Goal: Task Accomplishment & Management: Manage account settings

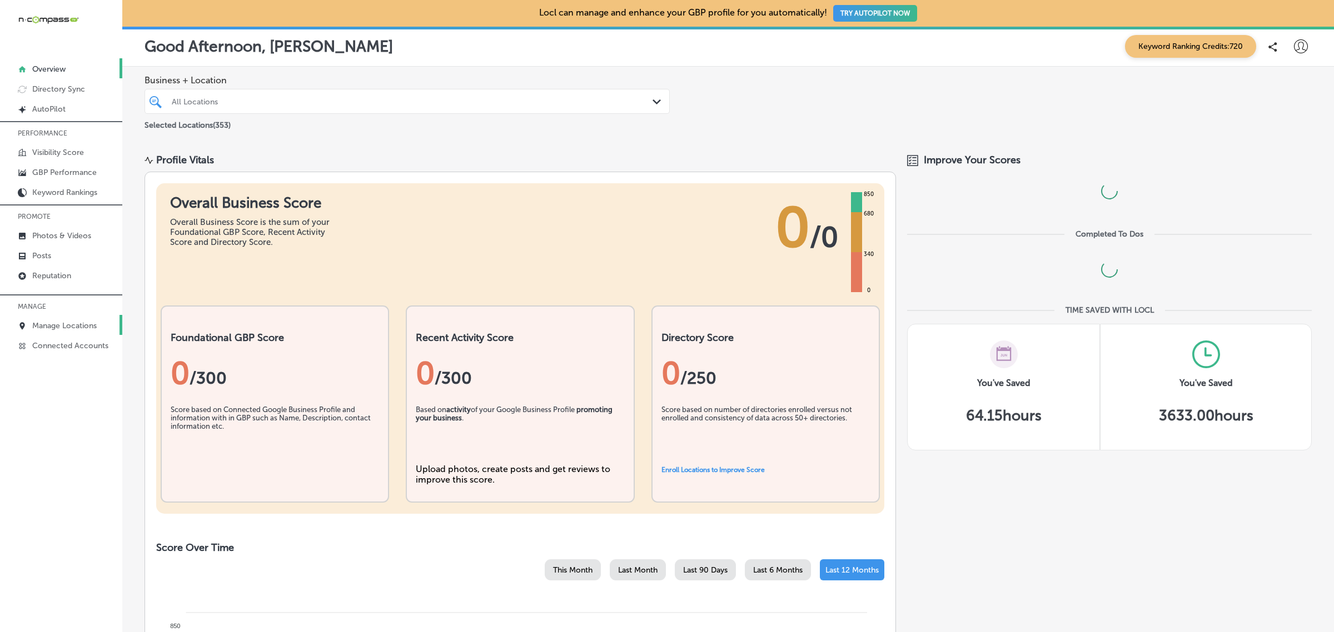
click at [69, 327] on p "Manage Locations" at bounding box center [64, 325] width 64 height 9
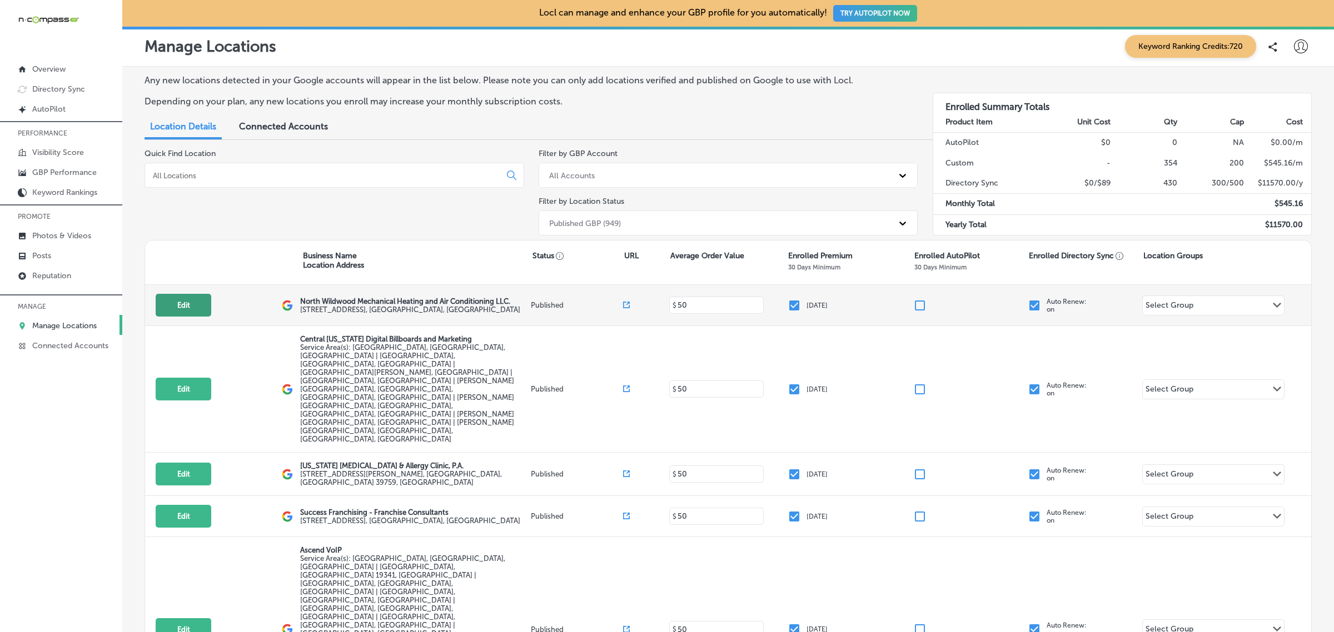
click at [180, 302] on button "Edit" at bounding box center [184, 305] width 56 height 23
select select "US"
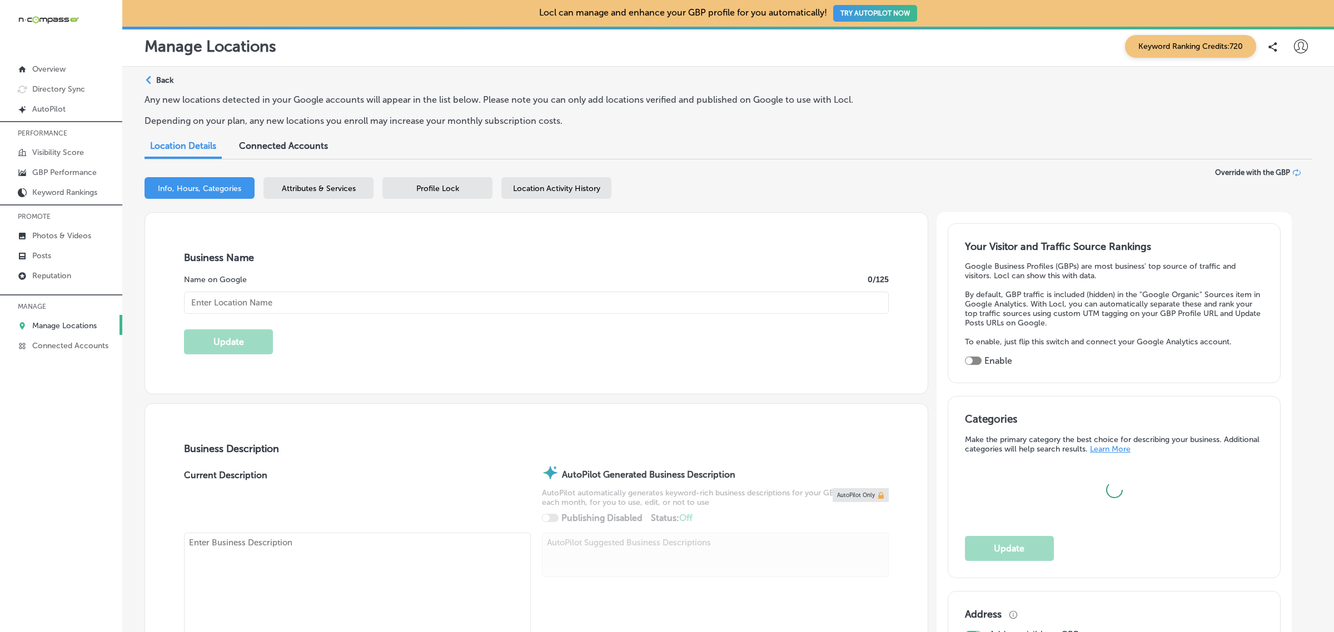
type input "North Wildwood Mechanical Heating and Air Conditioning LLC."
checkbox input "true"
type input "351 Ranger Road"
type input "Unit 3"
type input "Rio Grande"
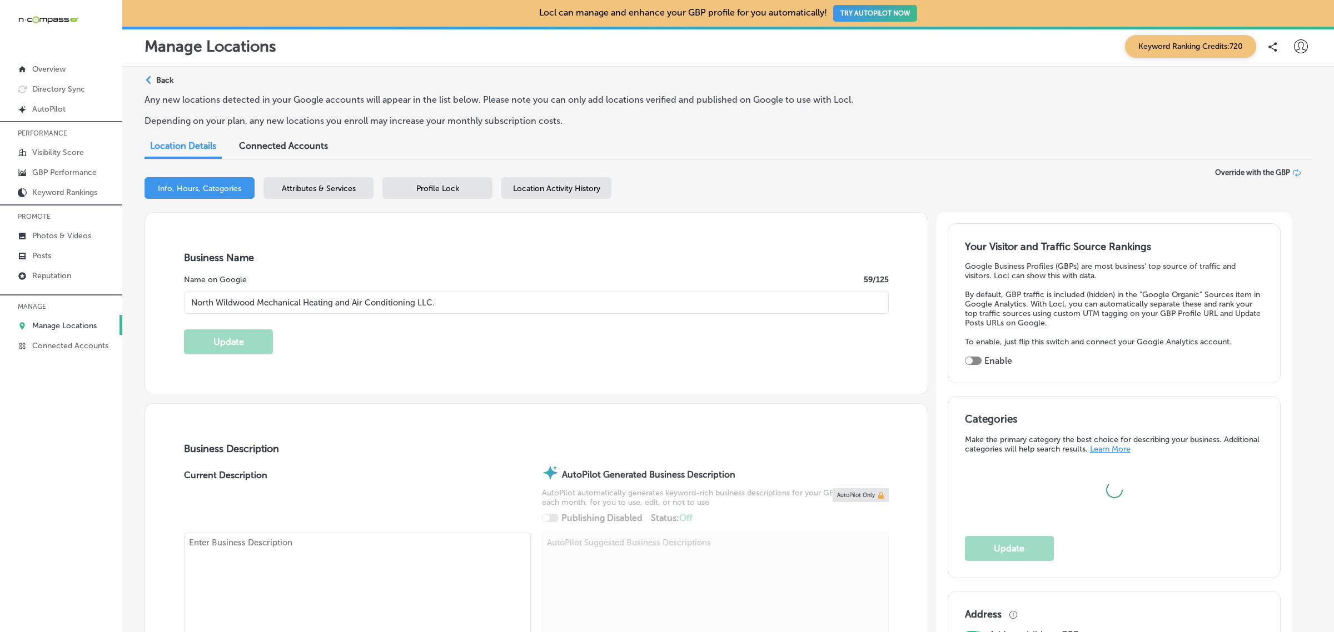
type input "08242"
type input "US"
type input "http://www.nwwmechanical.com/"
type textarea "North Wildwood Mechanical Heating and Air Conditioning LLC is a family-owned HV…"
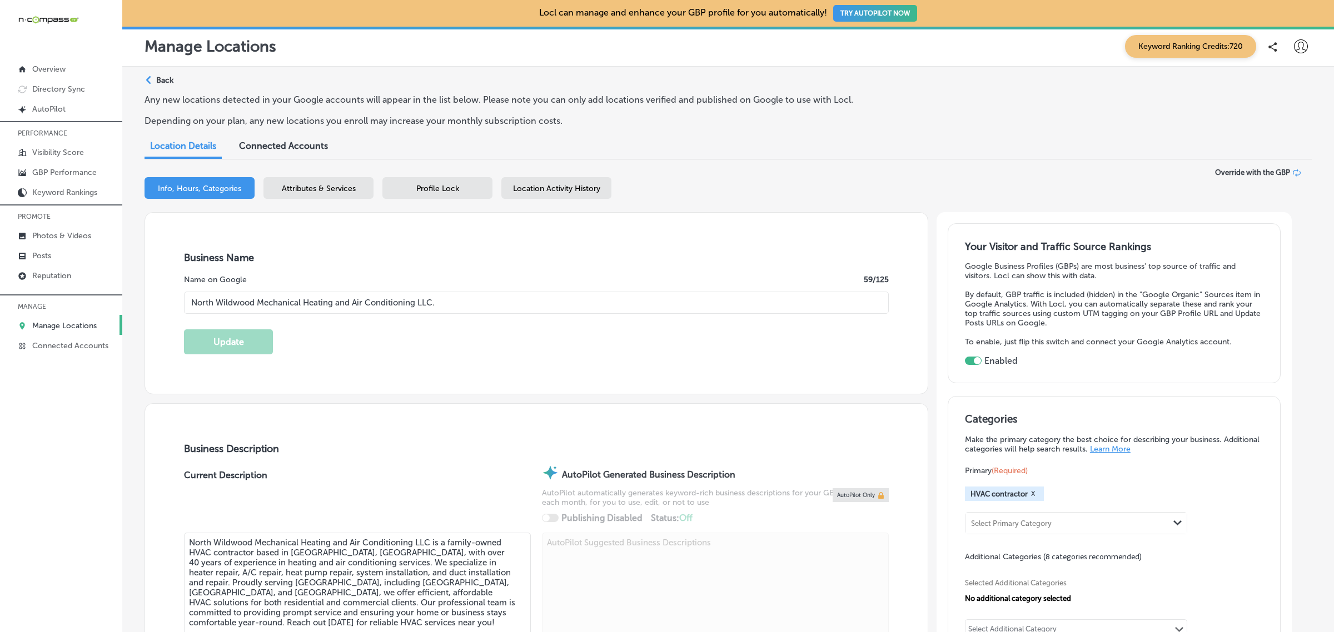
type input "+1 609 305 4259"
click at [576, 188] on span "Location Activity History" at bounding box center [556, 188] width 87 height 9
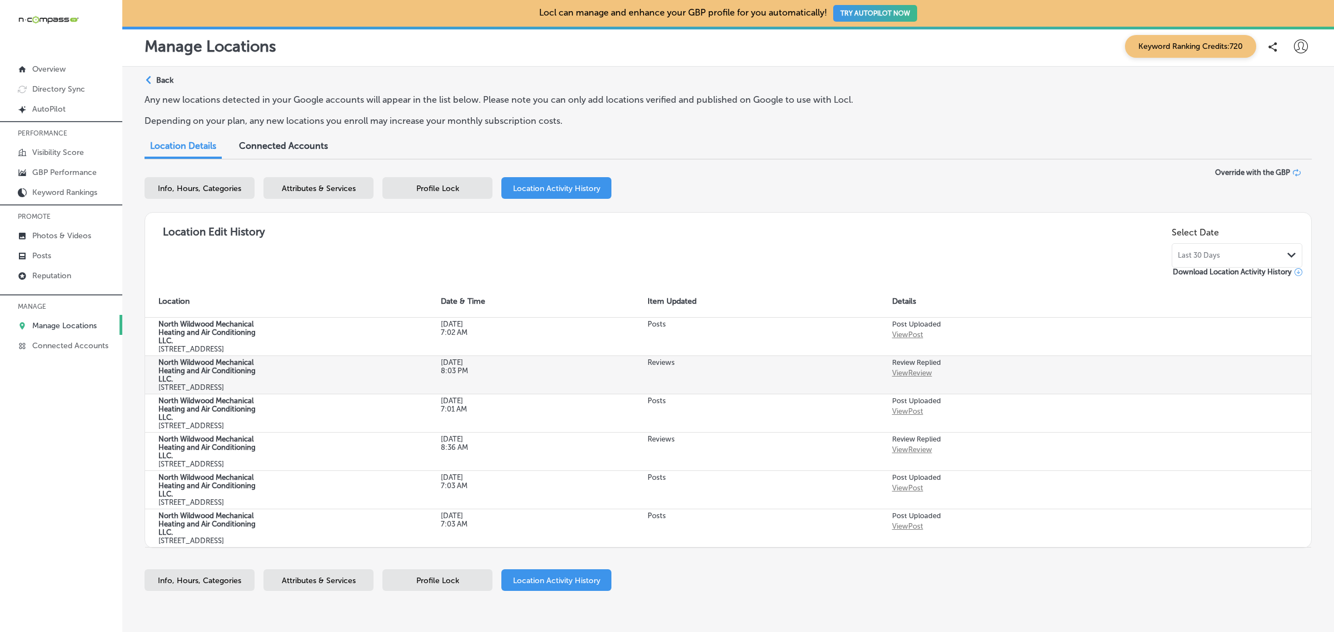
scroll to position [119, 0]
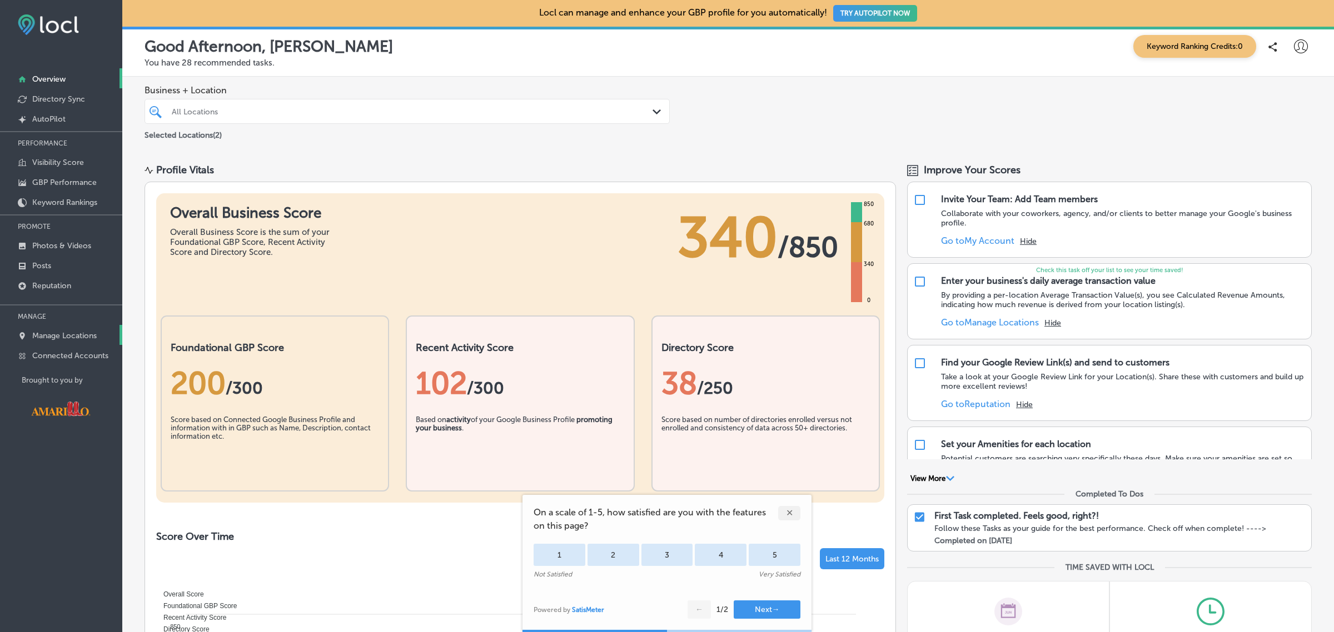
click at [68, 339] on p "Manage Locations" at bounding box center [64, 335] width 64 height 9
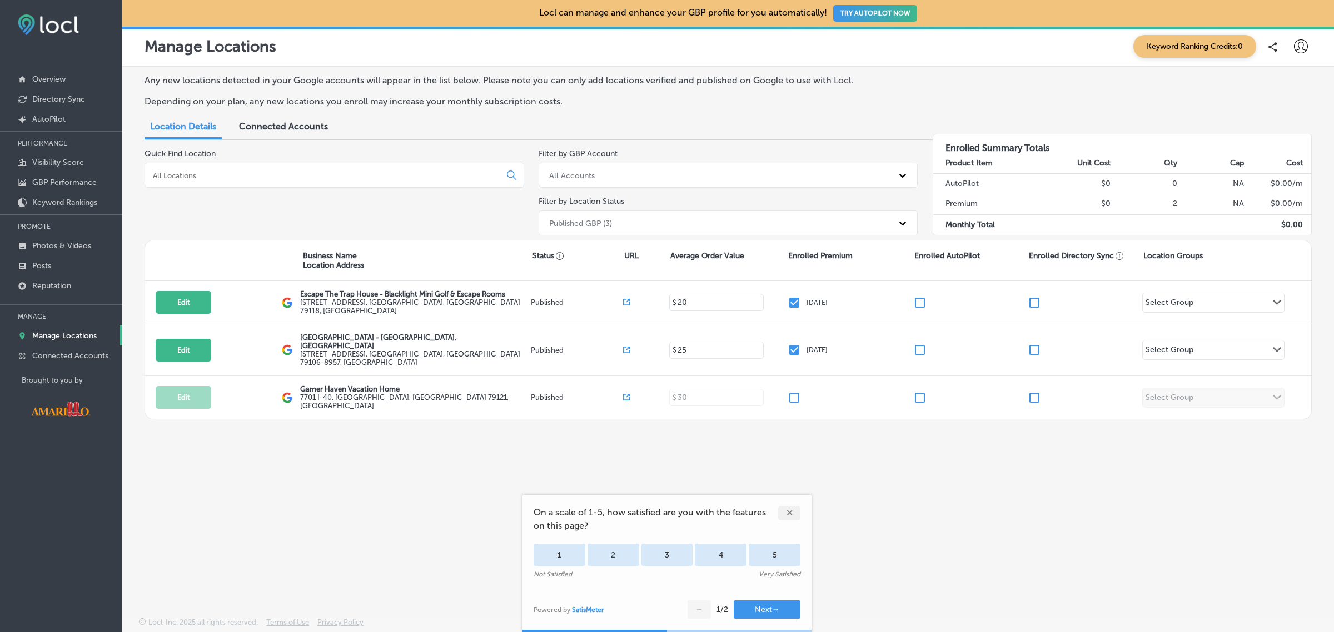
click at [791, 513] on div "✕" at bounding box center [789, 513] width 22 height 14
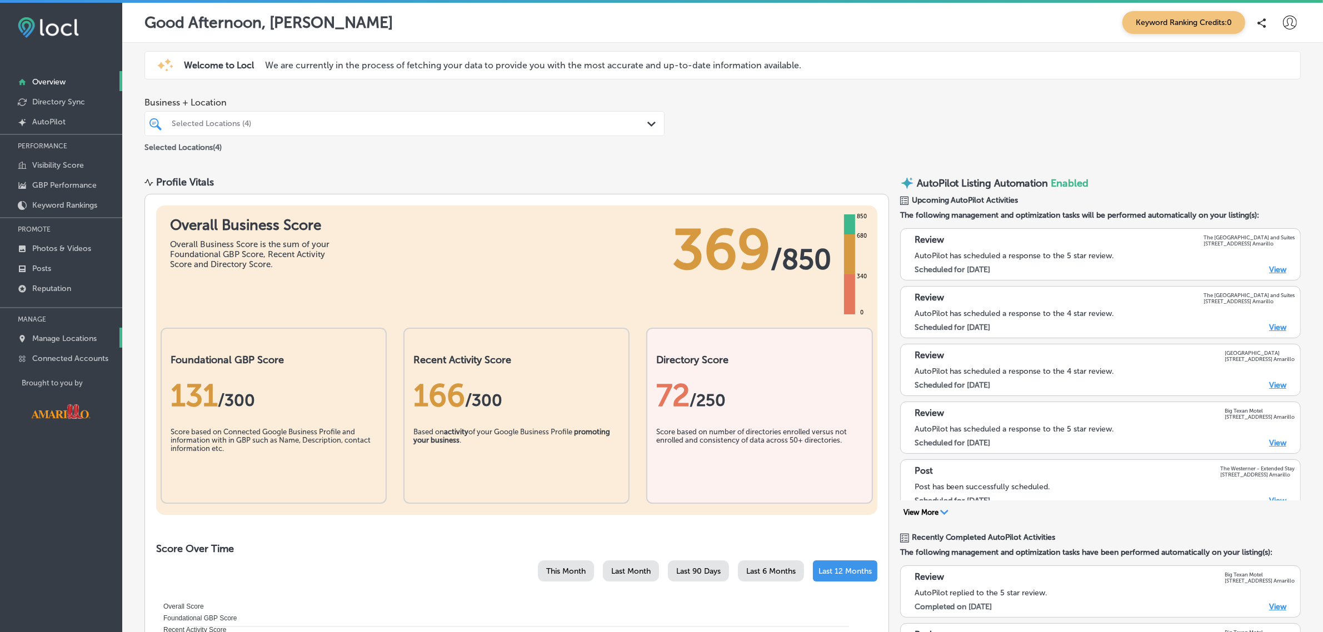
click at [45, 343] on p "Manage Locations" at bounding box center [64, 338] width 64 height 9
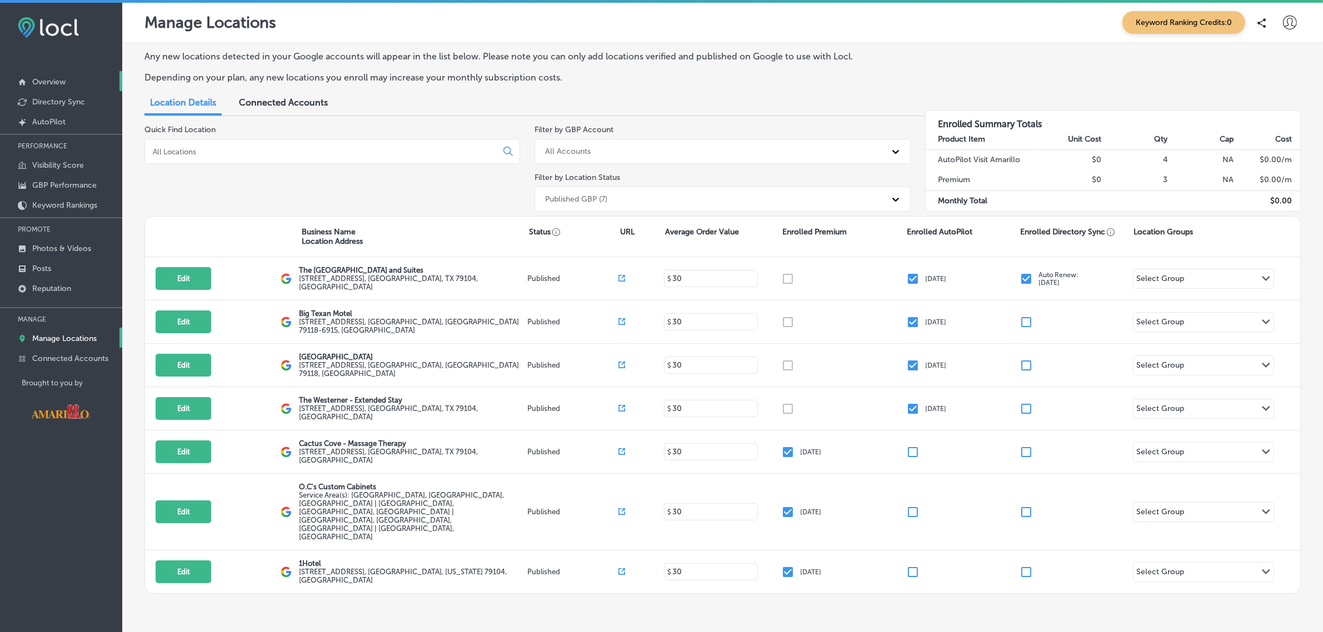
click at [56, 82] on p "Overview" at bounding box center [48, 81] width 33 height 9
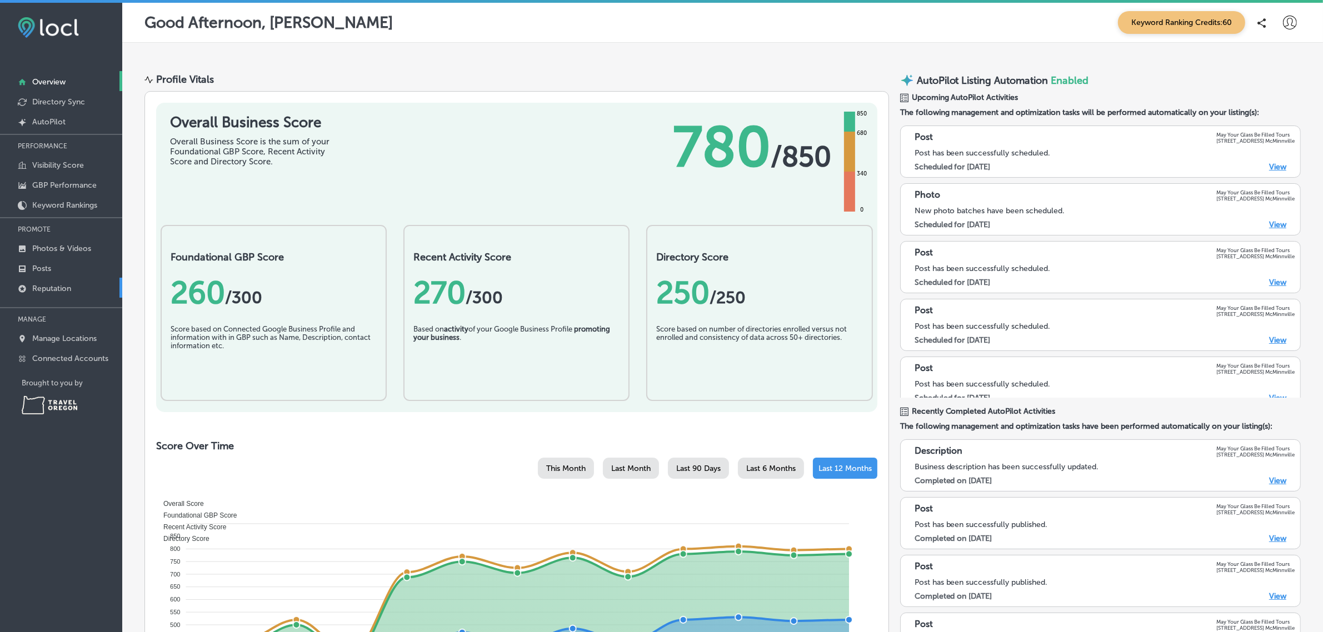
click at [63, 291] on p "Reputation" at bounding box center [51, 288] width 39 height 9
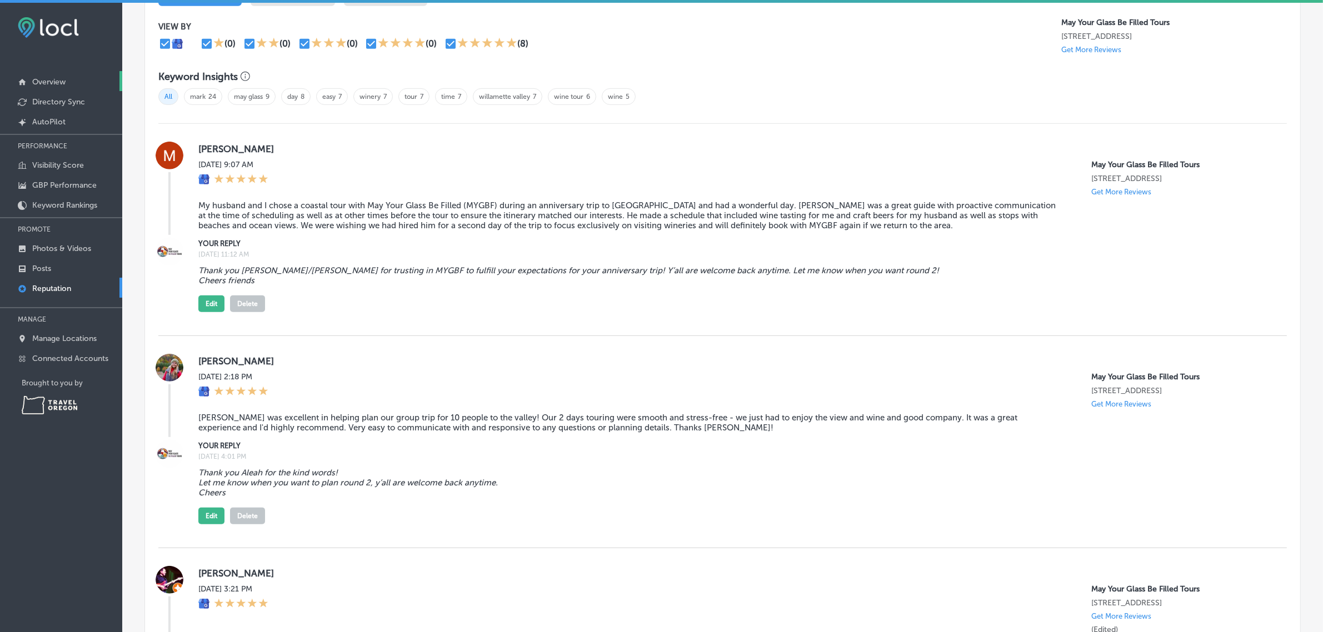
scroll to position [693, 0]
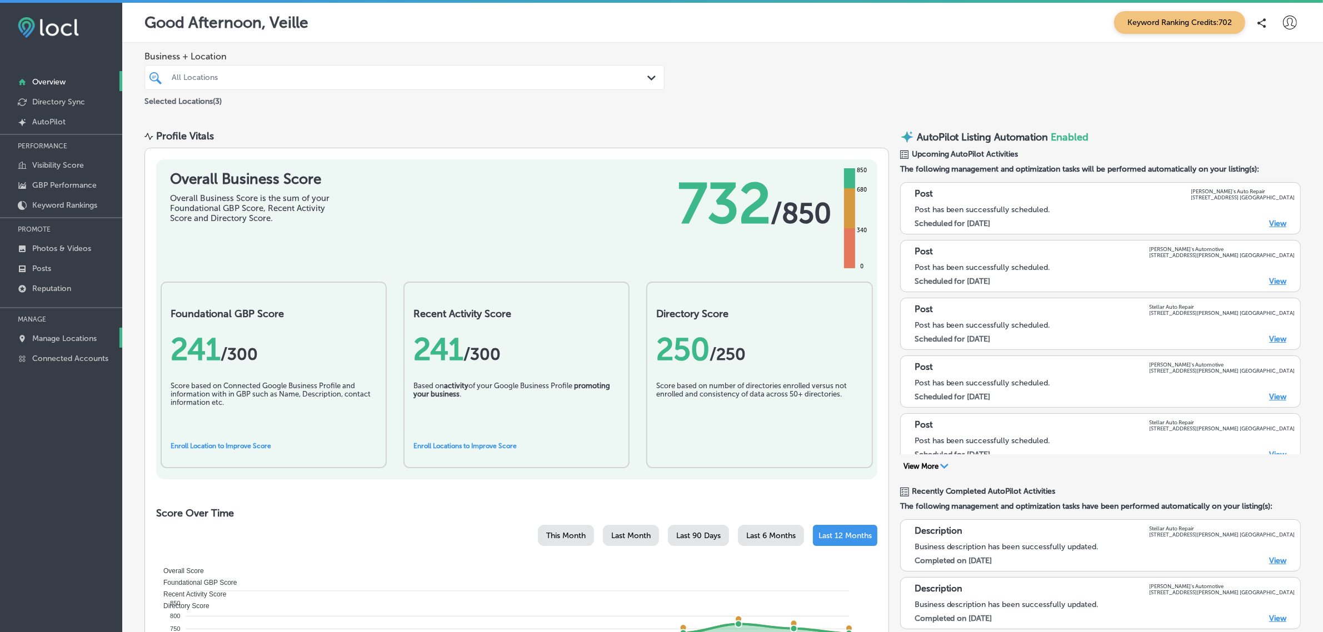
click at [70, 339] on p "Manage Locations" at bounding box center [64, 338] width 64 height 9
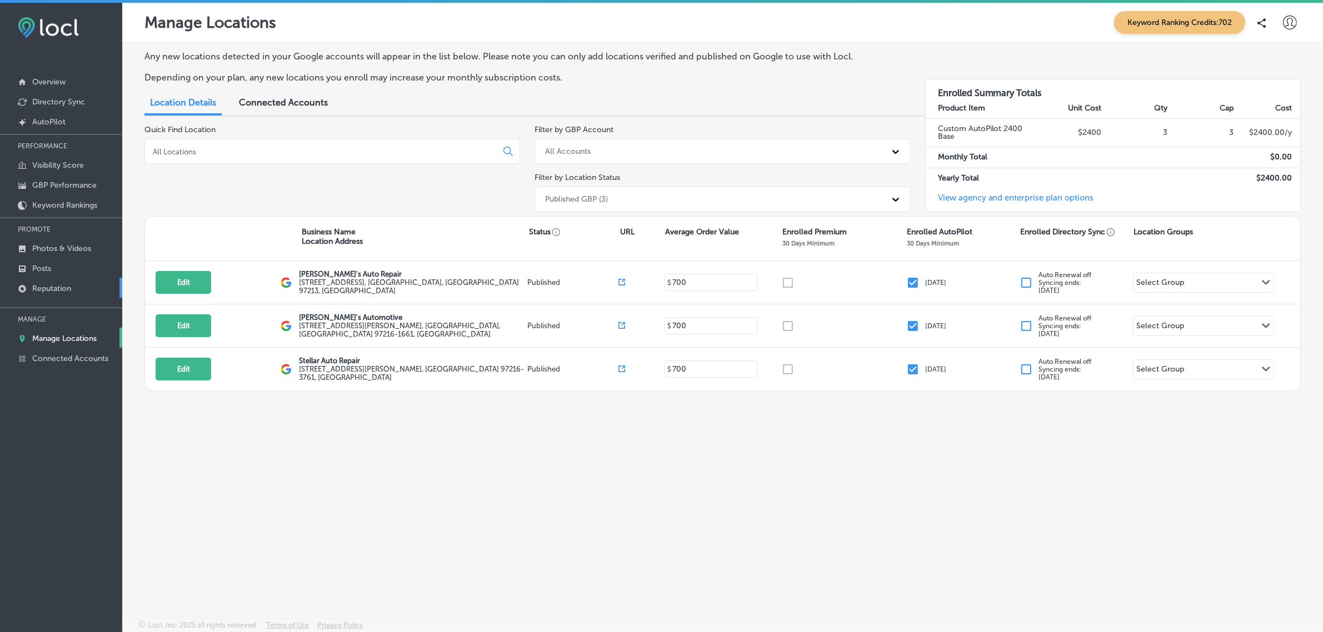
click at [63, 285] on link "Reputation" at bounding box center [61, 288] width 122 height 20
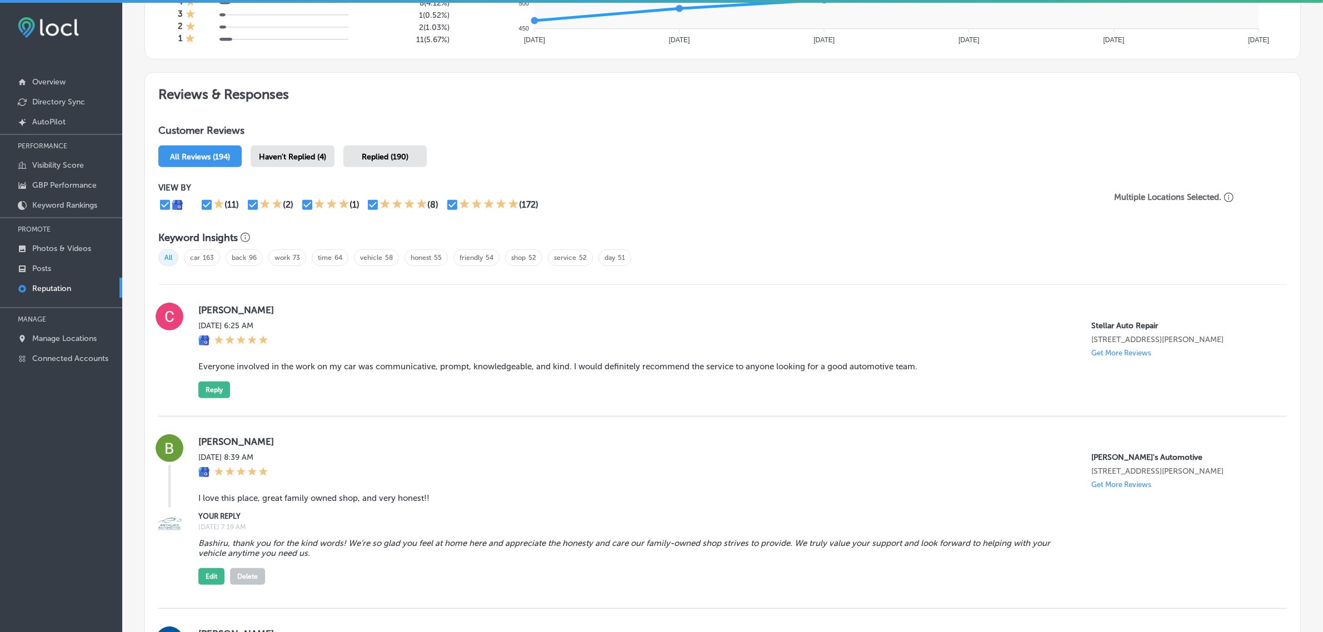
scroll to position [549, 0]
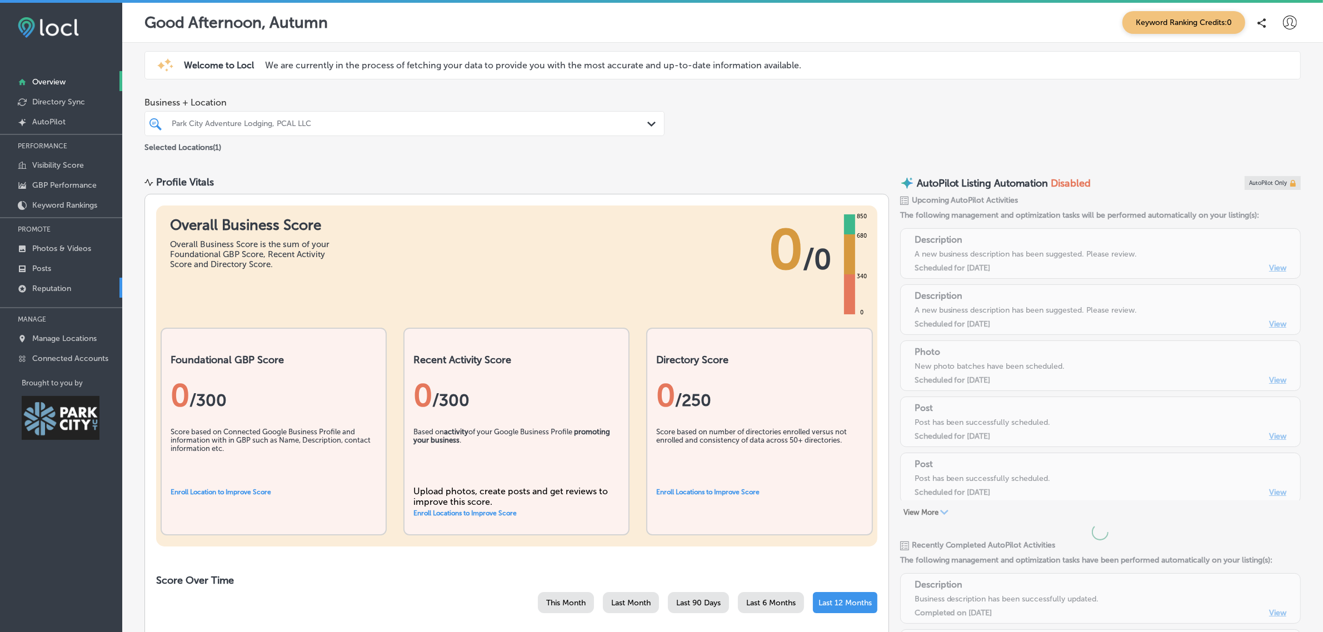
click at [74, 290] on link "Reputation" at bounding box center [61, 288] width 122 height 20
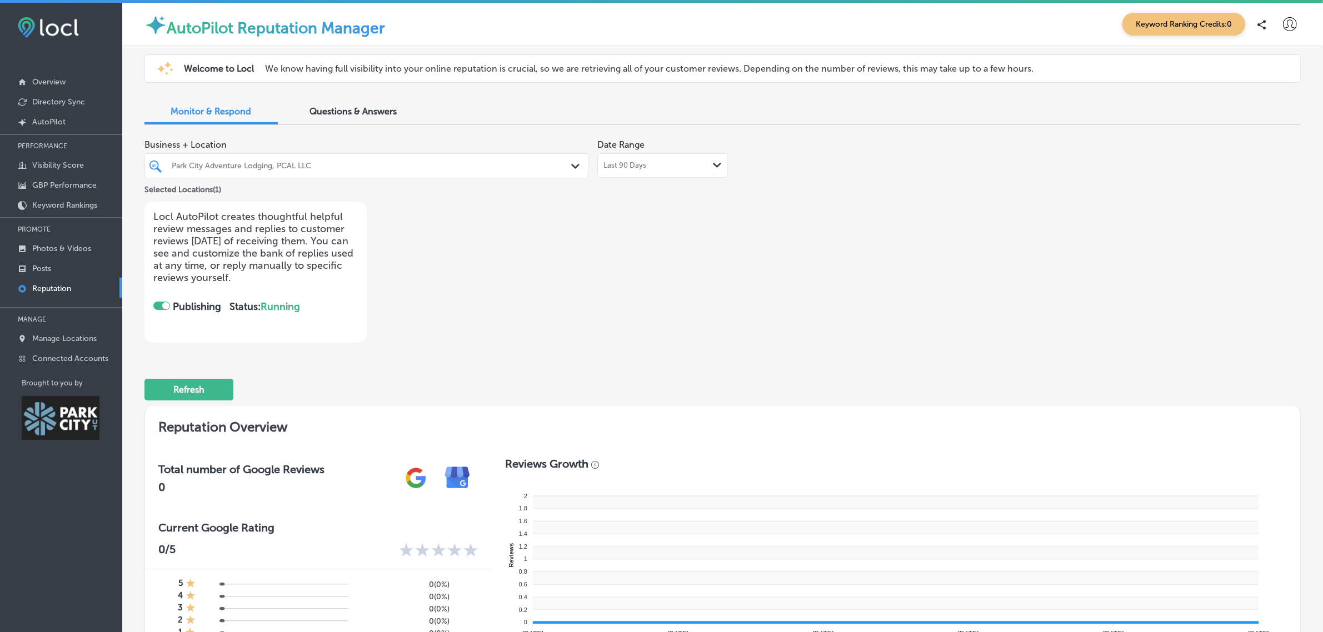
checkbox input "true"
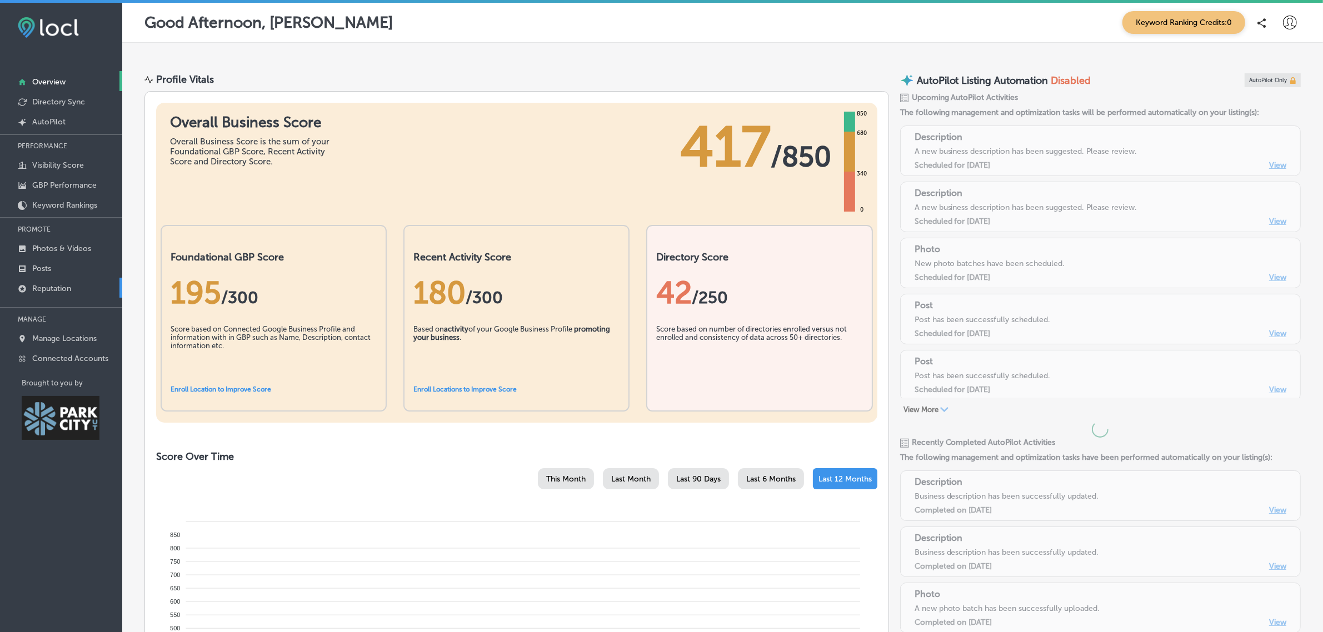
click at [53, 287] on p "Reputation" at bounding box center [51, 288] width 39 height 9
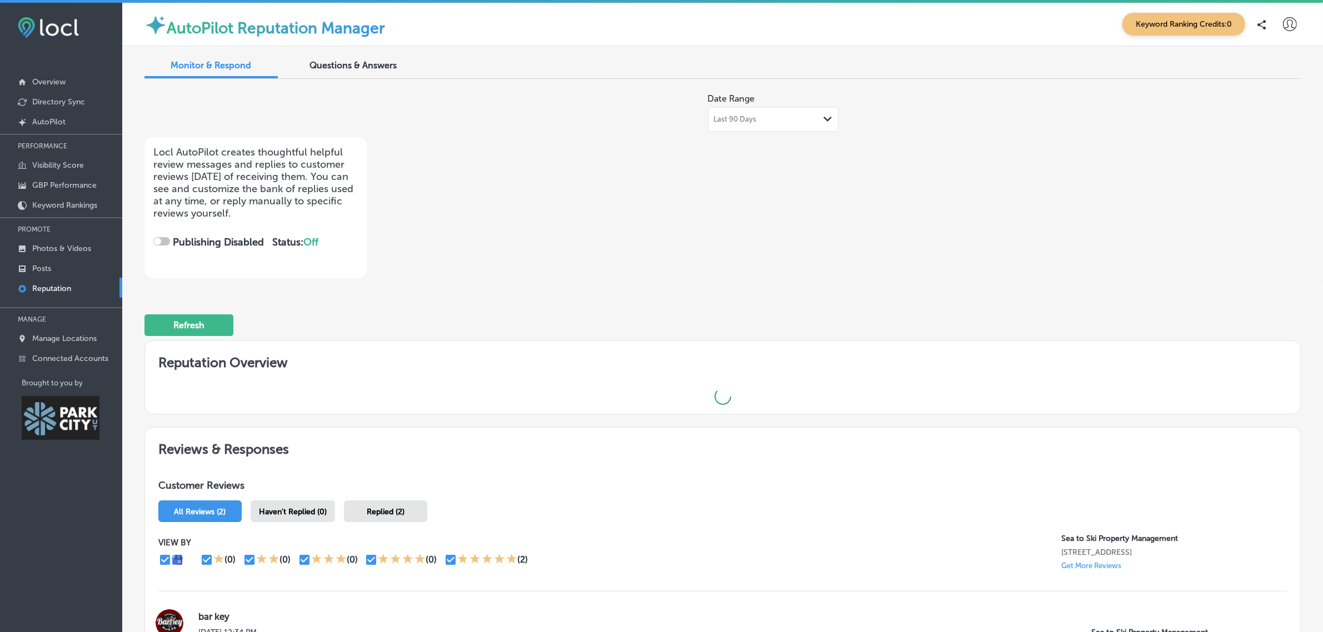
checkbox input "true"
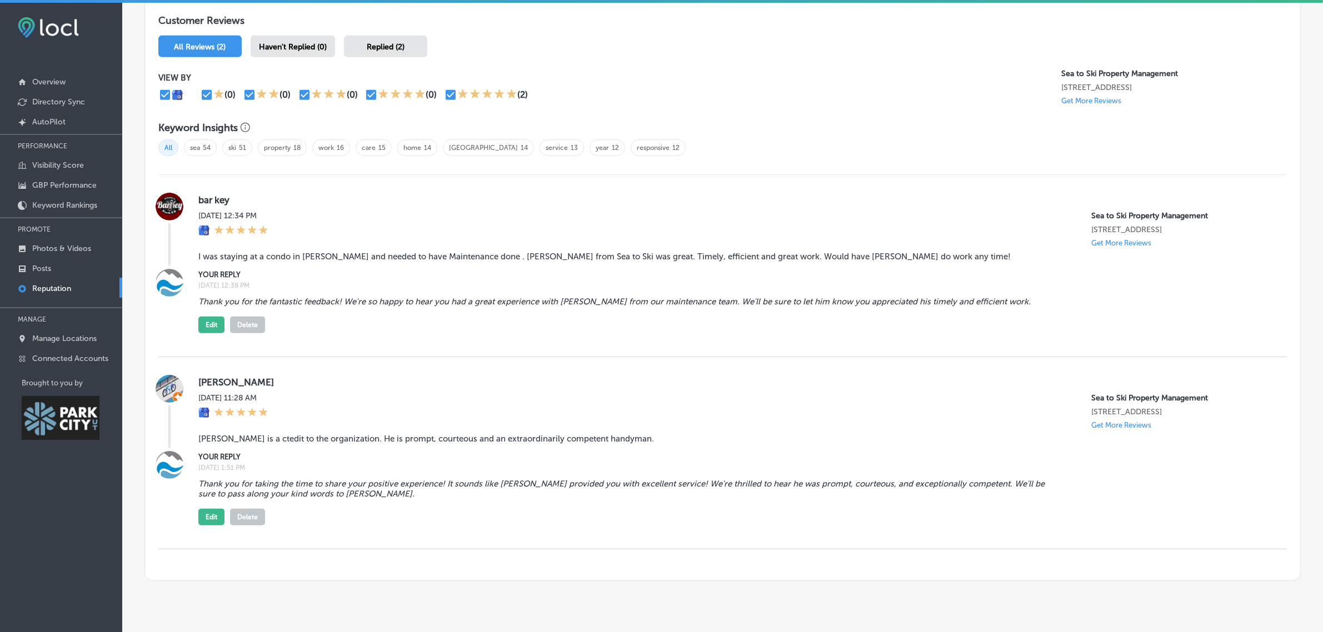
scroll to position [644, 0]
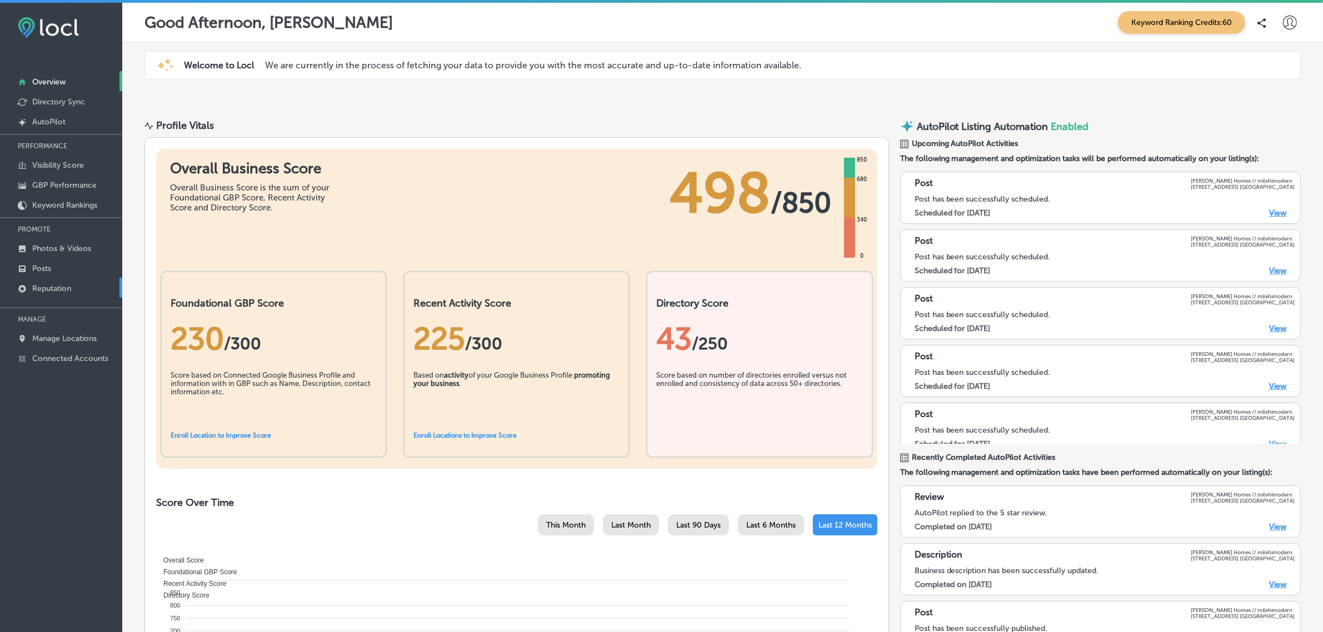
click at [65, 293] on p "Reputation" at bounding box center [51, 288] width 39 height 9
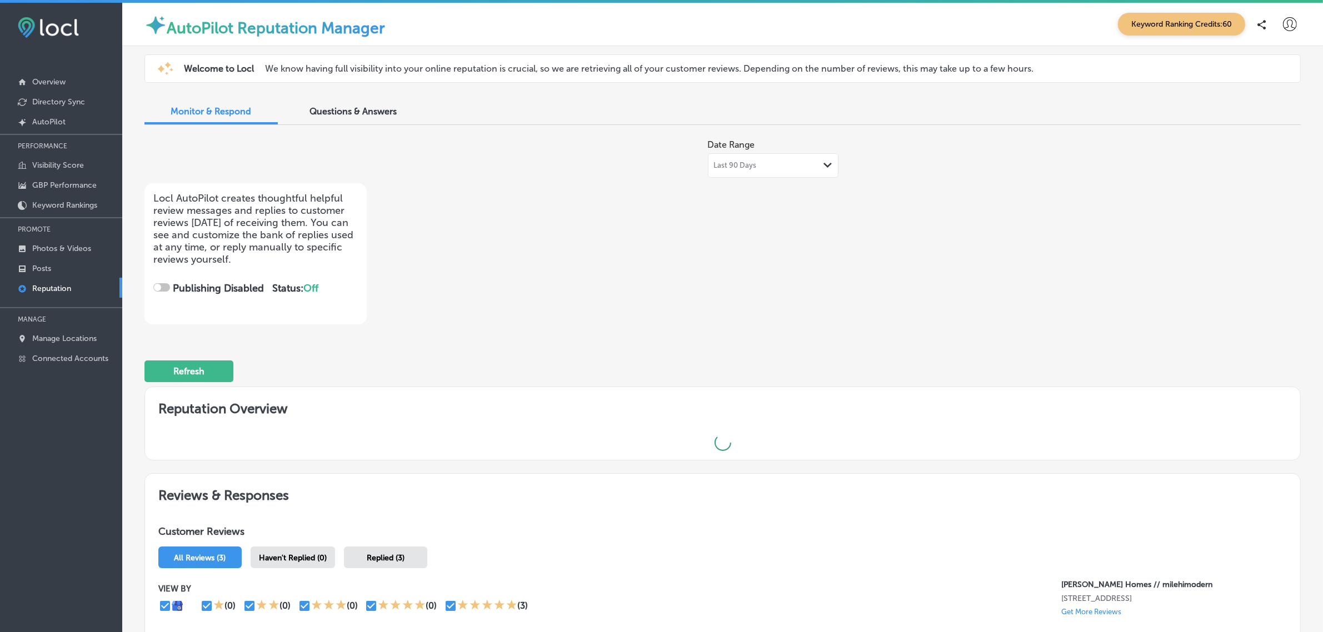
checkbox input "true"
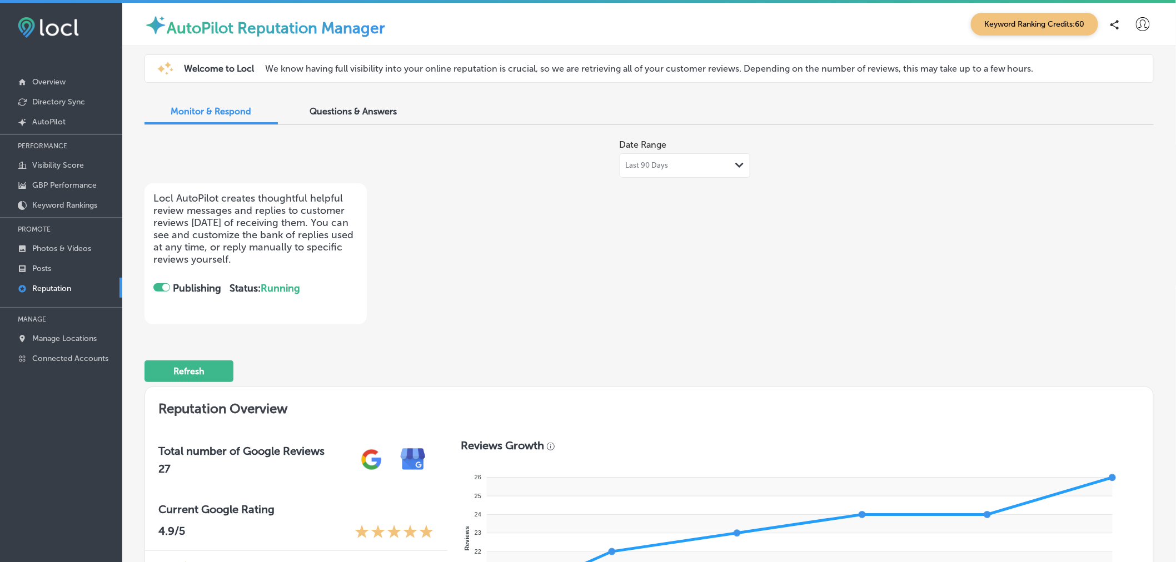
drag, startPoint x: 1327, startPoint y: 1, endPoint x: 893, endPoint y: 238, distance: 494.4
click at [893, 238] on div "Date Range Last 90 Days Path Created with Sketch. Locl AutoPilot creates though…" at bounding box center [649, 229] width 1009 height 191
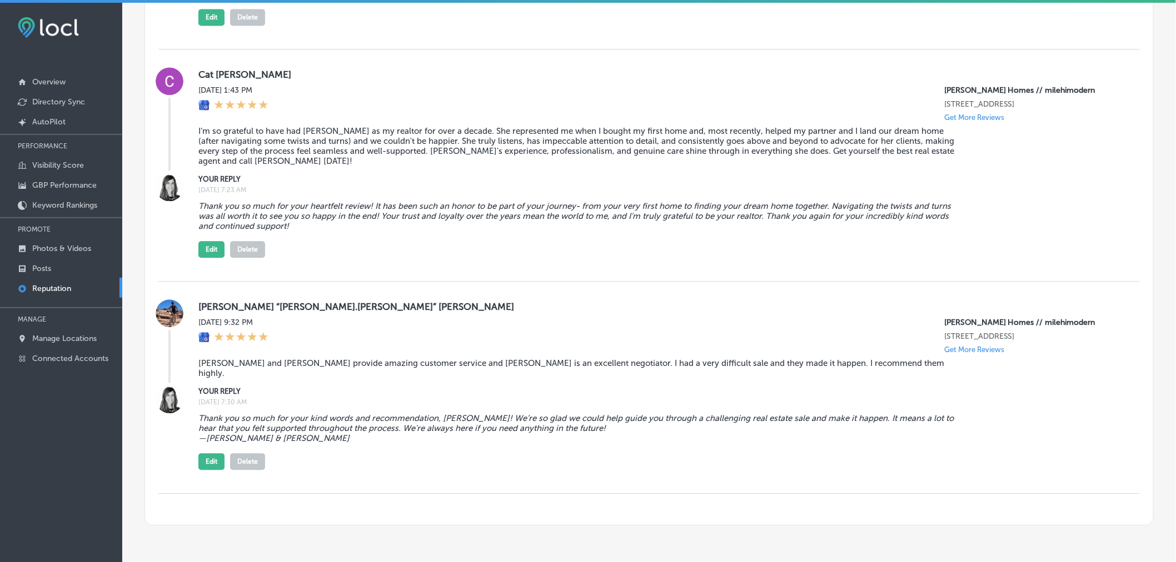
scroll to position [1060, 0]
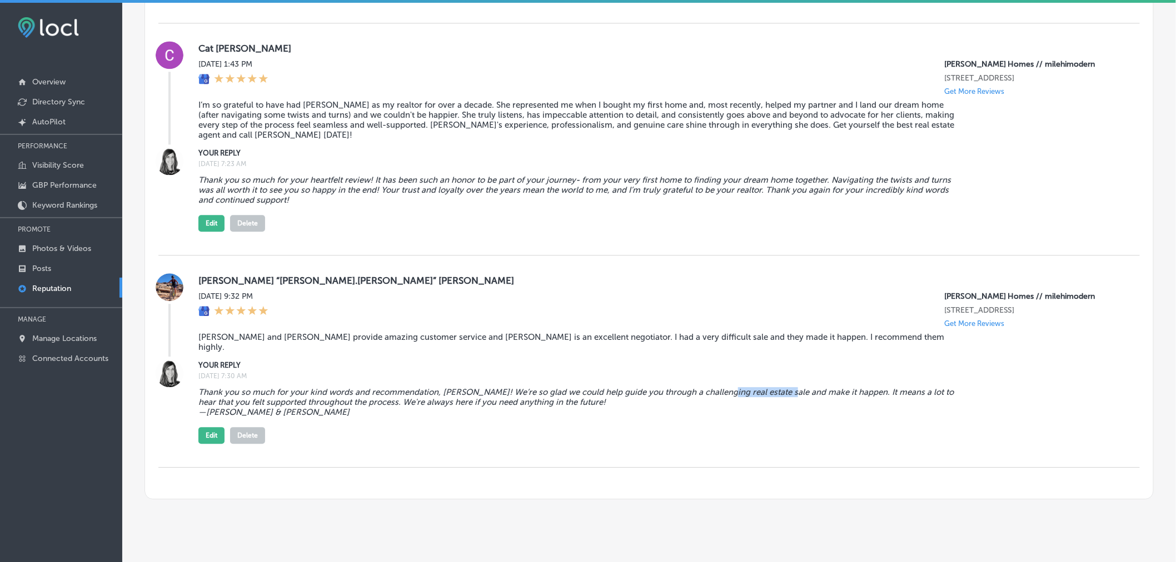
drag, startPoint x: 721, startPoint y: 368, endPoint x: 781, endPoint y: 372, distance: 60.2
click at [781, 387] on blockquote "Thank you so much for your kind words and recommendation, [PERSON_NAME]! We’re …" at bounding box center [580, 402] width 764 height 30
click at [784, 401] on div "Thank you so much for your kind words and recommendation, Catherine! We’re so g…" at bounding box center [660, 413] width 924 height 61
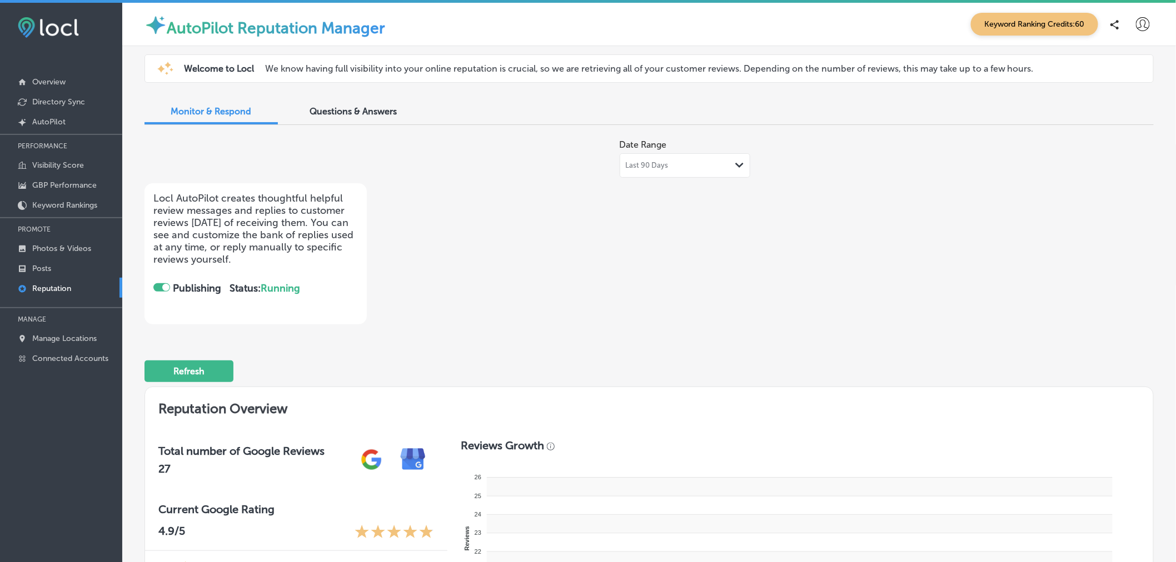
checkbox input "true"
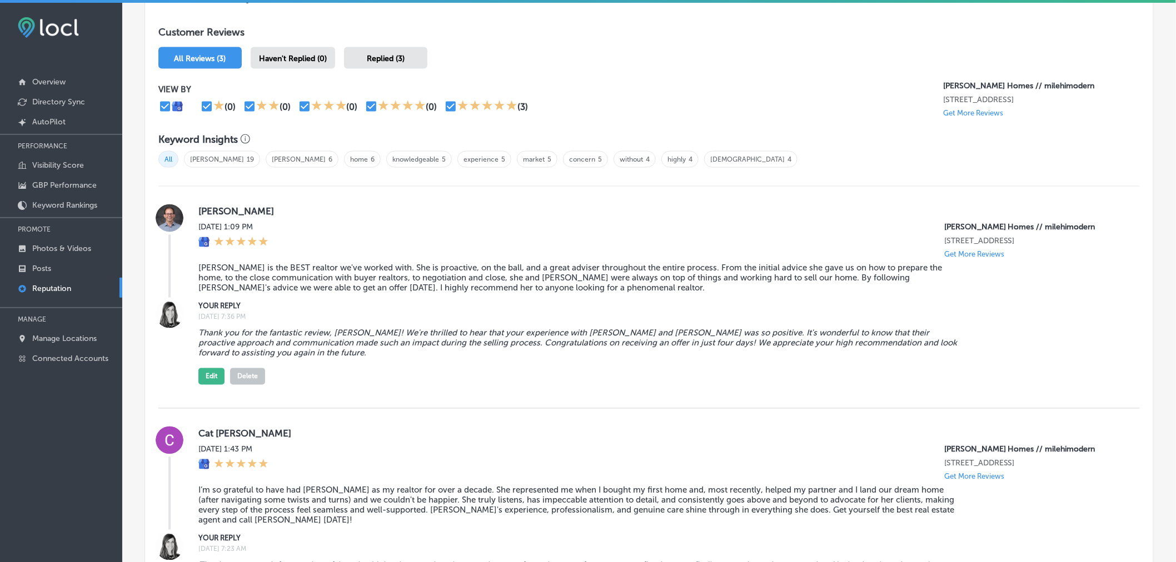
scroll to position [675, 0]
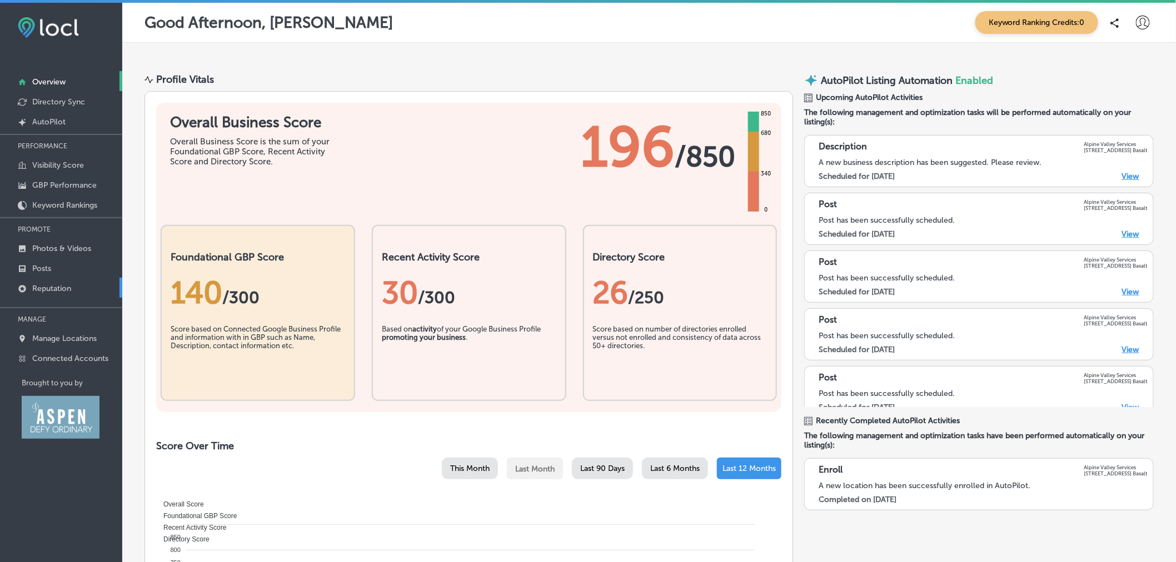
click at [54, 284] on p "Reputation" at bounding box center [51, 288] width 39 height 9
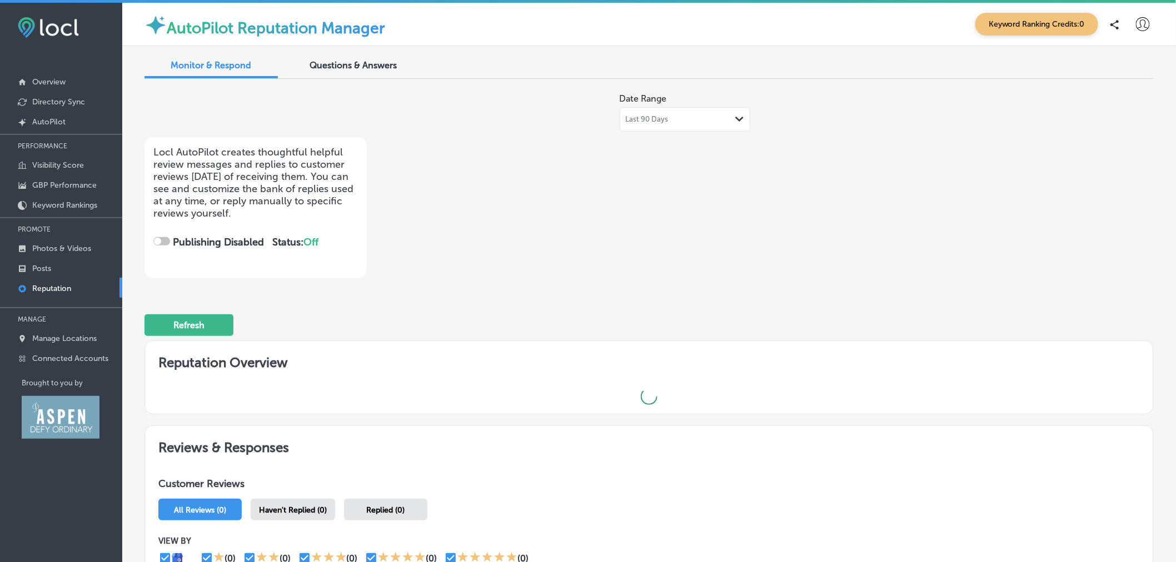
checkbox input "true"
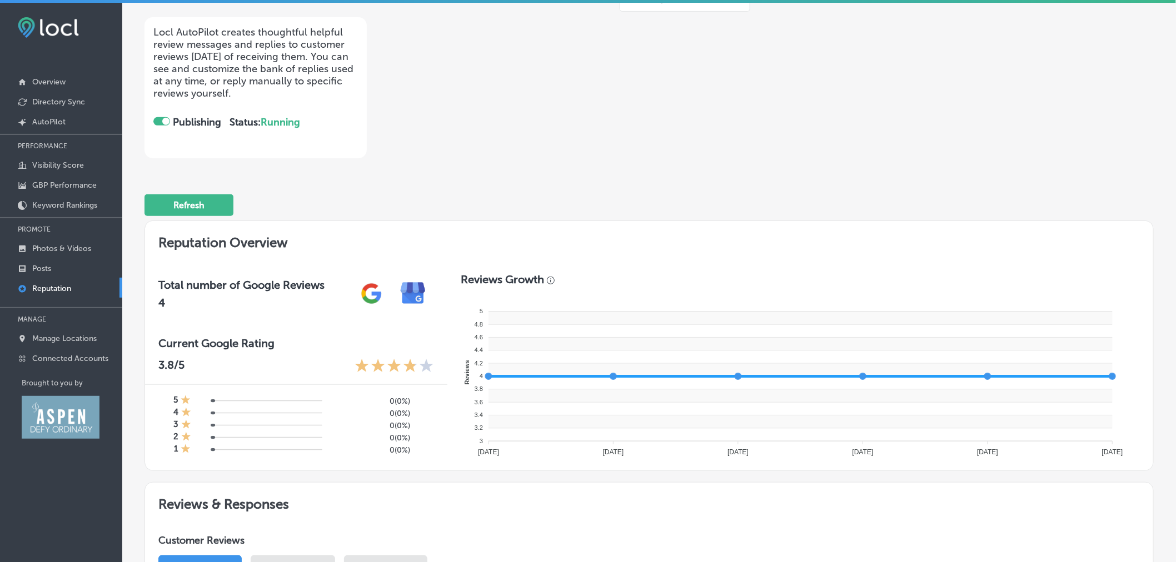
scroll to position [117, 0]
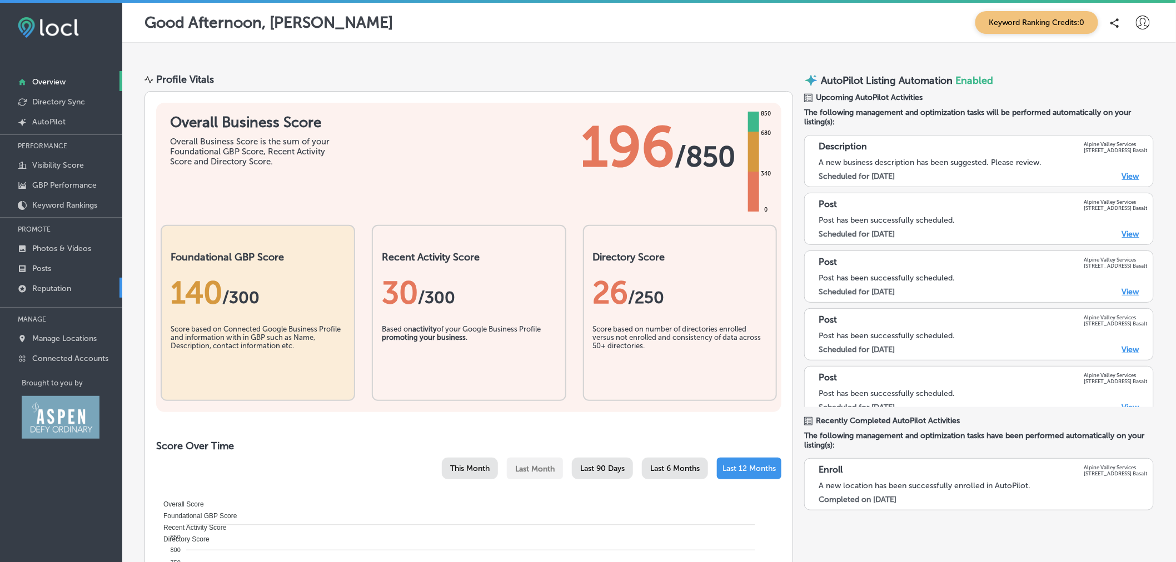
click at [60, 288] on p "Reputation" at bounding box center [51, 288] width 39 height 9
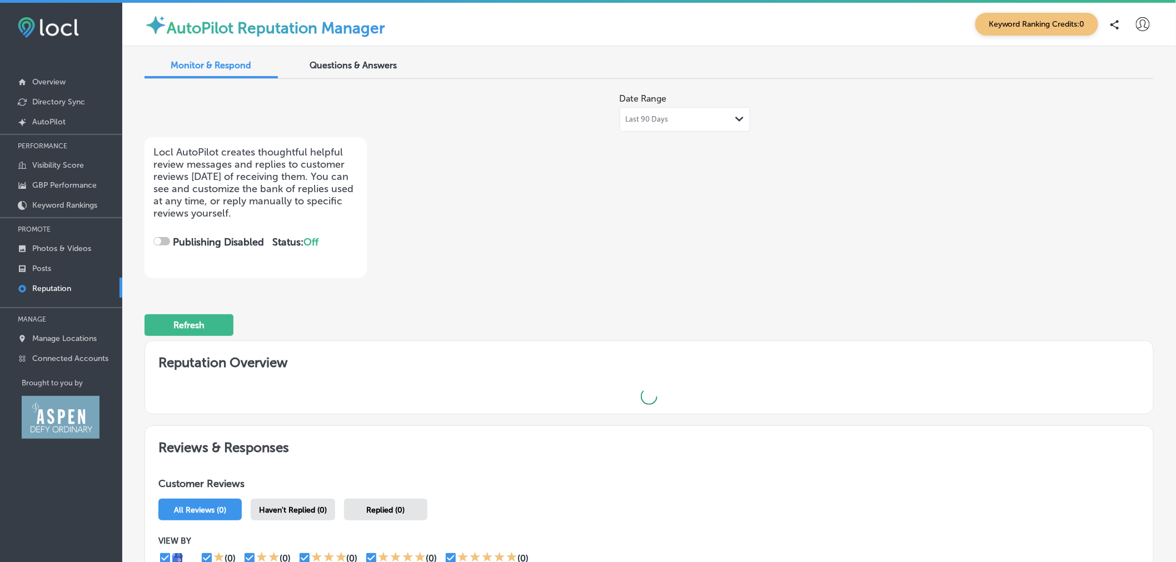
checkbox input "true"
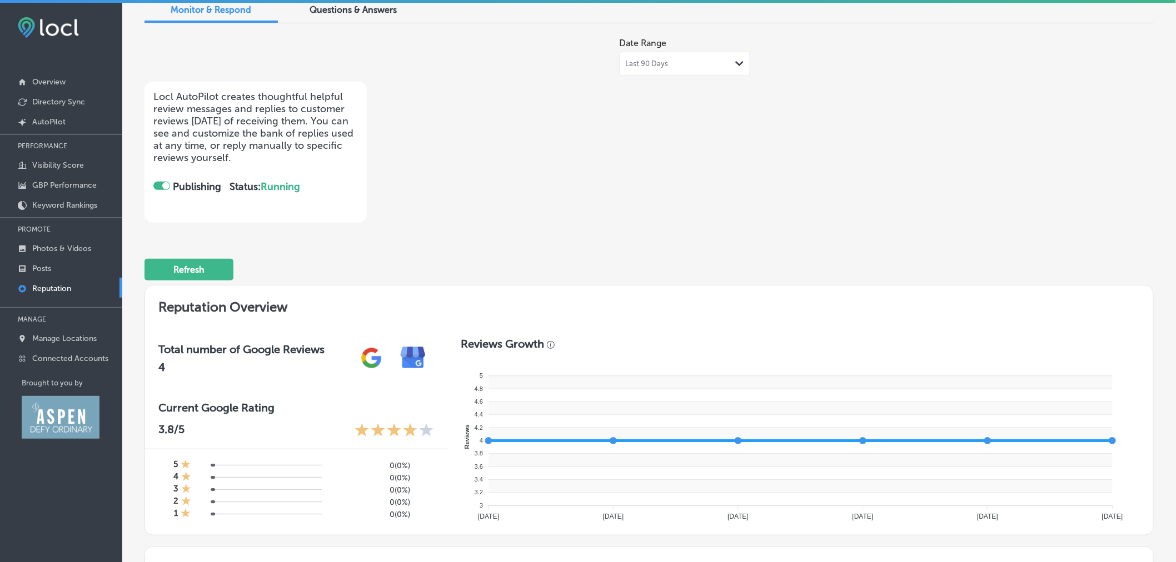
scroll to position [48, 0]
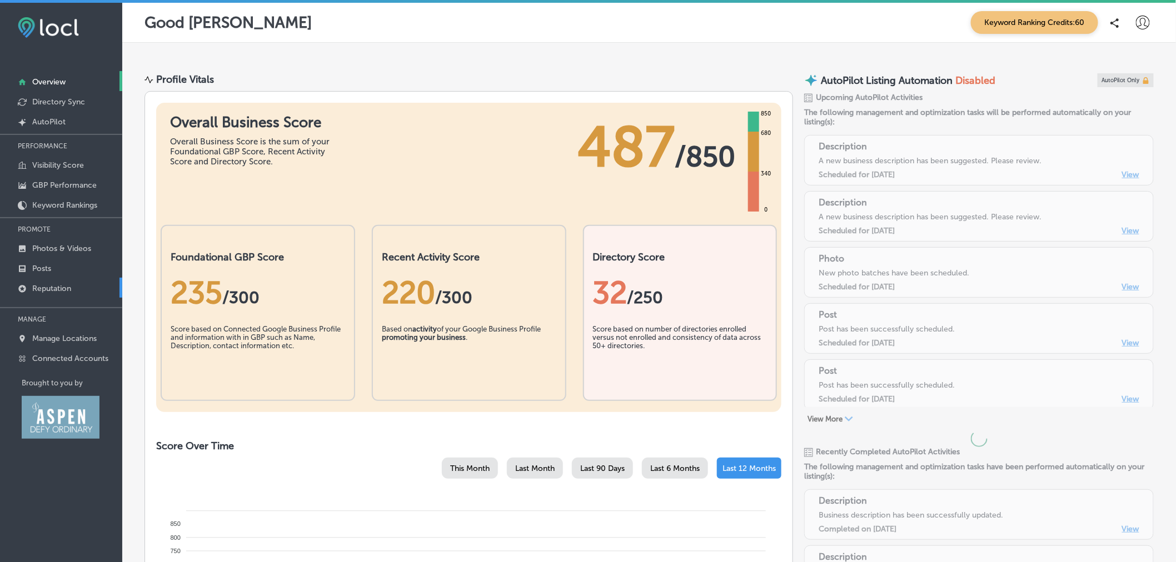
click at [67, 290] on p "Reputation" at bounding box center [51, 288] width 39 height 9
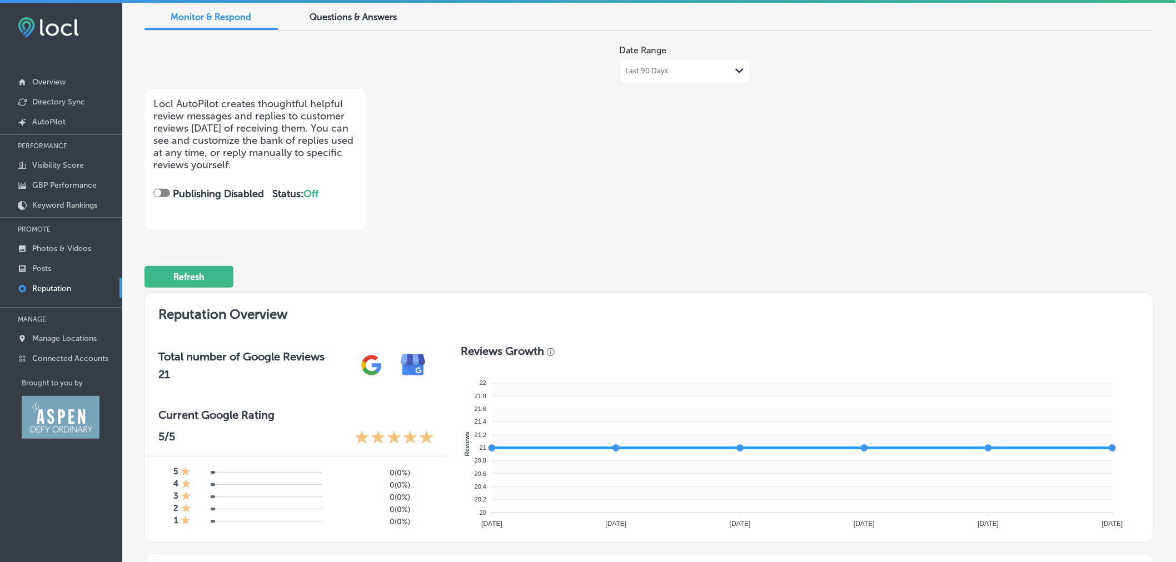
scroll to position [42, 0]
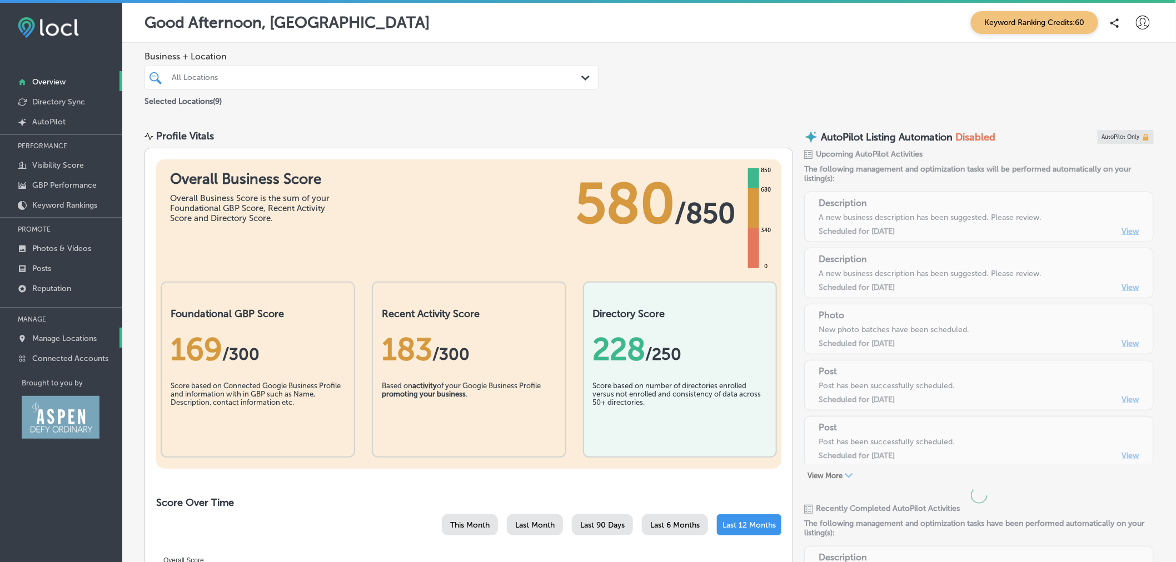
click at [57, 336] on p "Manage Locations" at bounding box center [64, 338] width 64 height 9
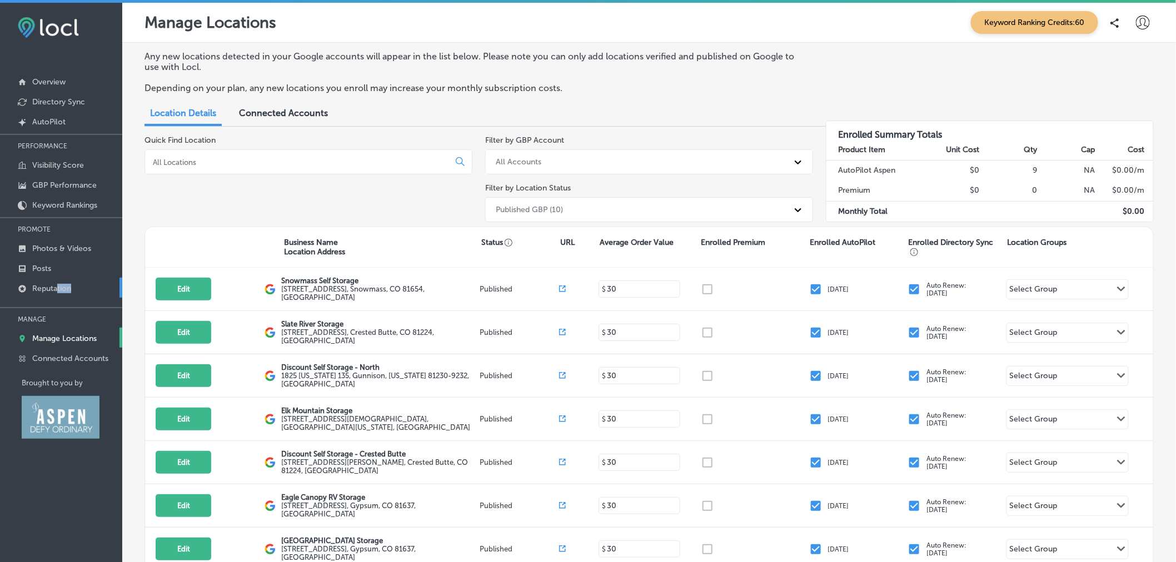
drag, startPoint x: 56, startPoint y: 297, endPoint x: 57, endPoint y: 287, distance: 10.1
click at [57, 287] on div "PERFORMANCE Visibility Score GBP Performance Keyword Rankings PROMOTE Photos & …" at bounding box center [61, 251] width 122 height 234
click at [57, 287] on p "Reputation" at bounding box center [51, 288] width 39 height 9
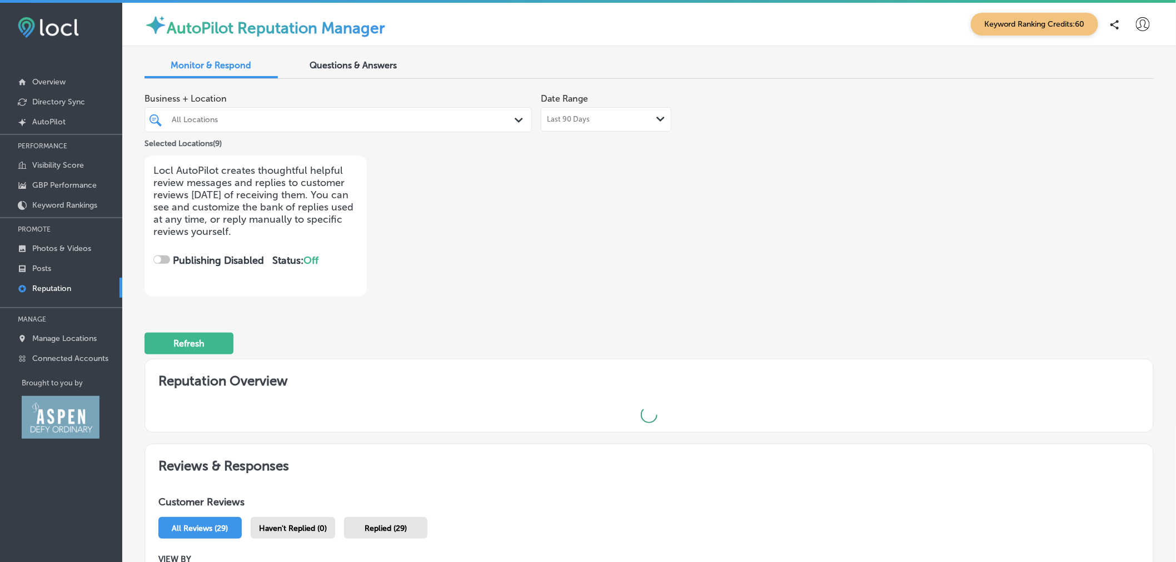
checkbox input "true"
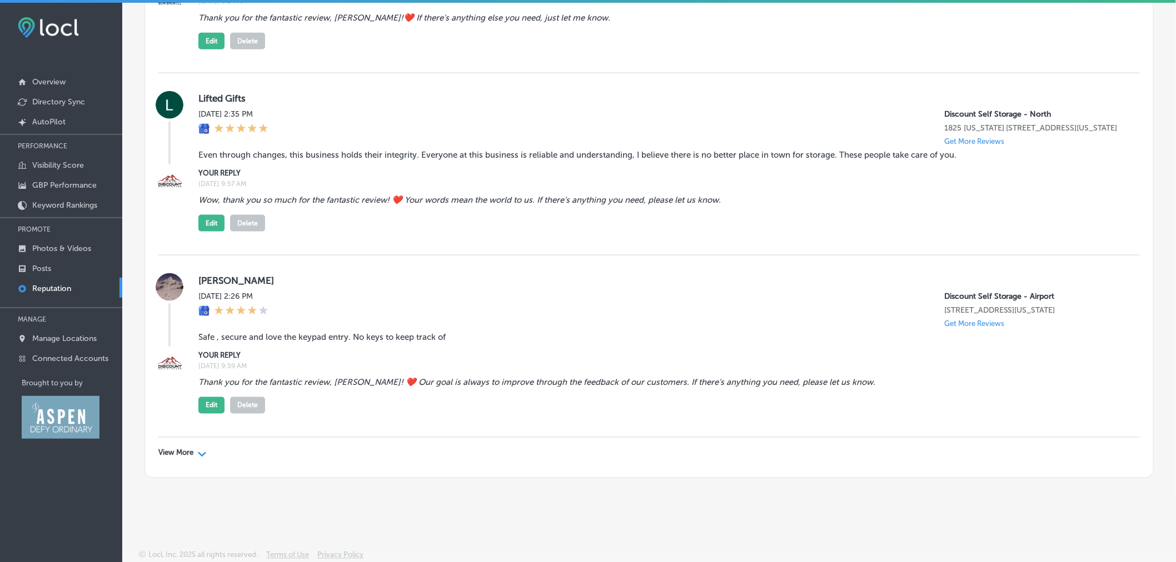
scroll to position [4200, 0]
click at [205, 451] on div "Path Created with Sketch." at bounding box center [202, 453] width 9 height 9
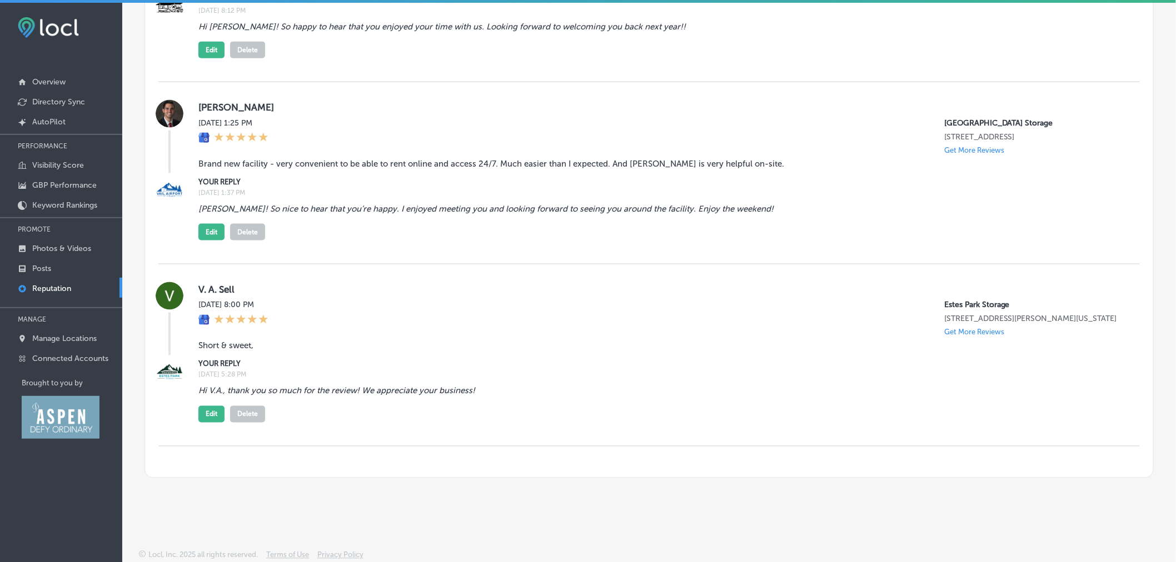
scroll to position [2, 0]
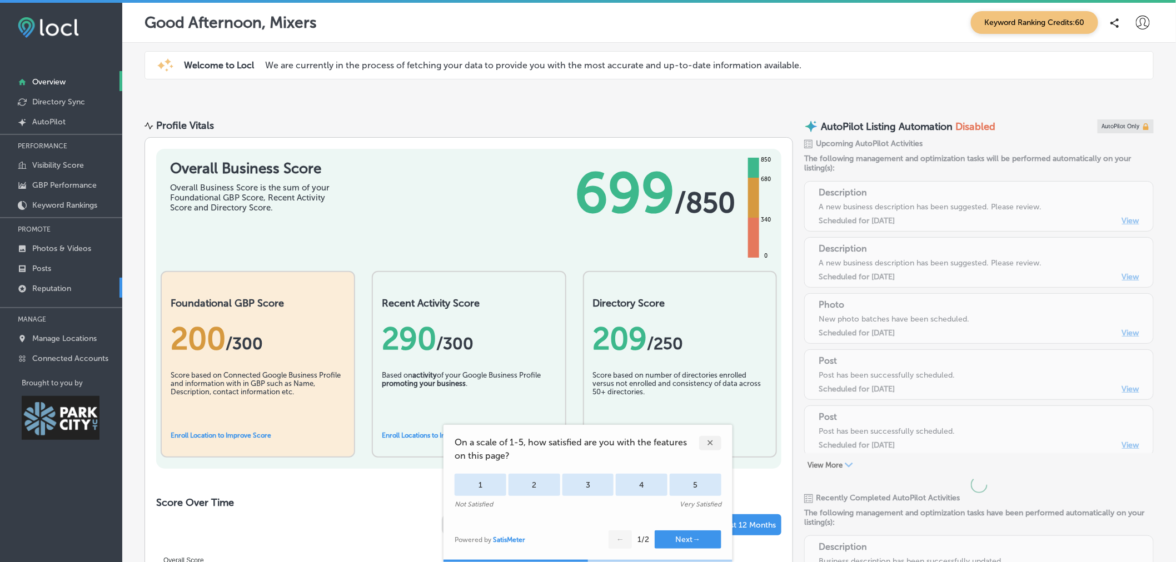
click at [65, 288] on p "Reputation" at bounding box center [51, 288] width 39 height 9
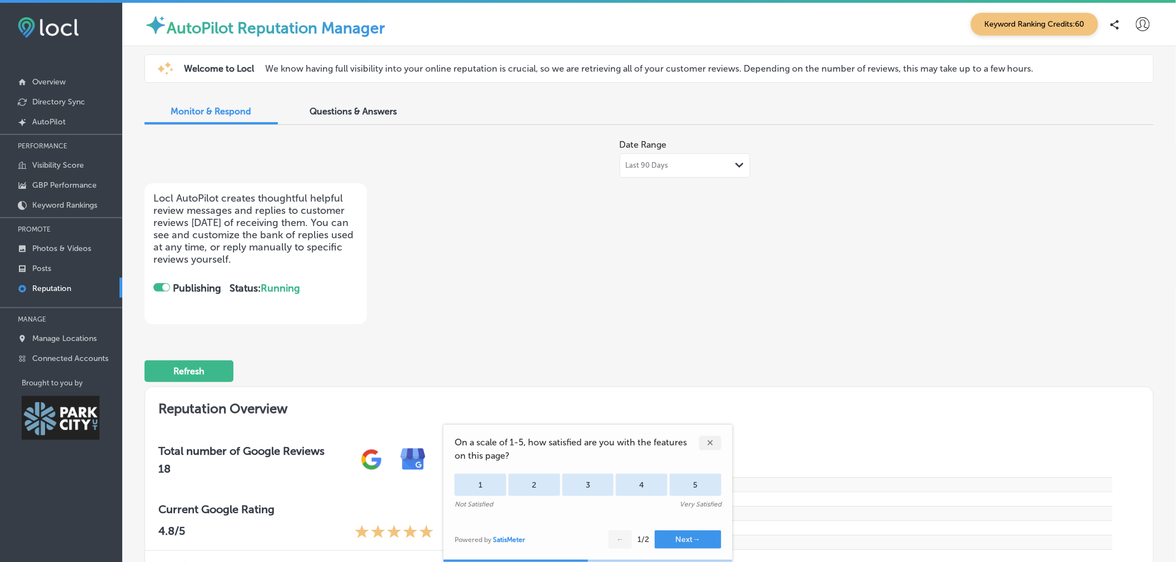
checkbox input "true"
click at [712, 446] on div "✕" at bounding box center [710, 443] width 22 height 14
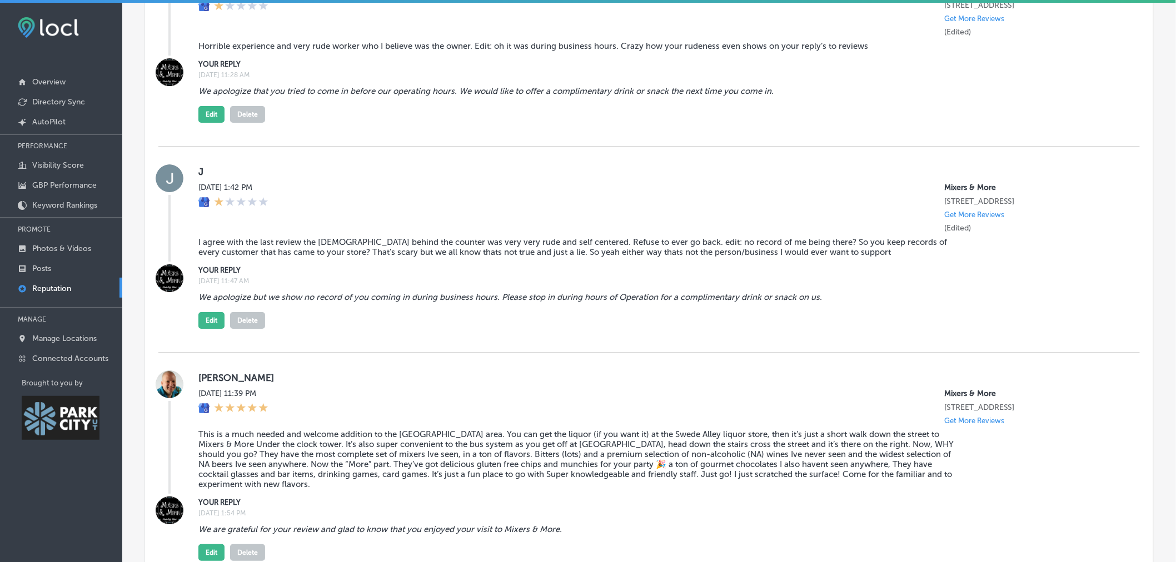
scroll to position [1502, 0]
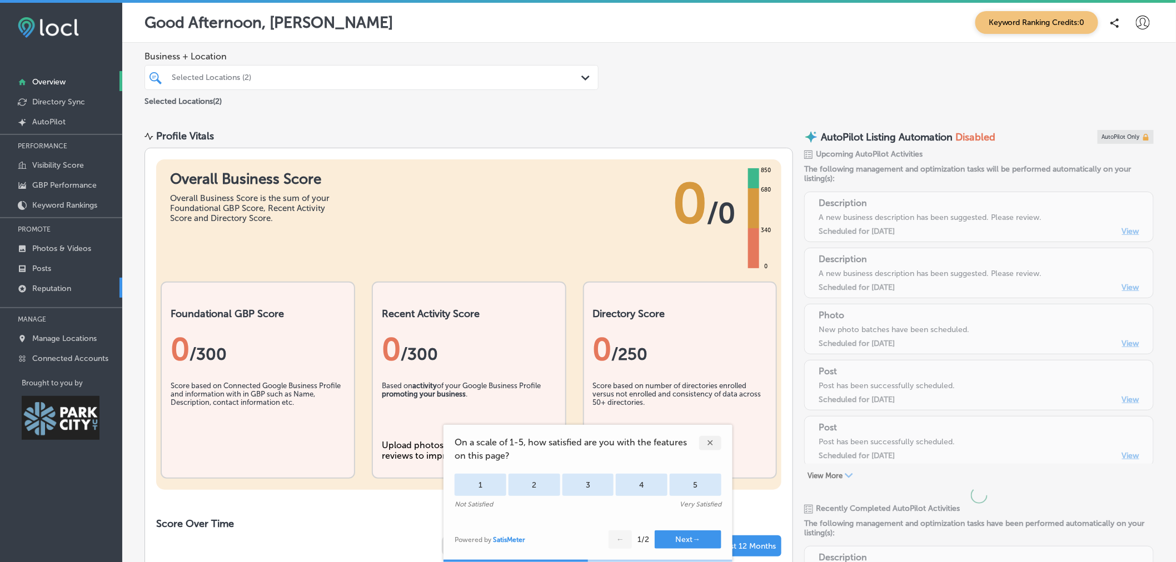
click at [59, 288] on p "Reputation" at bounding box center [51, 288] width 39 height 9
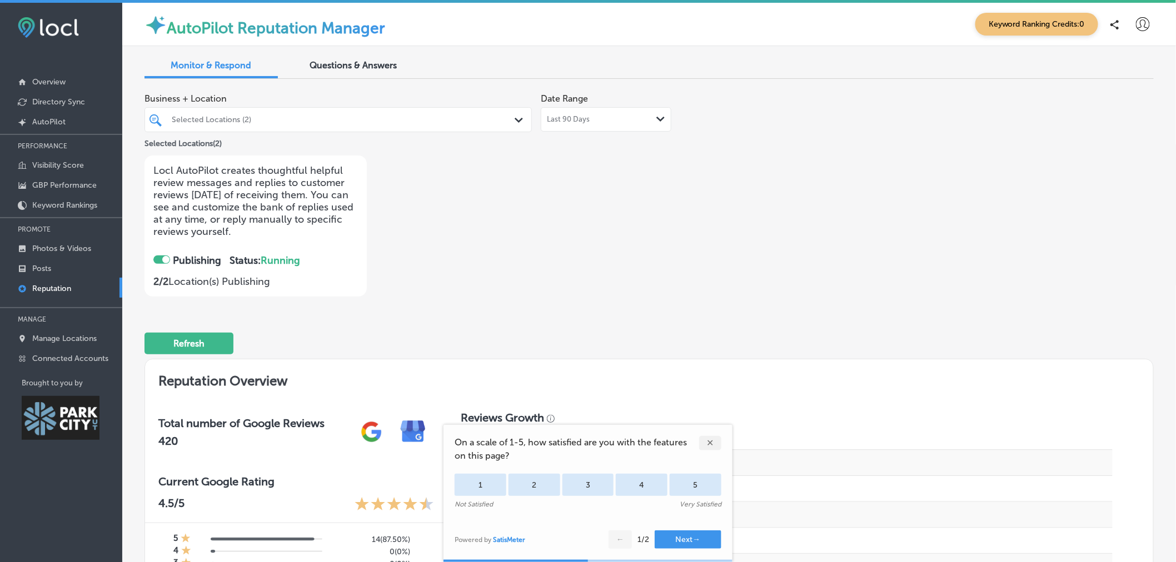
checkbox input "true"
click at [711, 442] on div "✕" at bounding box center [710, 443] width 22 height 14
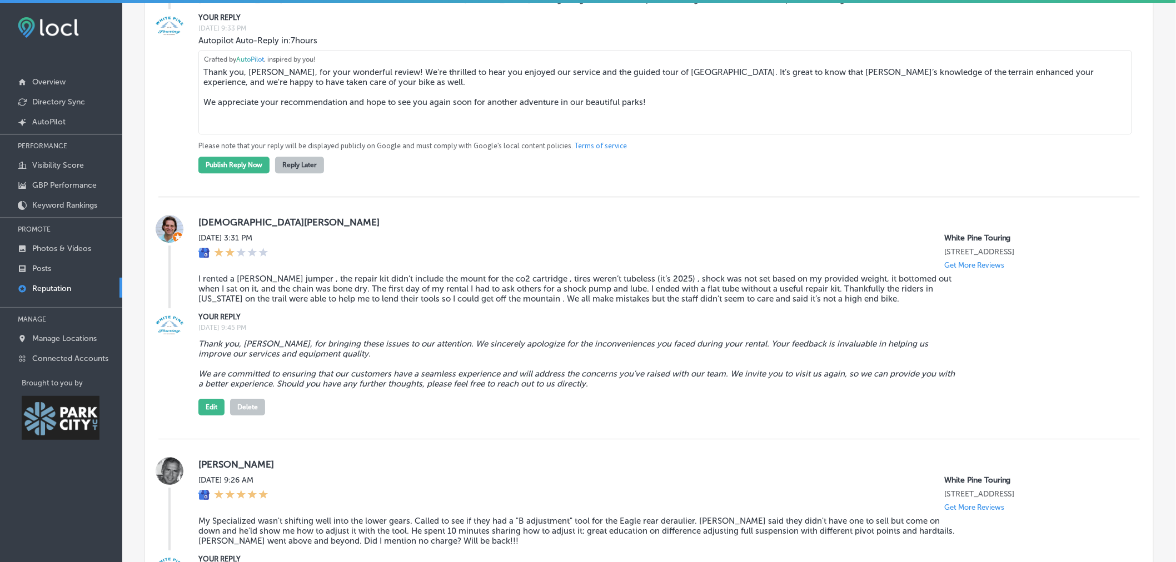
scroll to position [1219, 0]
click at [64, 267] on link "Posts" at bounding box center [61, 268] width 122 height 20
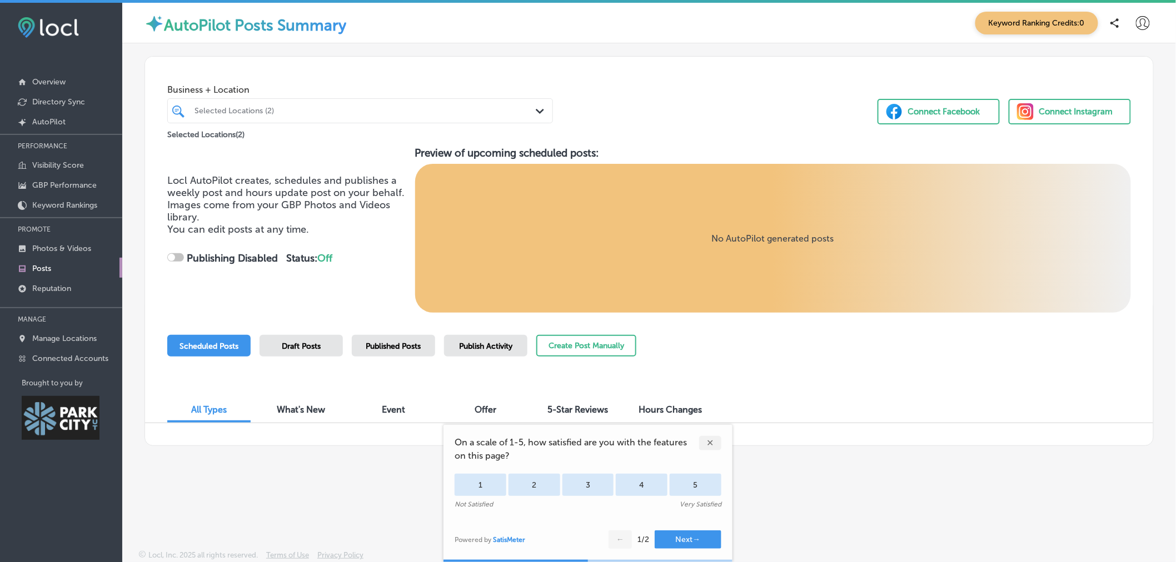
checkbox input "true"
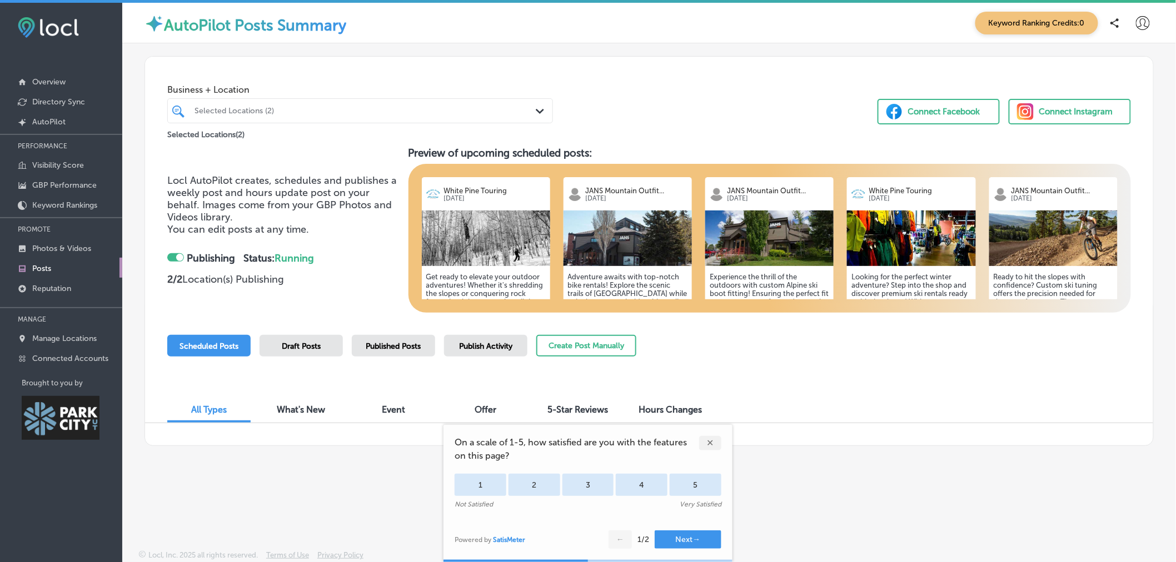
click at [710, 445] on div "✕" at bounding box center [710, 443] width 22 height 14
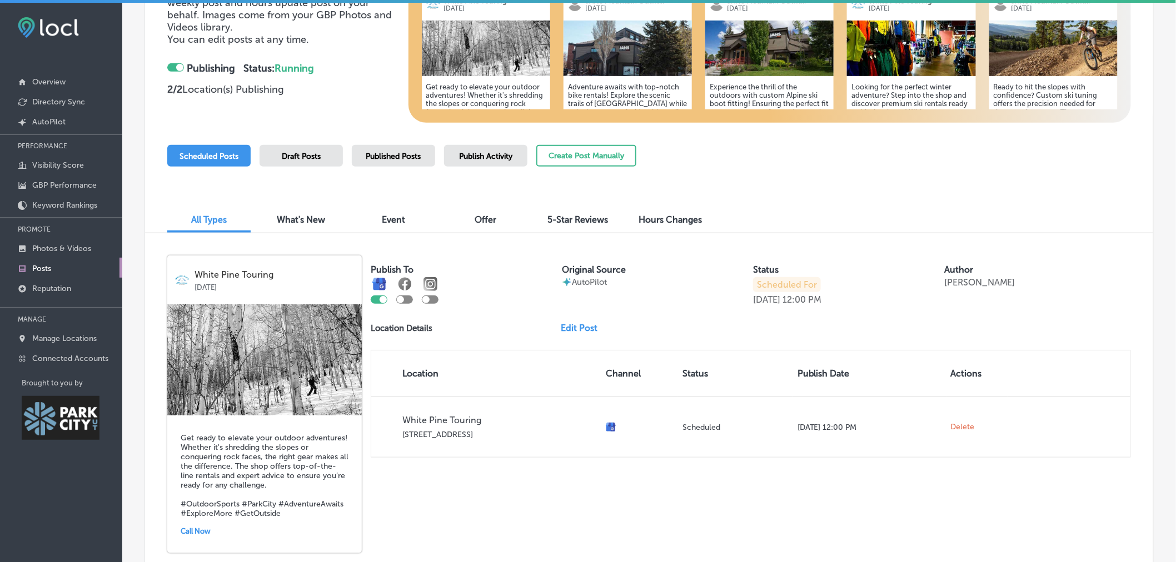
scroll to position [266, 0]
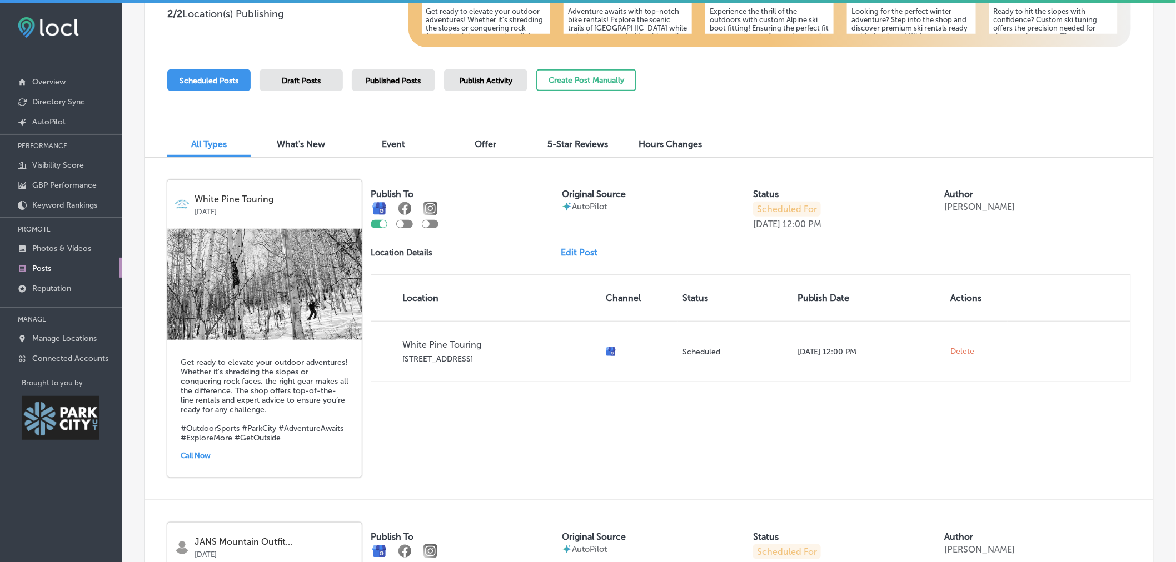
click at [286, 308] on img at bounding box center [264, 284] width 195 height 111
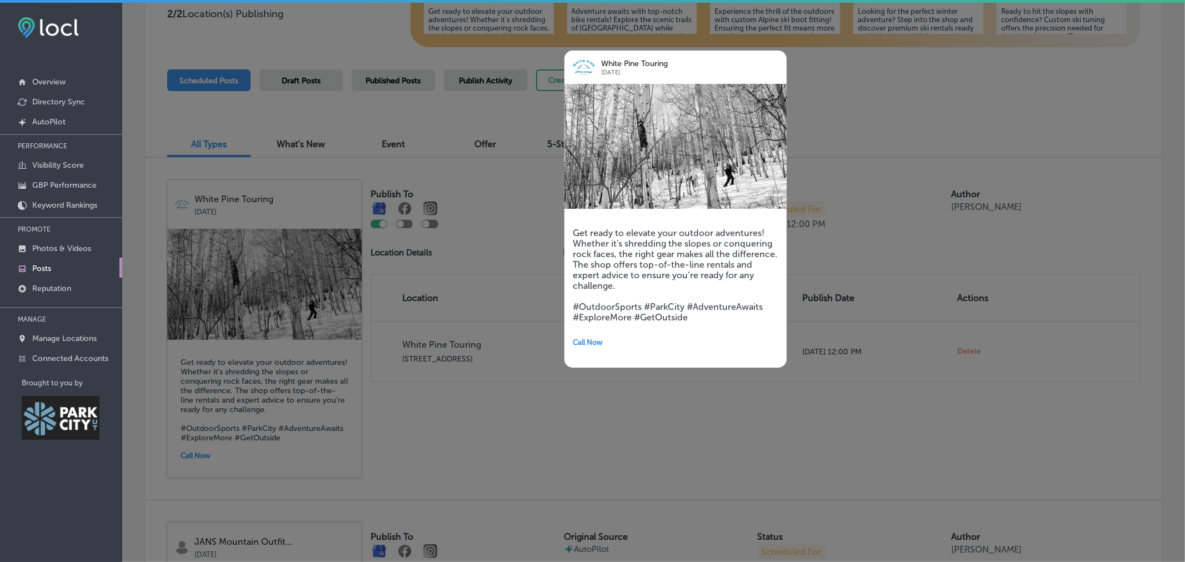
click at [636, 431] on div at bounding box center [592, 281] width 1185 height 562
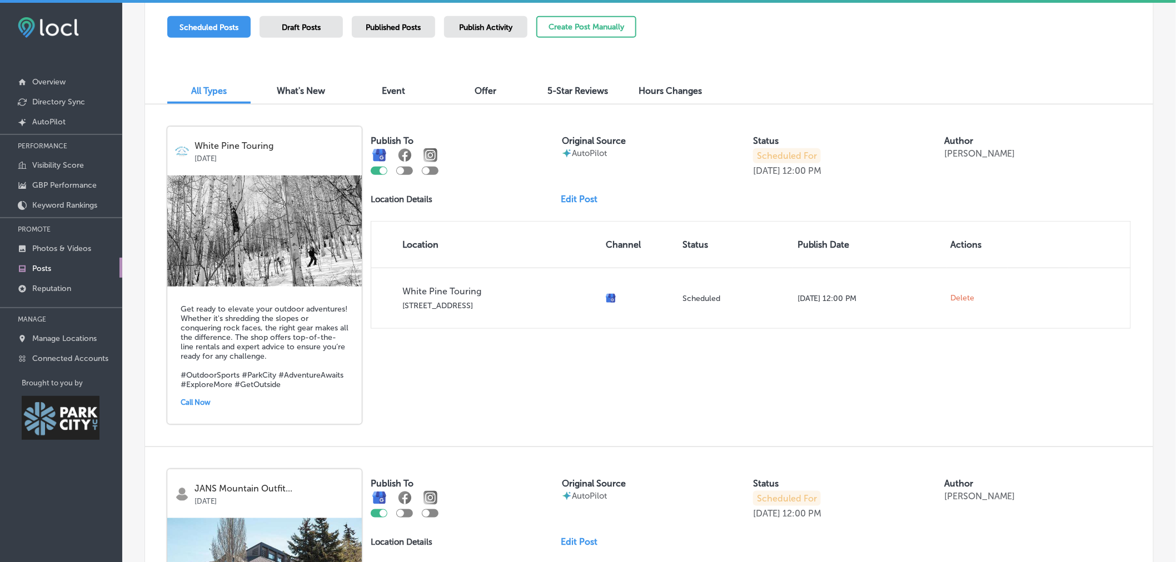
scroll to position [320, 0]
click at [584, 200] on link "Edit Post" at bounding box center [584, 198] width 46 height 11
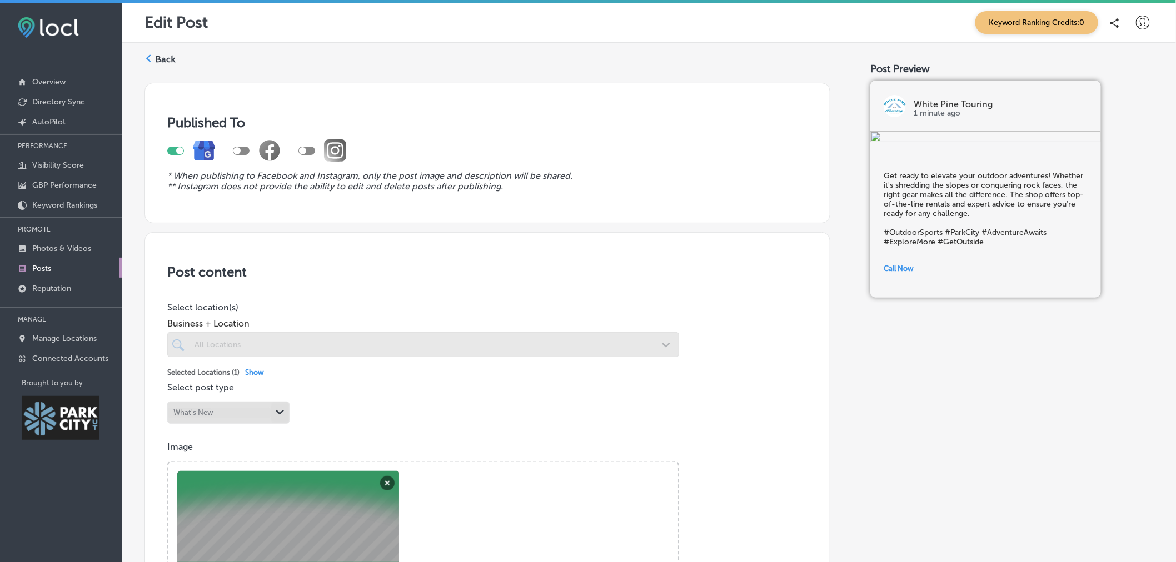
click at [166, 58] on label "Back" at bounding box center [165, 59] width 21 height 12
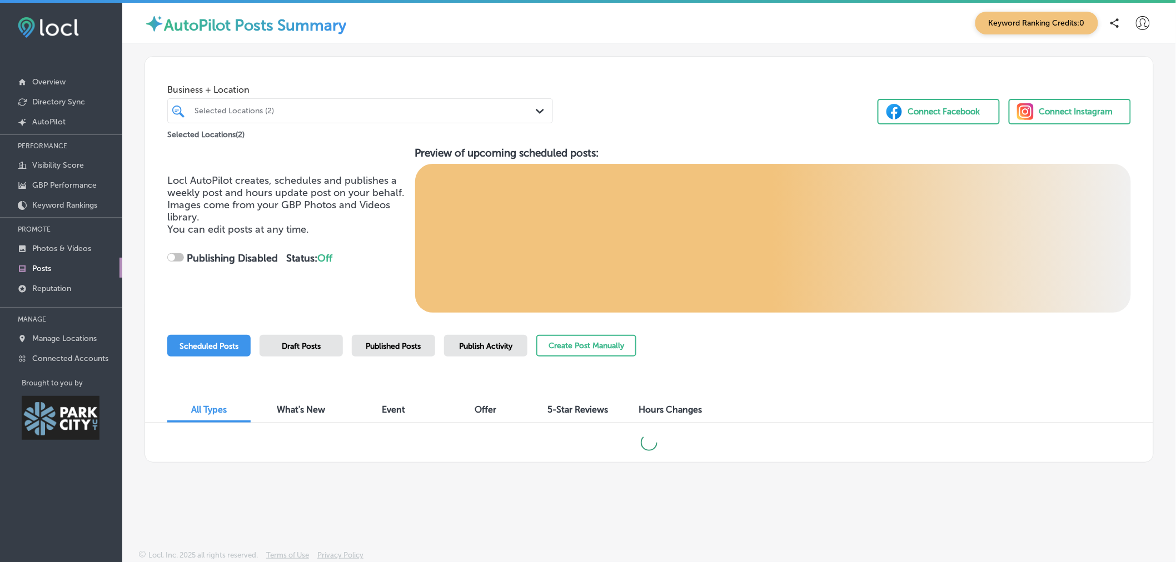
checkbox input "true"
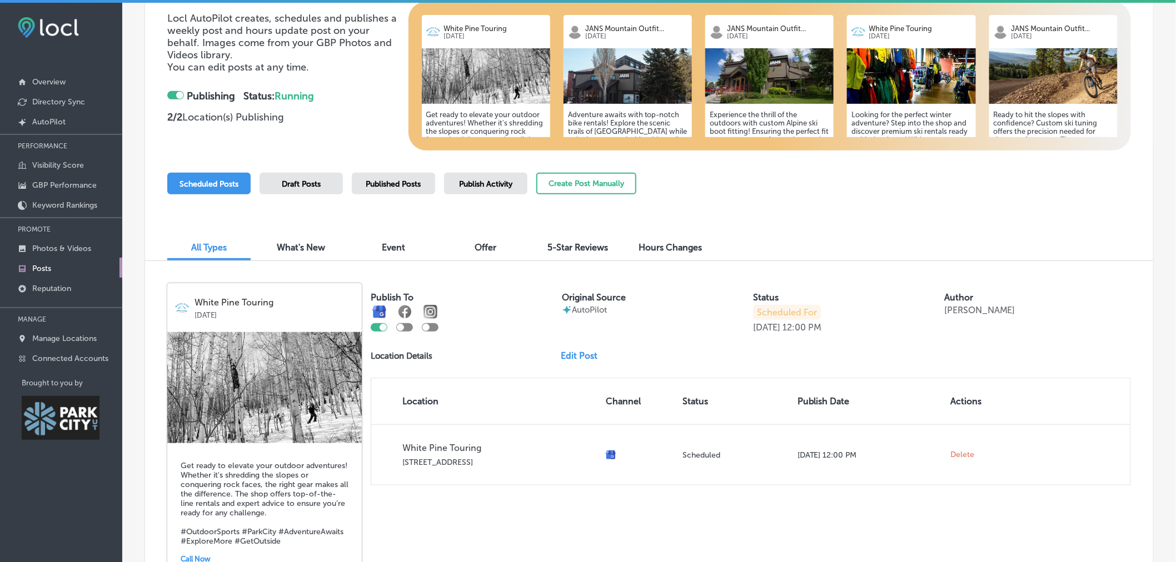
scroll to position [162, 0]
click at [63, 342] on p "Manage Locations" at bounding box center [64, 338] width 64 height 9
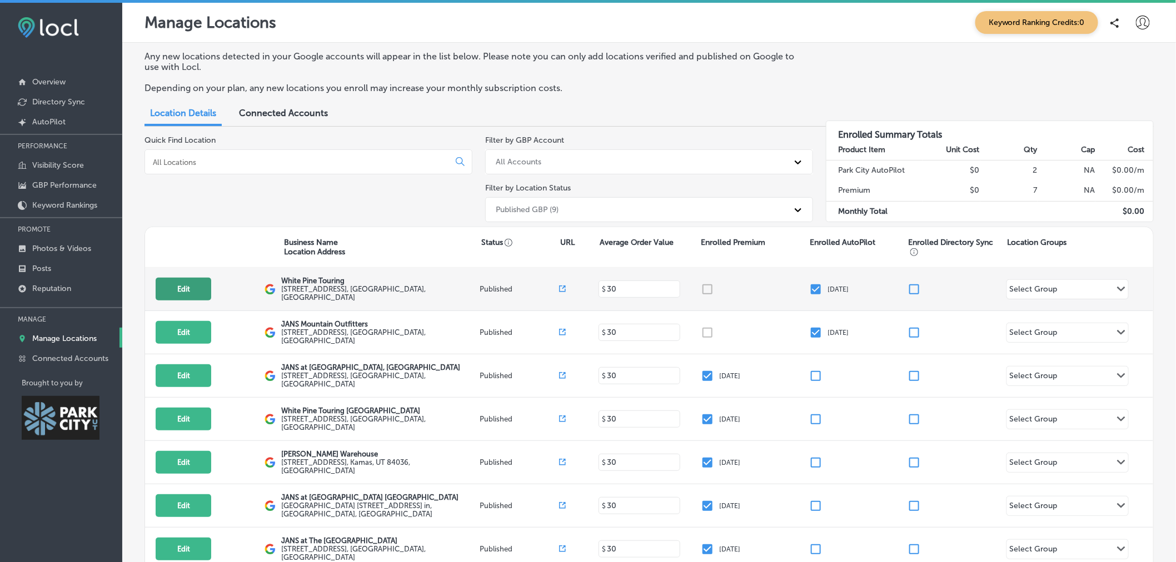
click at [197, 295] on button "Edit" at bounding box center [184, 289] width 56 height 23
select select "US"
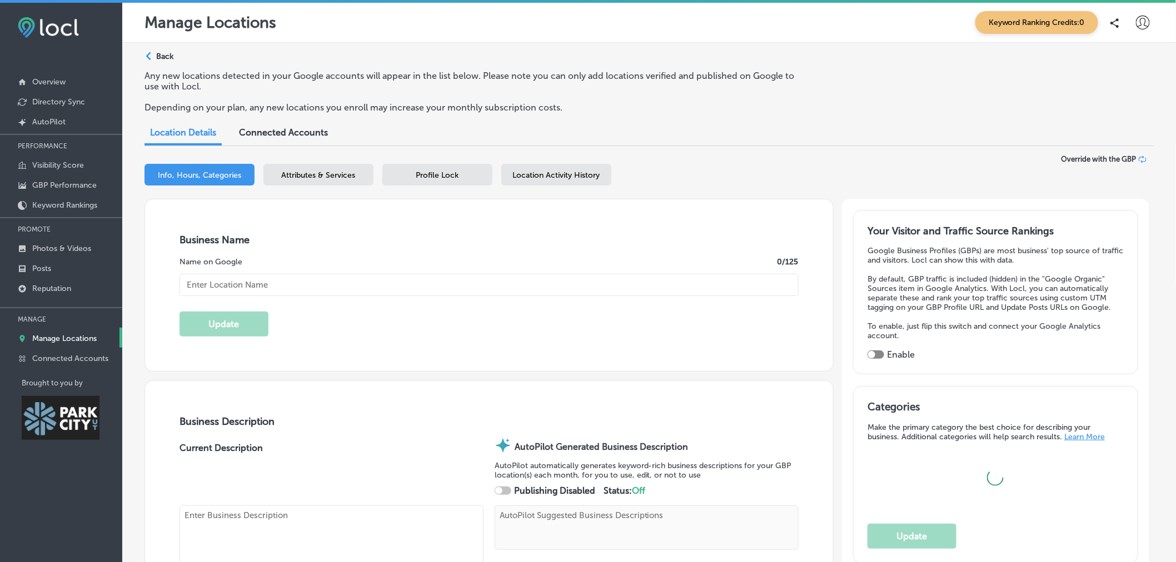
checkbox input "true"
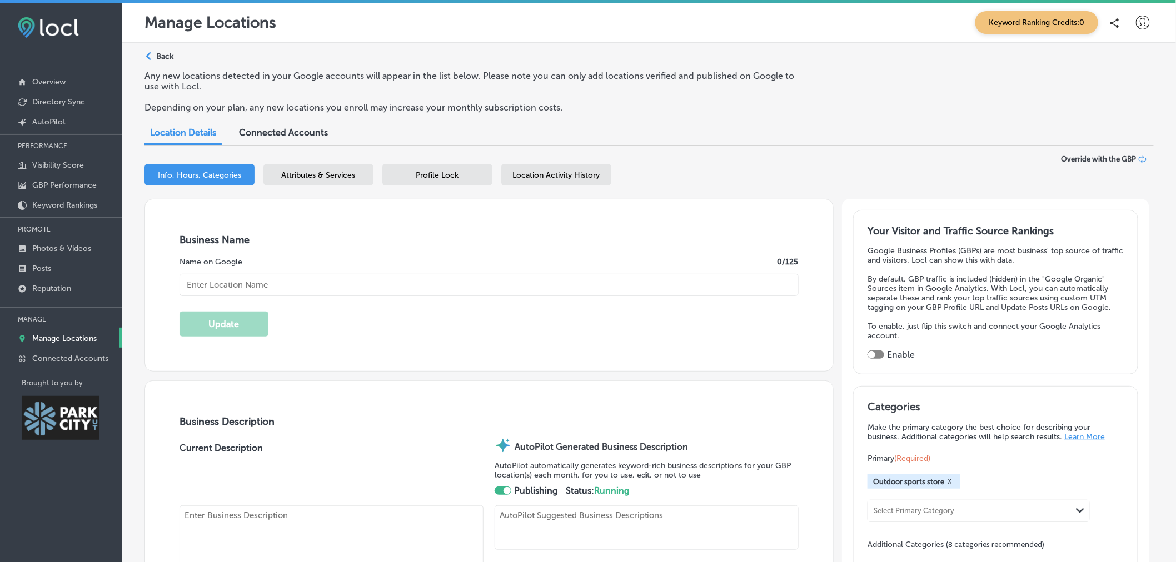
type textarea "Experience adventure with White Pine Touring, the leading outdoor sports store …"
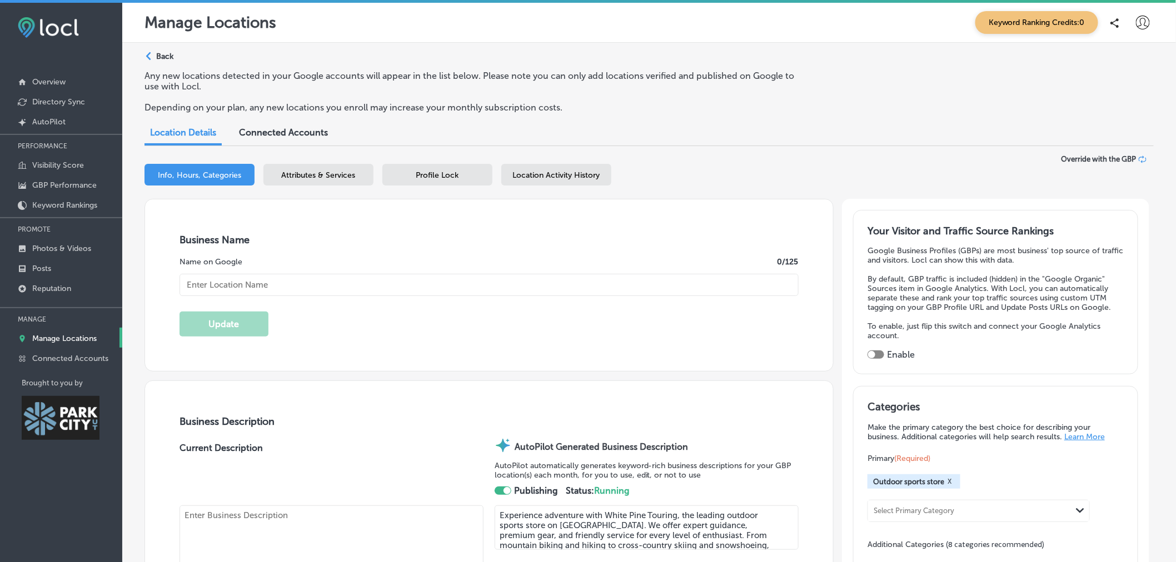
type input "White Pine Touring"
type input "1790 Bonanza Drive"
type input "[GEOGRAPHIC_DATA]"
type input "84060"
type input "US"
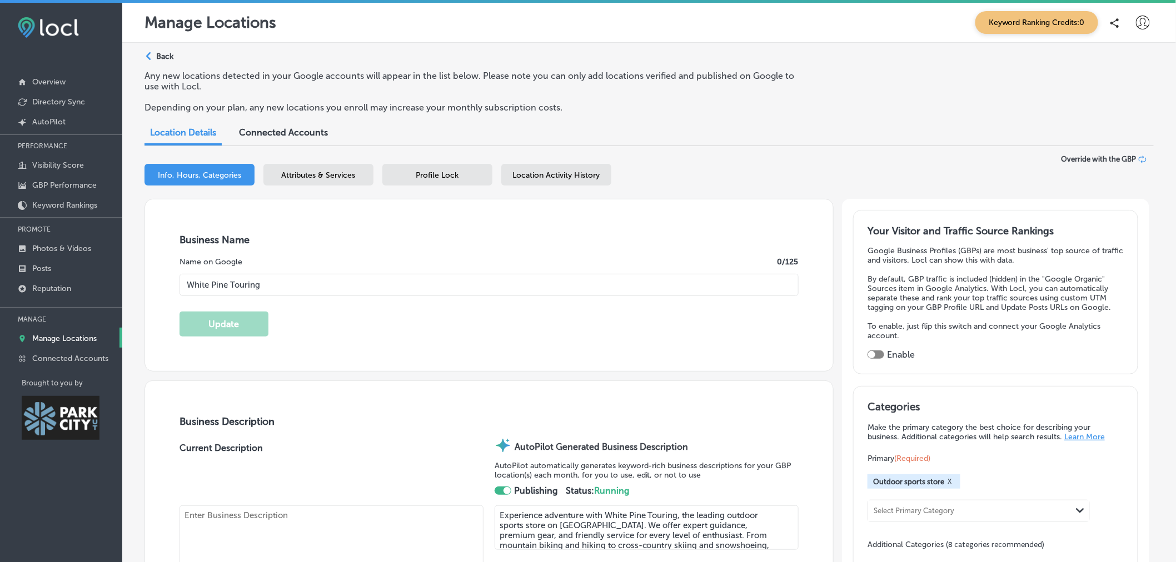
type input "http://www.whitepinetouring.com/"
type textarea "Experience adventure with White Pine Touring, the leading outdoor sports store …"
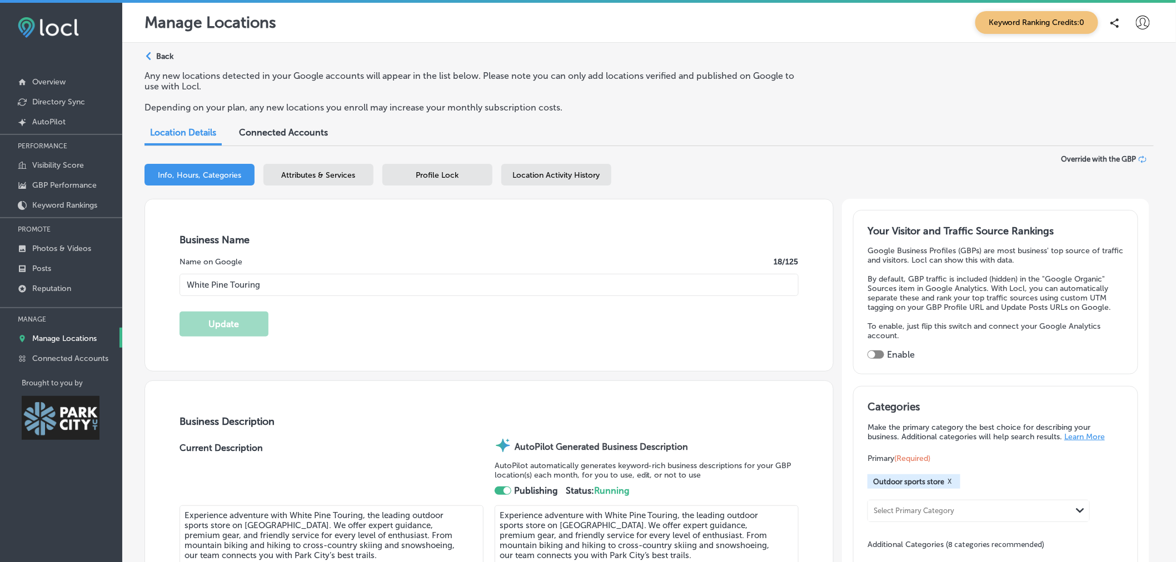
type input "+1 435 649 8710"
click at [460, 175] on div "Profile Lock" at bounding box center [437, 175] width 110 height 22
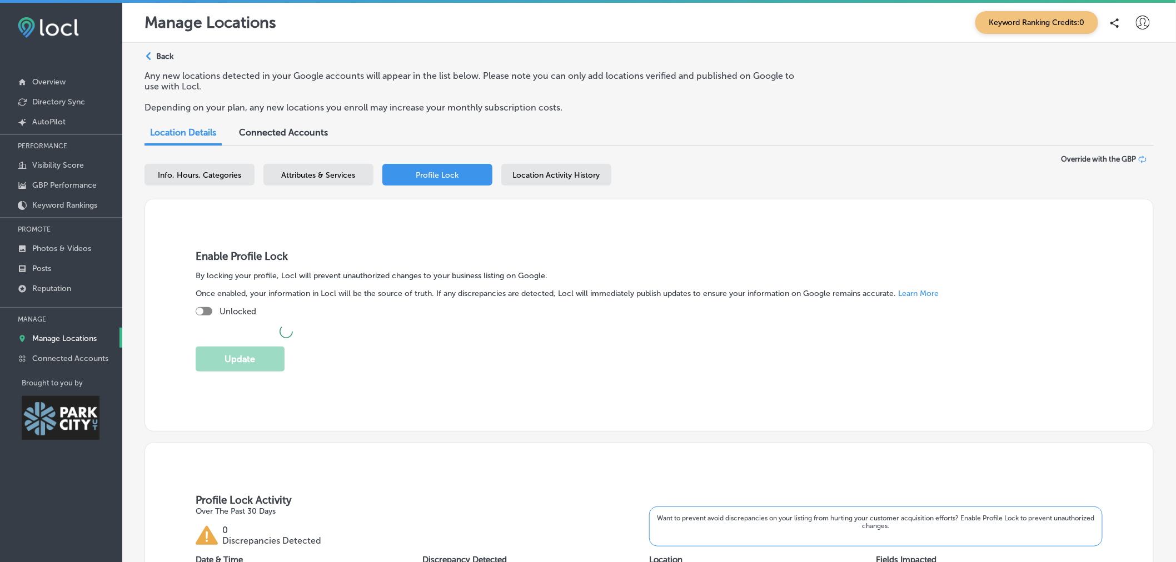
checkbox input "true"
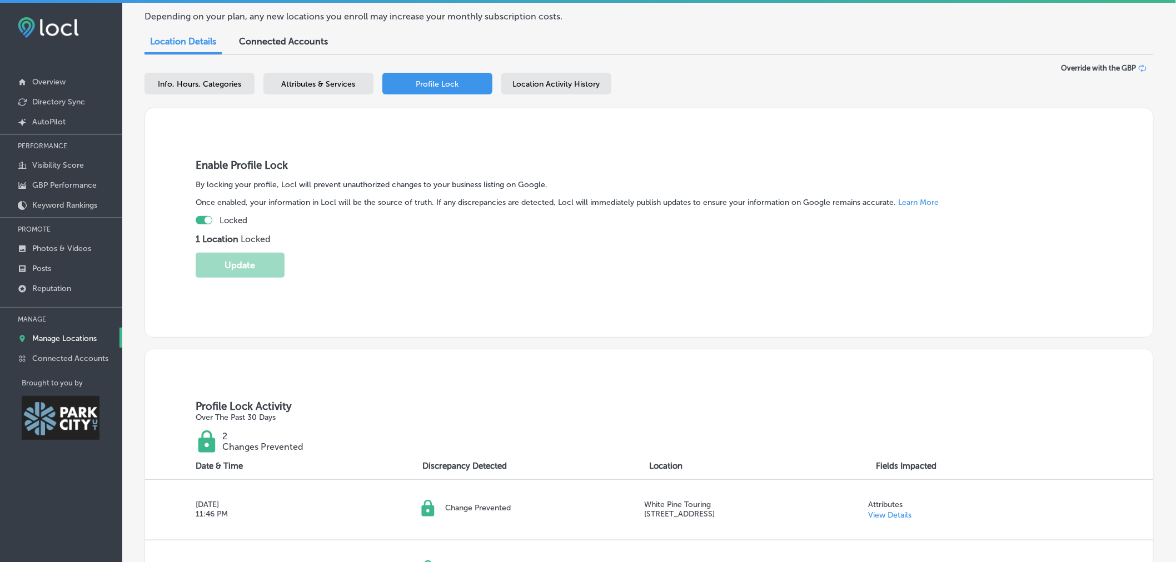
scroll to position [91, 0]
click at [182, 87] on span "Info, Hours, Categories" at bounding box center [199, 84] width 83 height 9
select select "US"
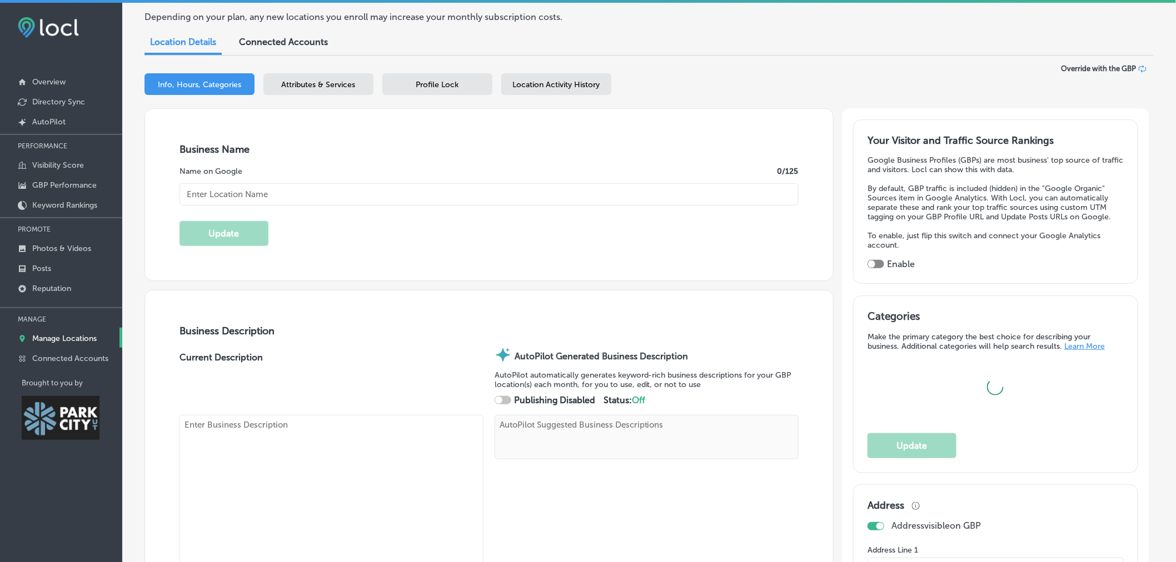
type input "White Pine Touring"
type textarea "Experience adventure with White Pine Touring, the leading outdoor sports store …"
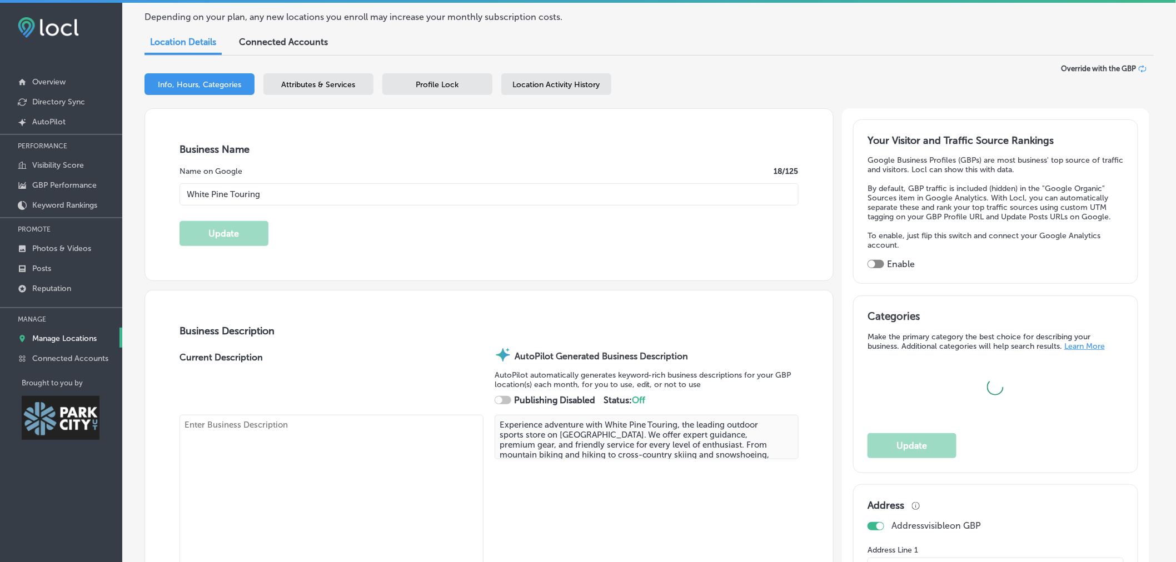
checkbox input "true"
type input "+1 435 649 8710"
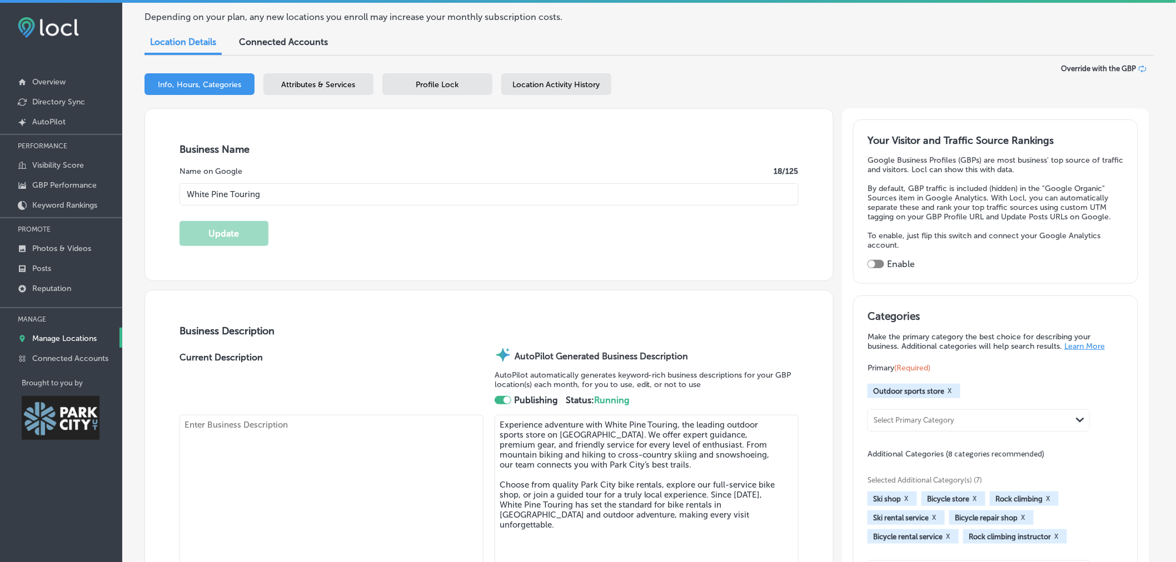
type input "http://www.whitepinetouring.com/"
type textarea "Experience adventure with White Pine Touring, the leading outdoor sports store …"
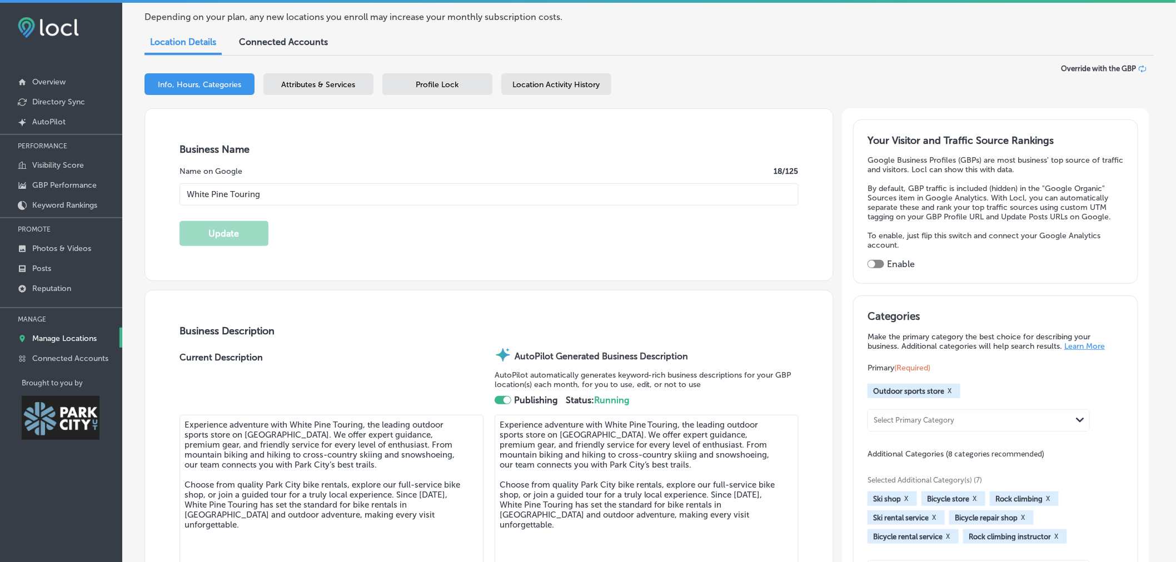
type input "1790 Bonanza Drive"
type input "Park City"
type input "84060"
type input "US"
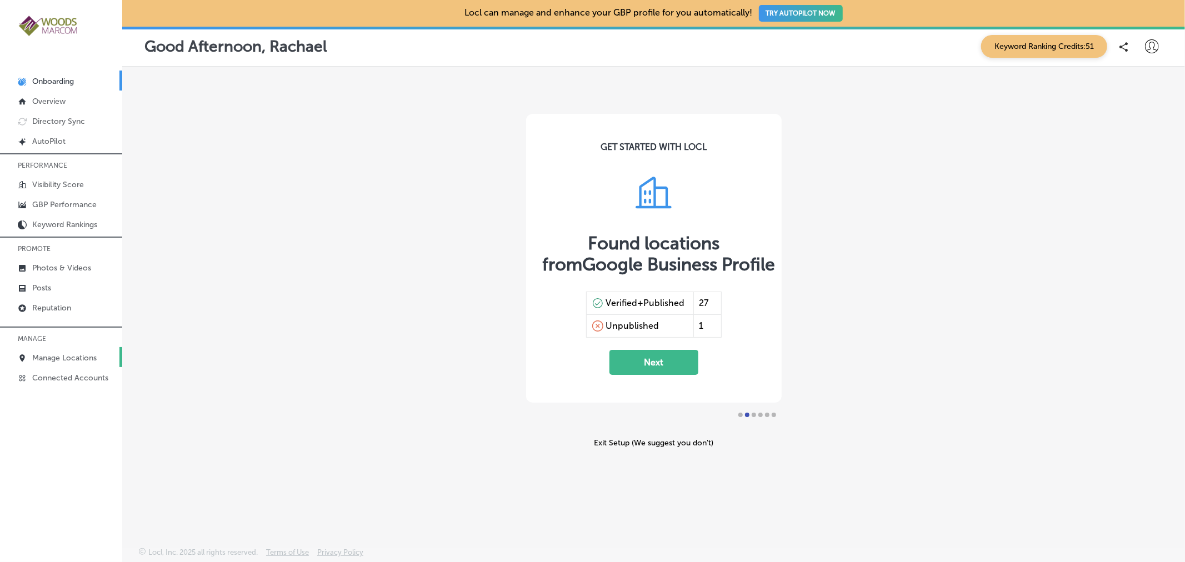
click at [59, 363] on link "Manage Locations" at bounding box center [61, 357] width 122 height 20
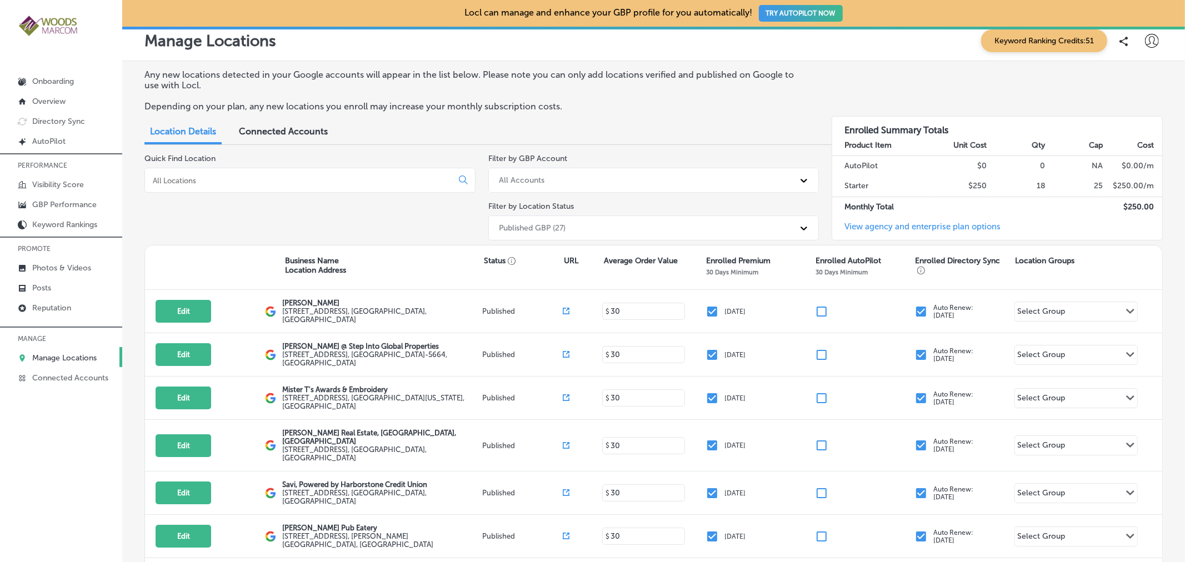
scroll to position [7, 0]
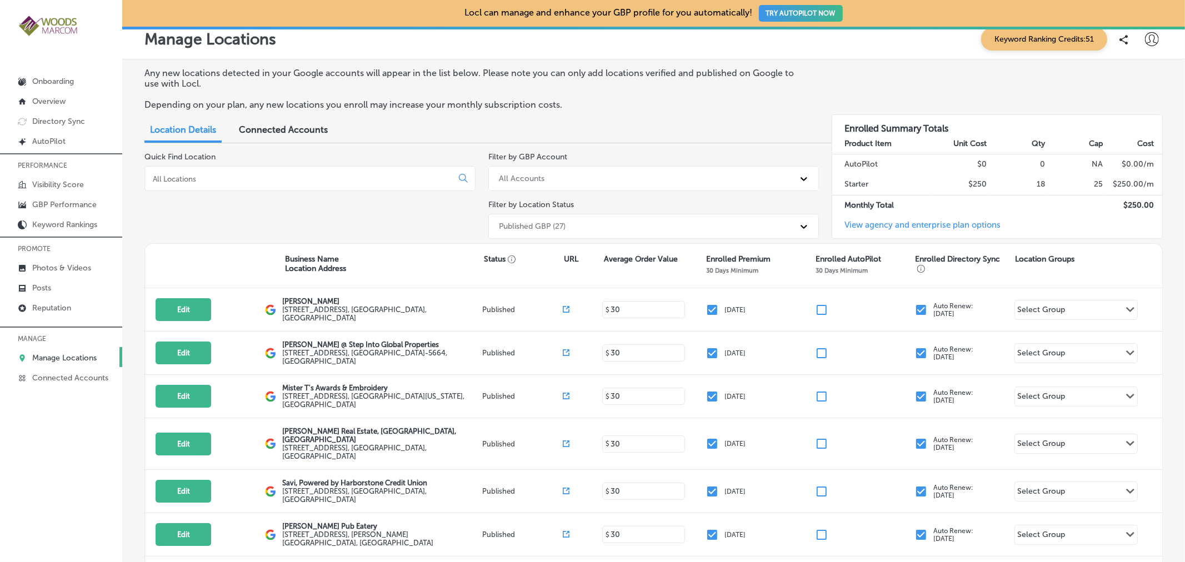
click at [242, 183] on input at bounding box center [301, 179] width 298 height 10
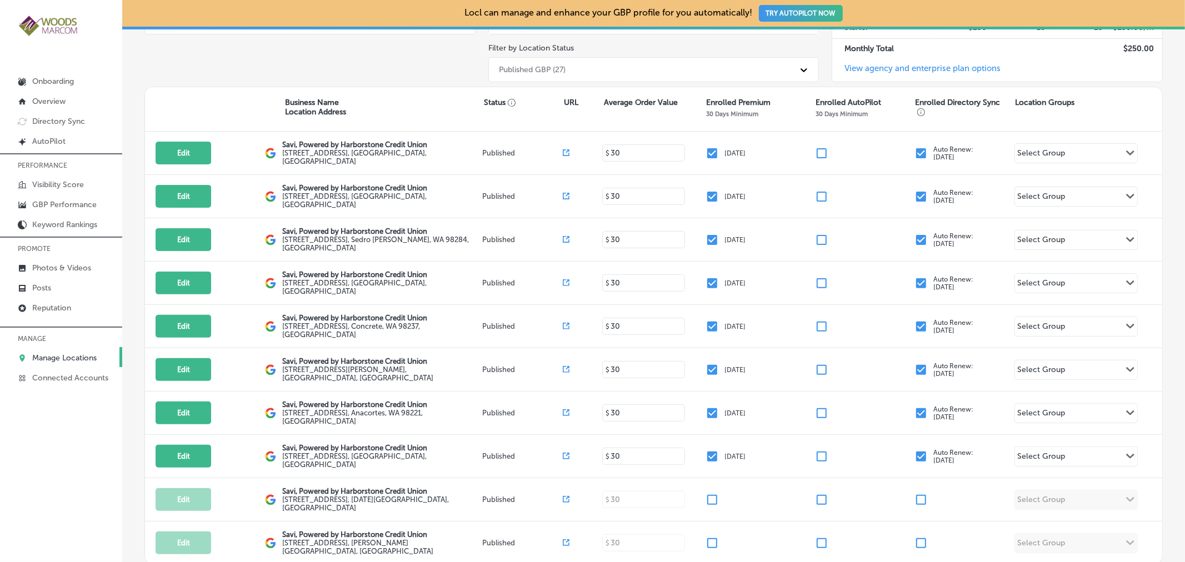
scroll to position [167, 0]
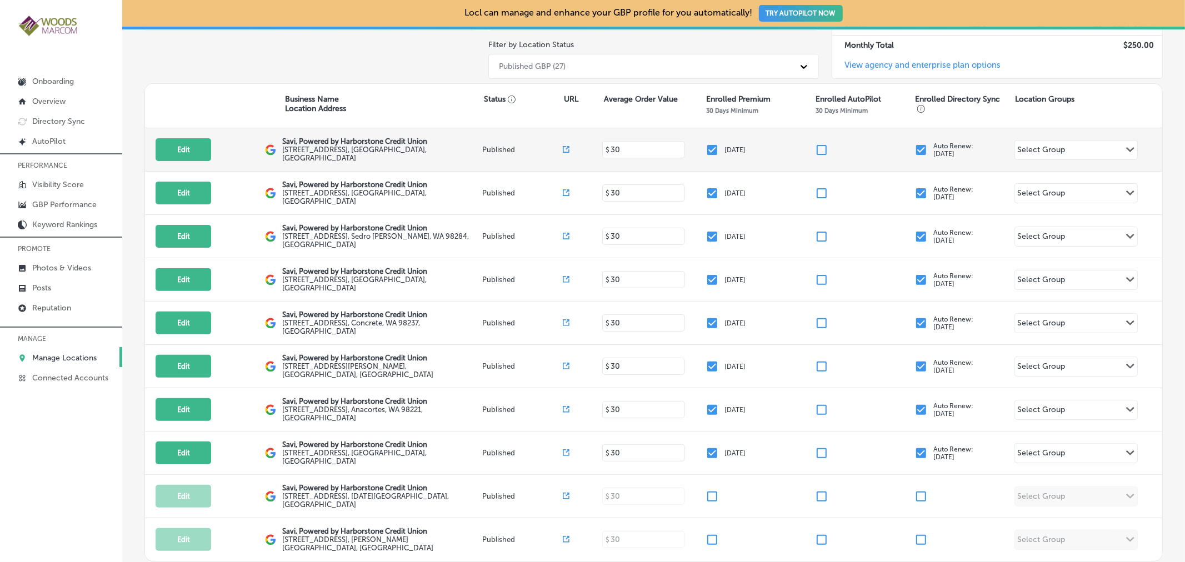
type input "savi"
click at [1073, 152] on div "Select Group Path Created with Sketch." at bounding box center [1076, 150] width 123 height 19
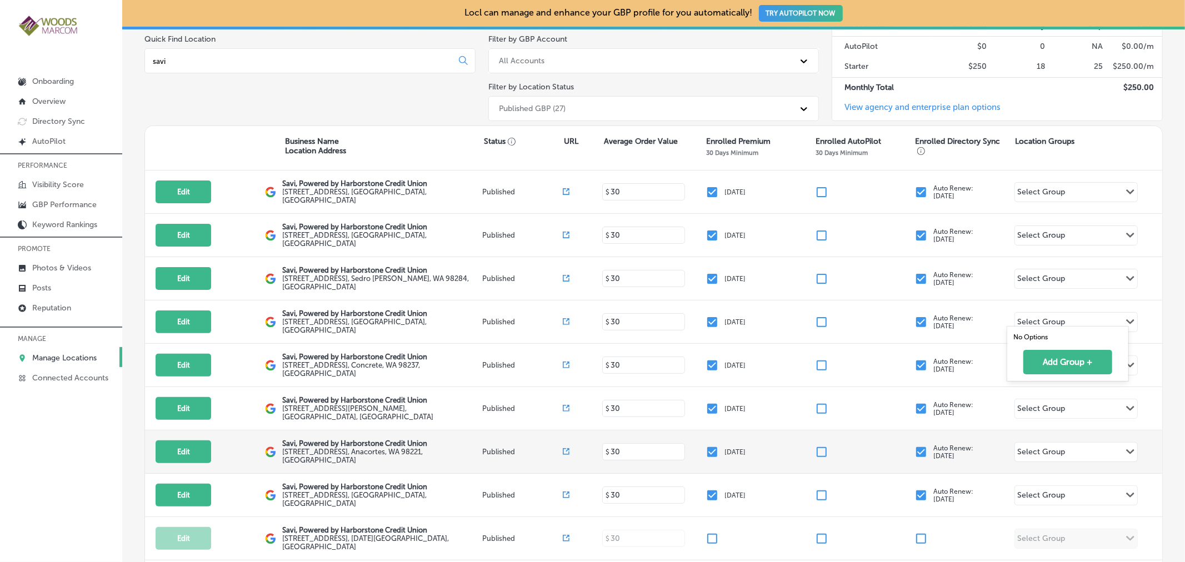
scroll to position [0, 0]
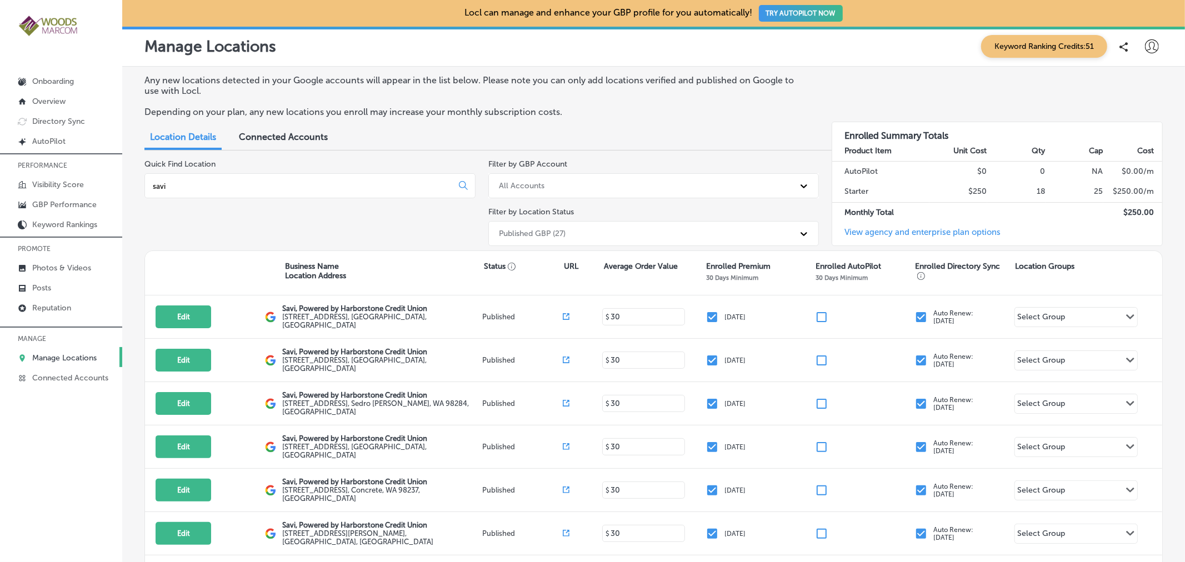
click at [1145, 41] on icon at bounding box center [1152, 46] width 14 height 14
click at [1060, 316] on div at bounding box center [592, 281] width 1185 height 562
click at [1060, 316] on div "Select Group Path Created with Sketch." at bounding box center [1076, 317] width 123 height 19
click at [192, 189] on input "savi" at bounding box center [301, 186] width 298 height 10
click at [59, 309] on p "Reputation" at bounding box center [51, 307] width 39 height 9
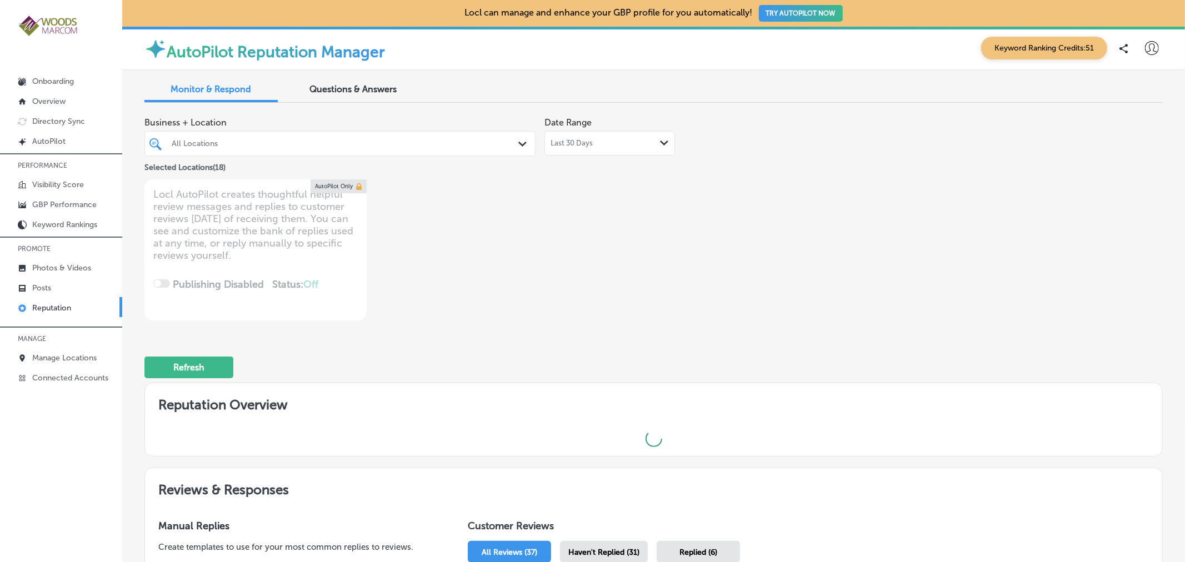
type textarea "x"
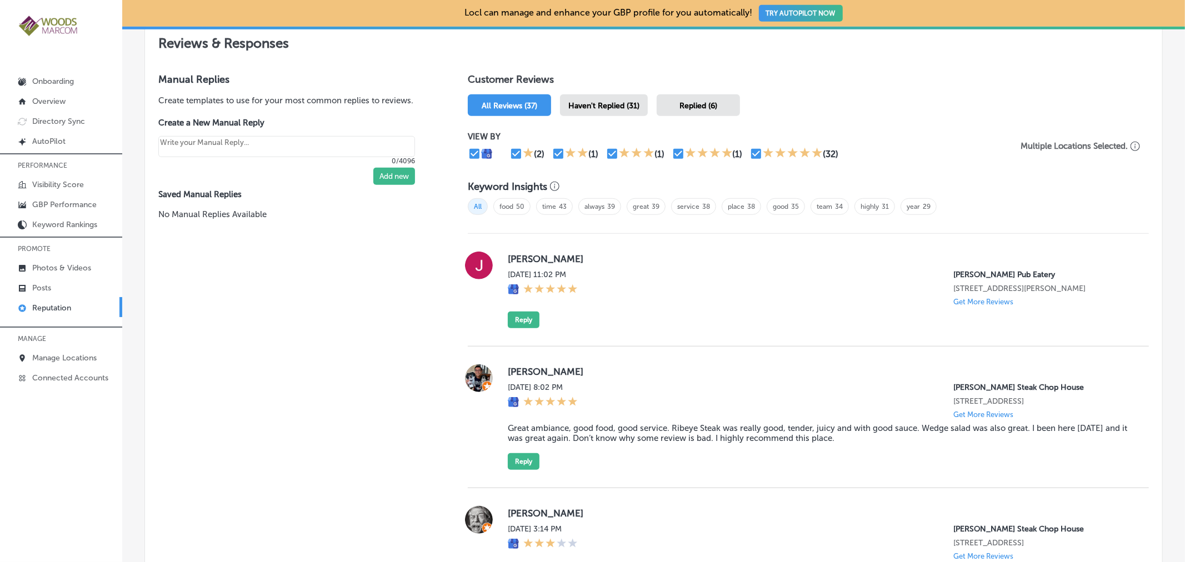
scroll to position [624, 0]
click at [975, 298] on p "Get More Reviews" at bounding box center [984, 301] width 60 height 8
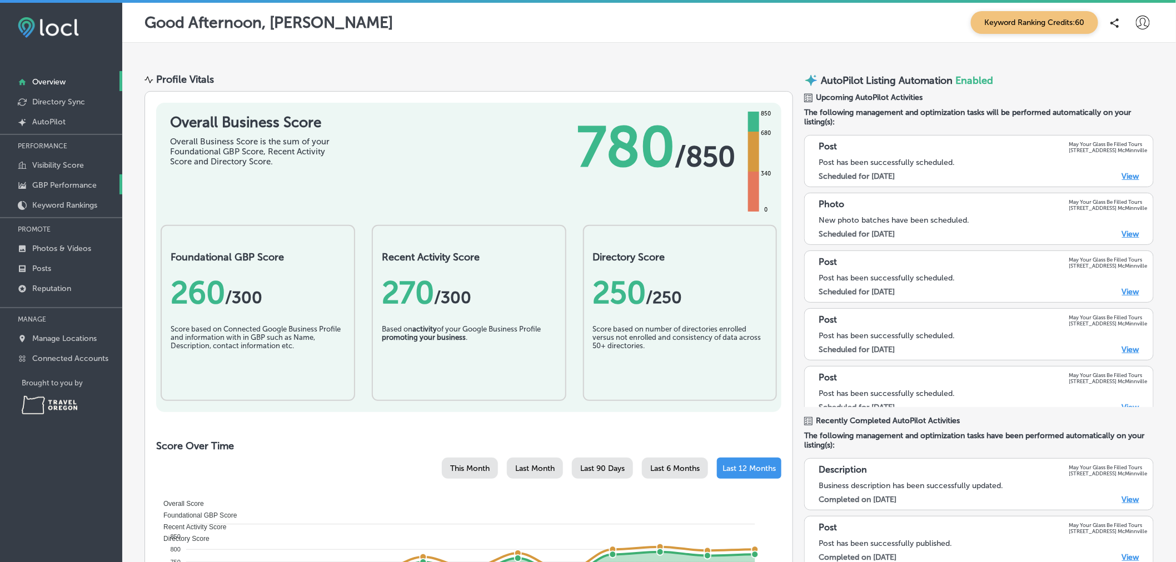
click at [56, 185] on p "GBP Performance" at bounding box center [64, 185] width 64 height 9
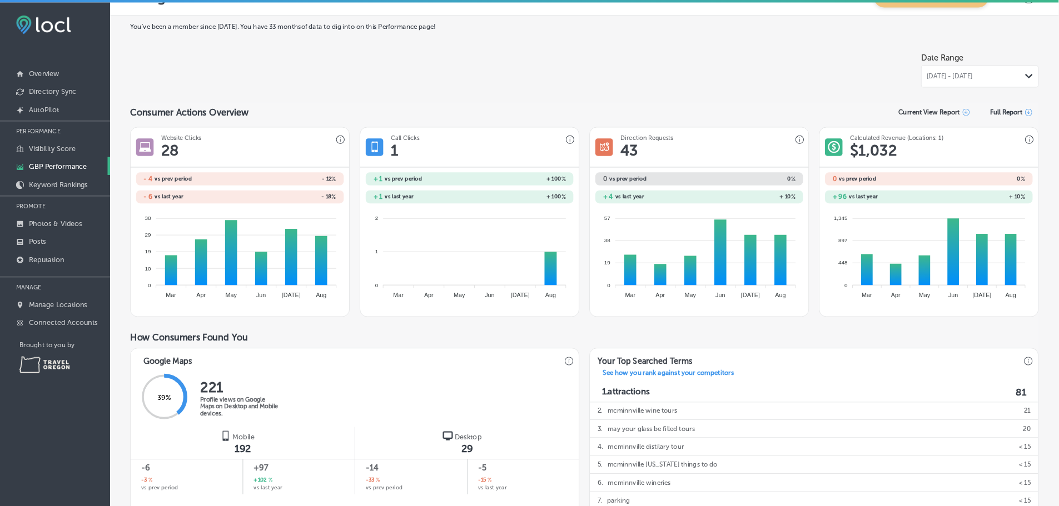
scroll to position [26, 0]
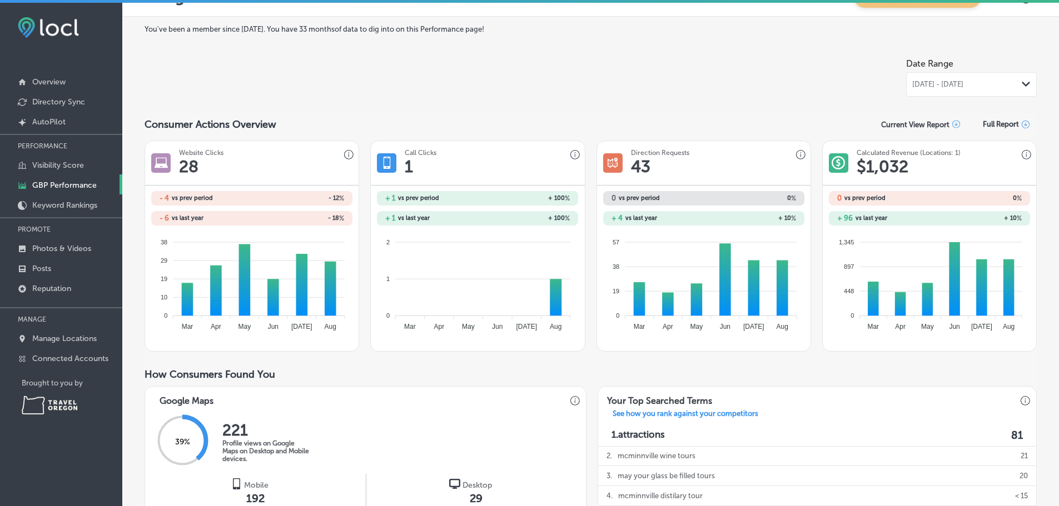
drag, startPoint x: 1133, startPoint y: 1, endPoint x: 750, endPoint y: 78, distance: 390.1
click at [750, 78] on div at bounding box center [705, 75] width 401 height 44
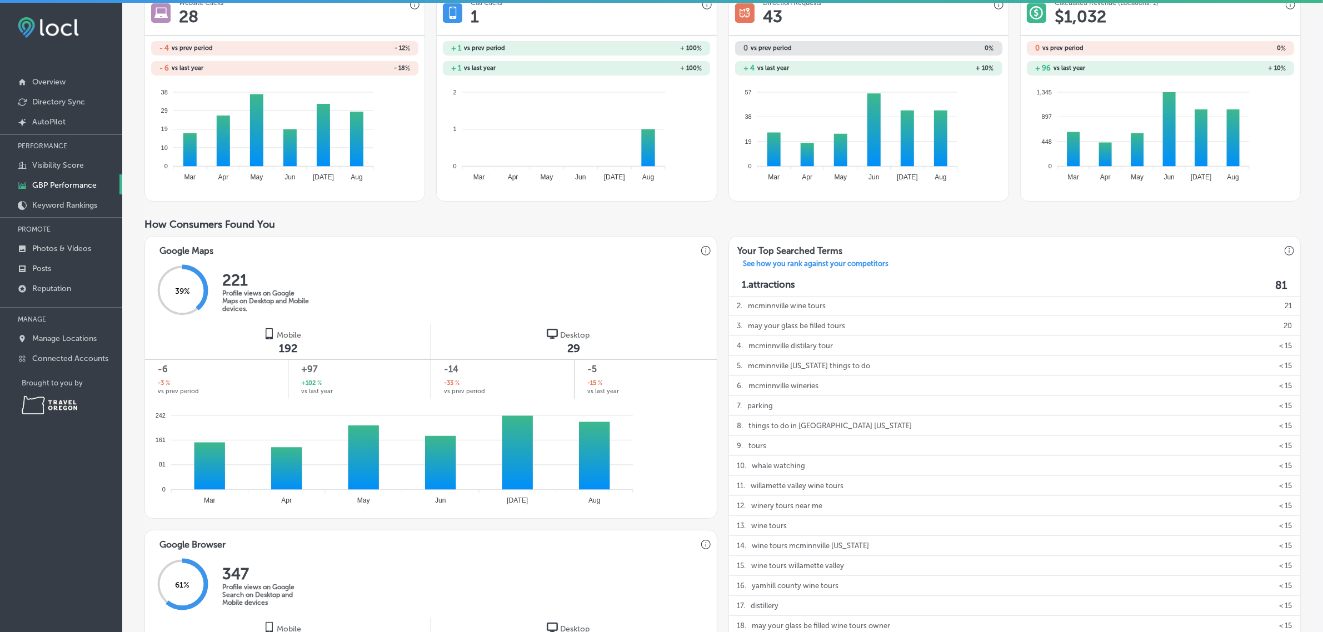
scroll to position [176, 0]
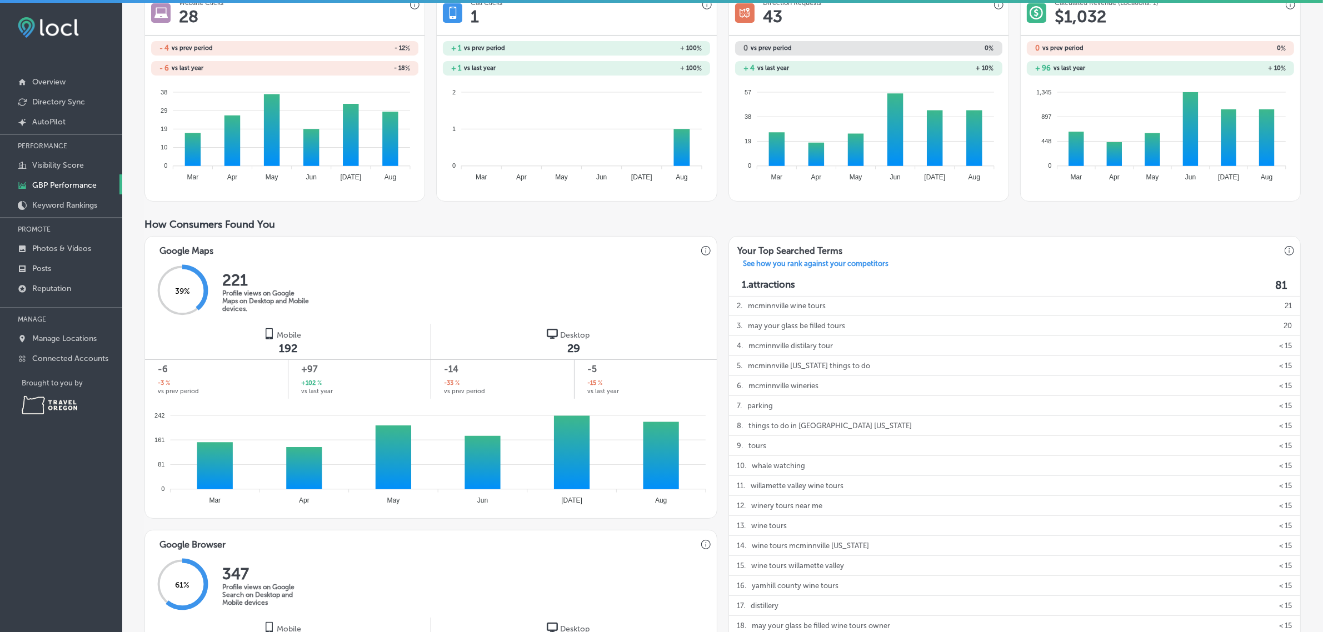
drag, startPoint x: 1029, startPoint y: 1, endPoint x: 665, endPoint y: 221, distance: 425.1
click at [665, 221] on div "How Consumers Found You" at bounding box center [723, 224] width 1157 height 12
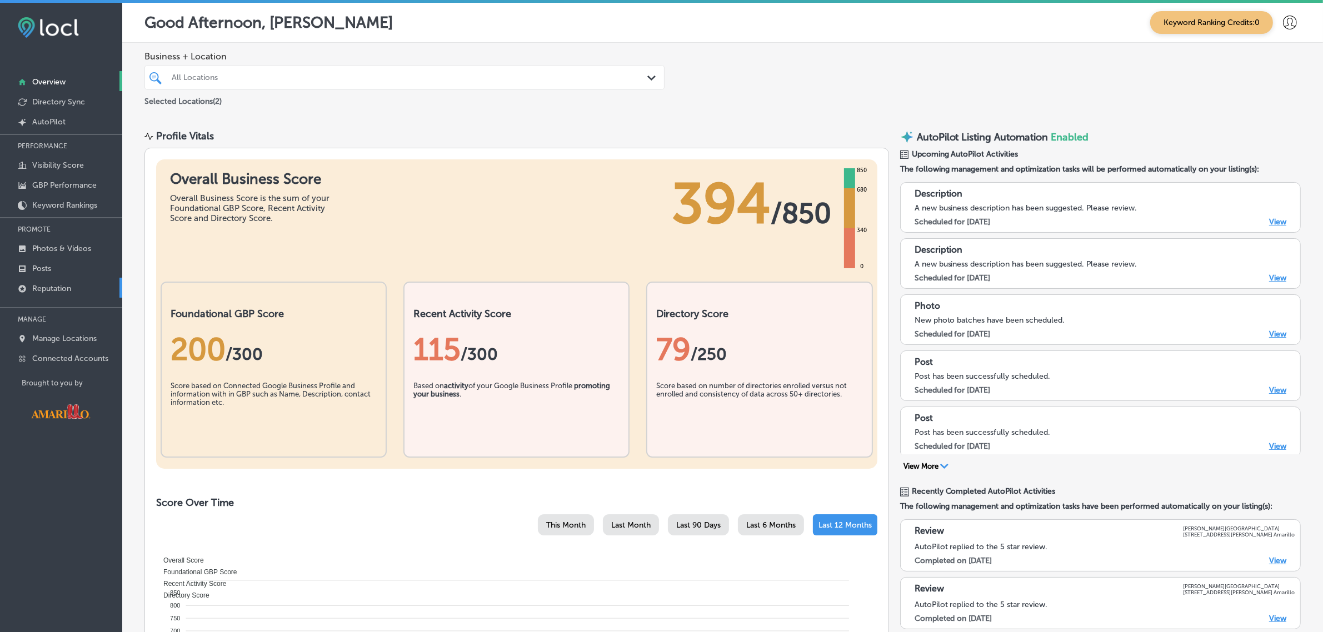
click at [57, 292] on p "Reputation" at bounding box center [51, 288] width 39 height 9
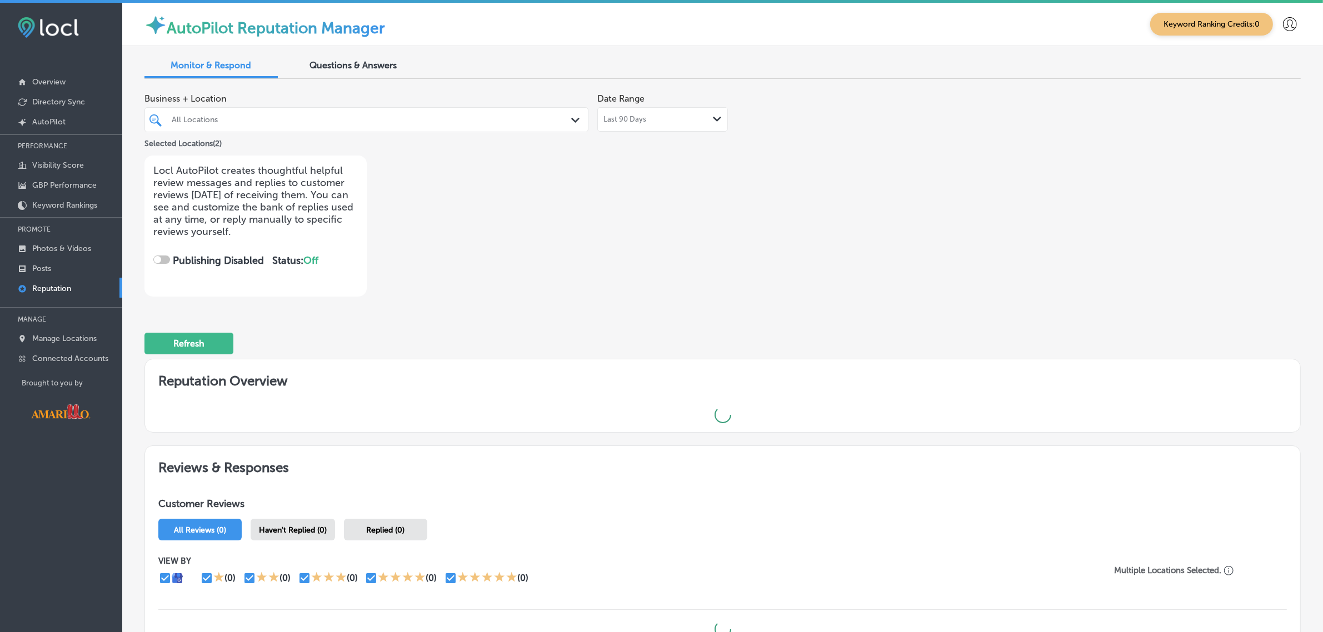
checkbox input "true"
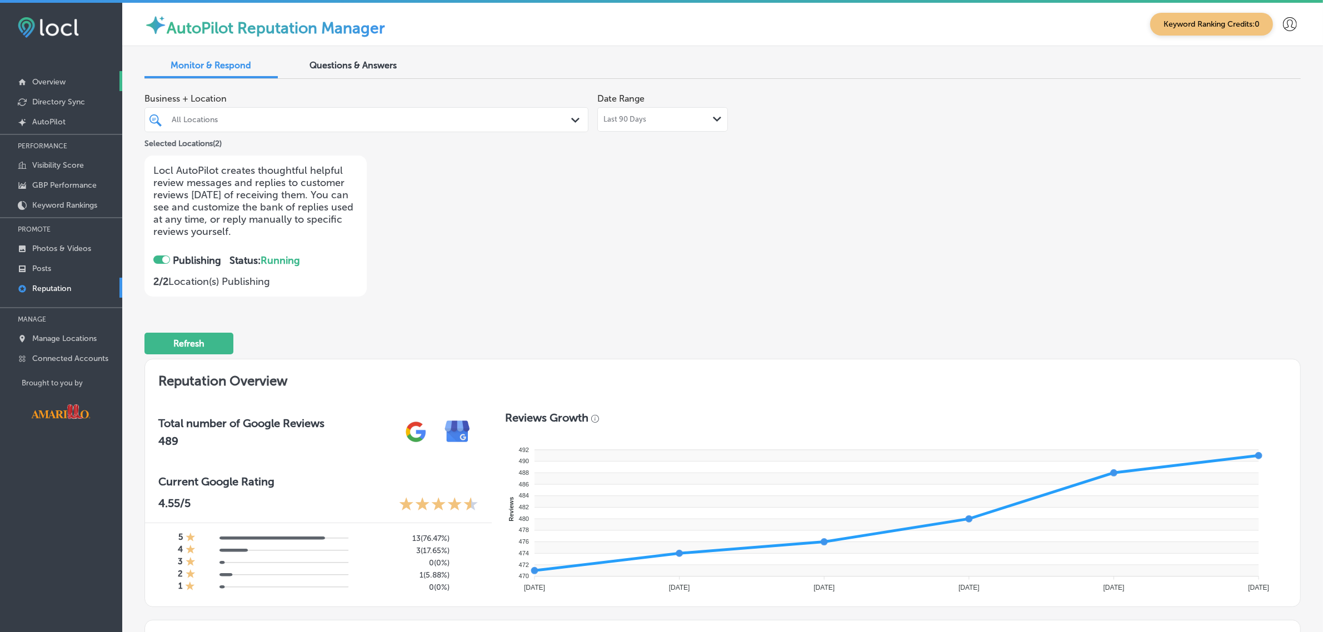
click at [71, 81] on link "Overview" at bounding box center [61, 81] width 122 height 20
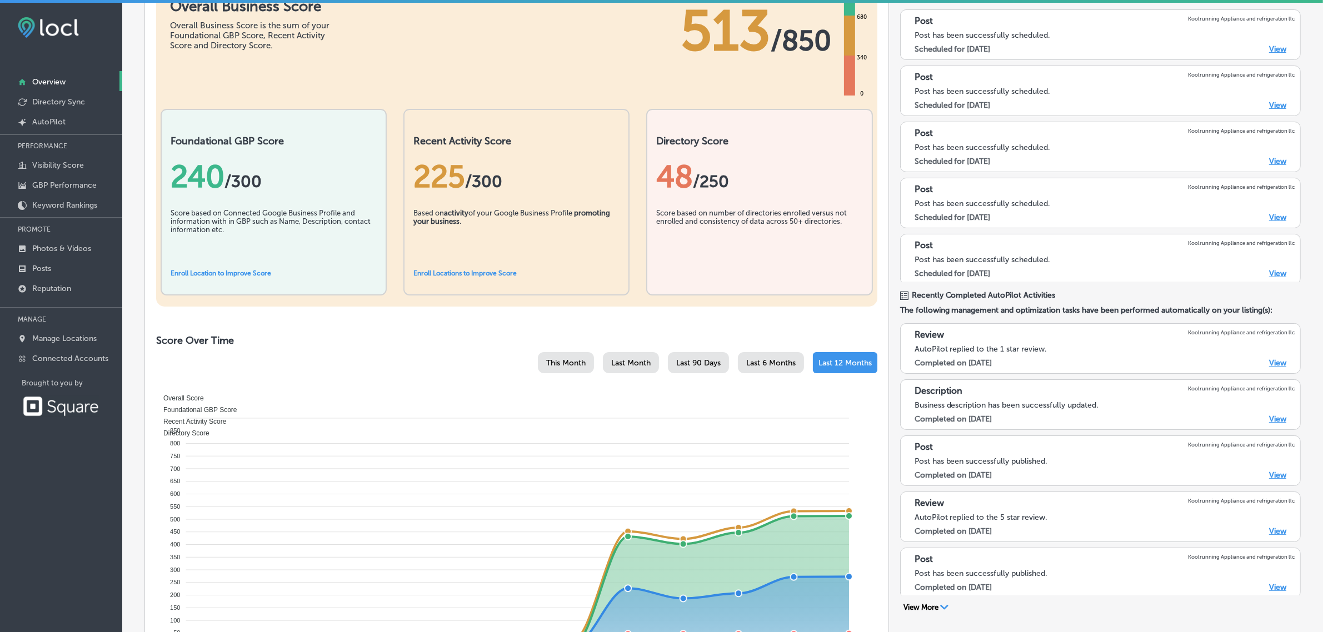
scroll to position [162, 0]
click at [68, 340] on p "Manage Locations" at bounding box center [64, 338] width 64 height 9
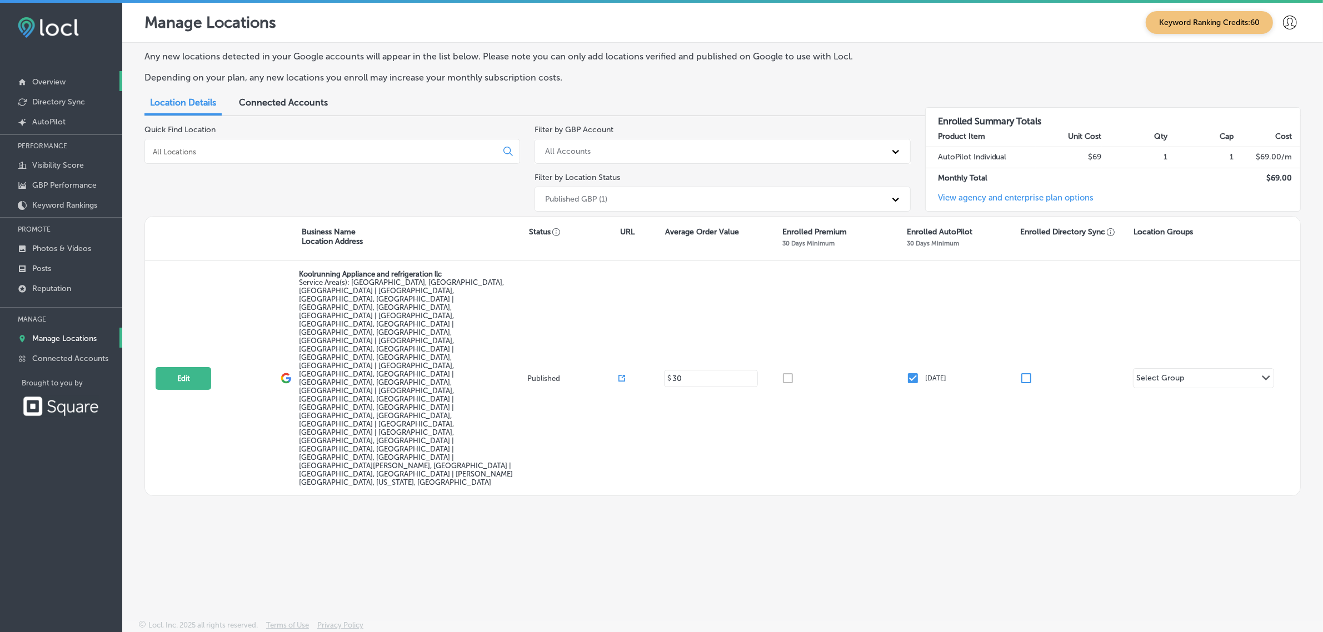
click at [75, 81] on link "Overview" at bounding box center [61, 81] width 122 height 20
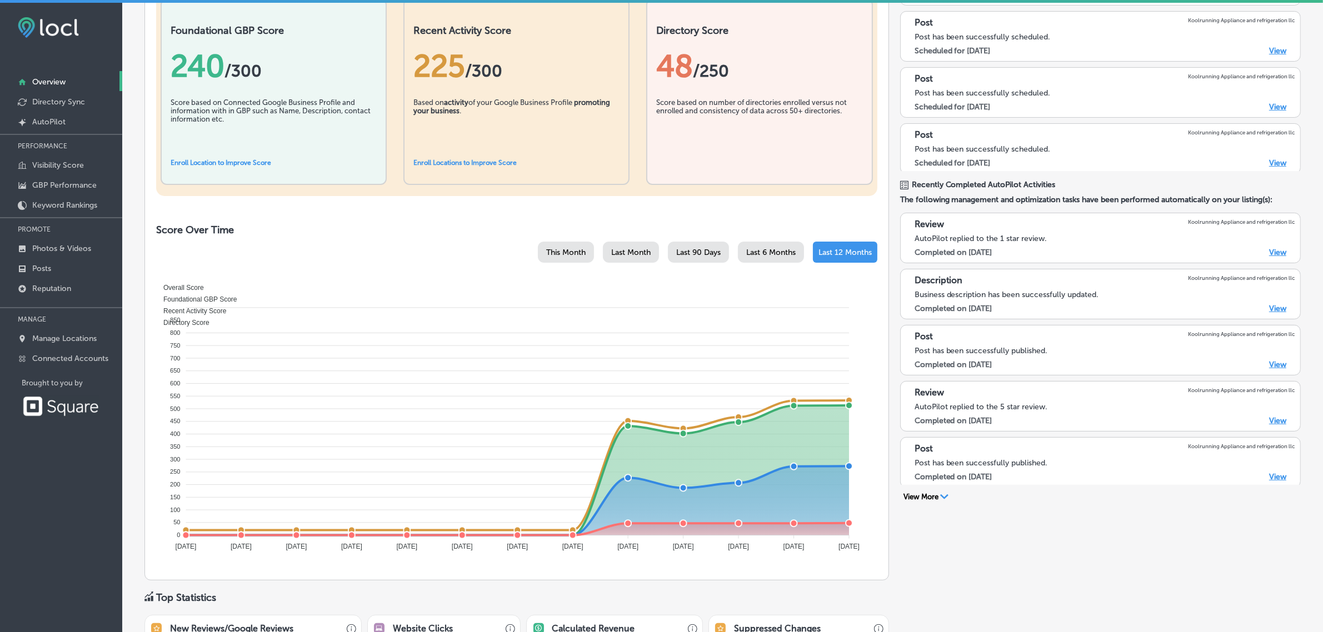
scroll to position [273, 0]
click at [750, 254] on span "Last 6 Months" at bounding box center [770, 252] width 49 height 9
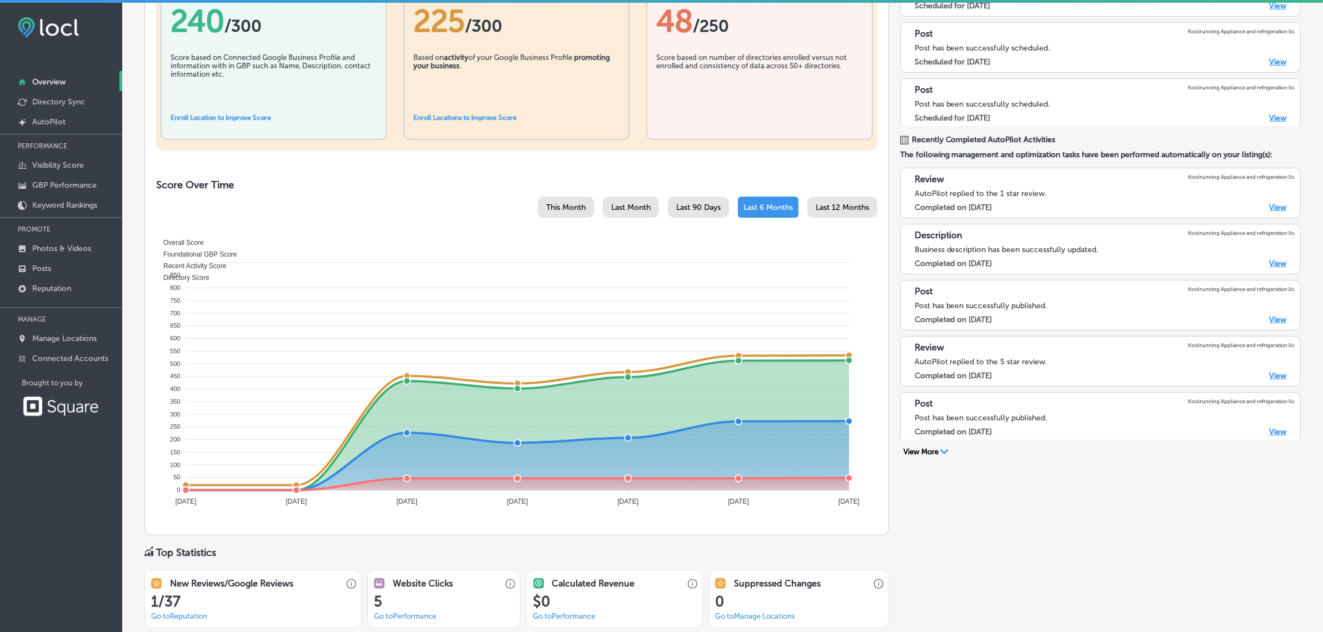
scroll to position [320, 0]
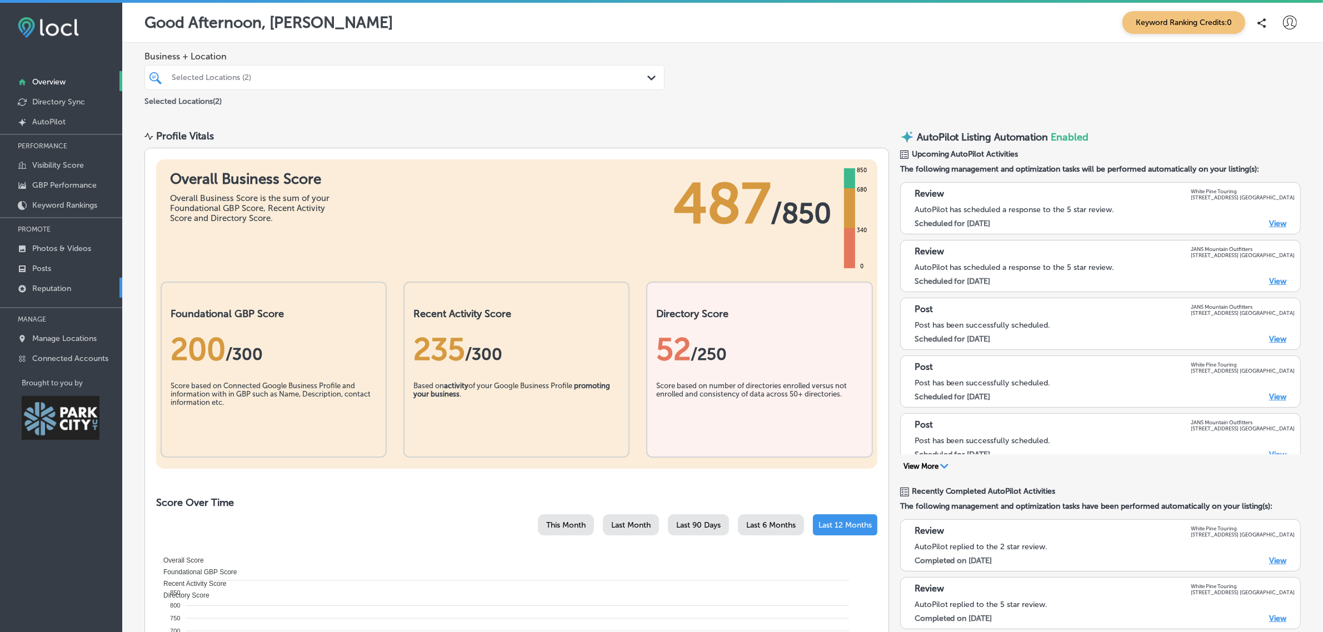
click at [79, 293] on link "Reputation" at bounding box center [61, 288] width 122 height 20
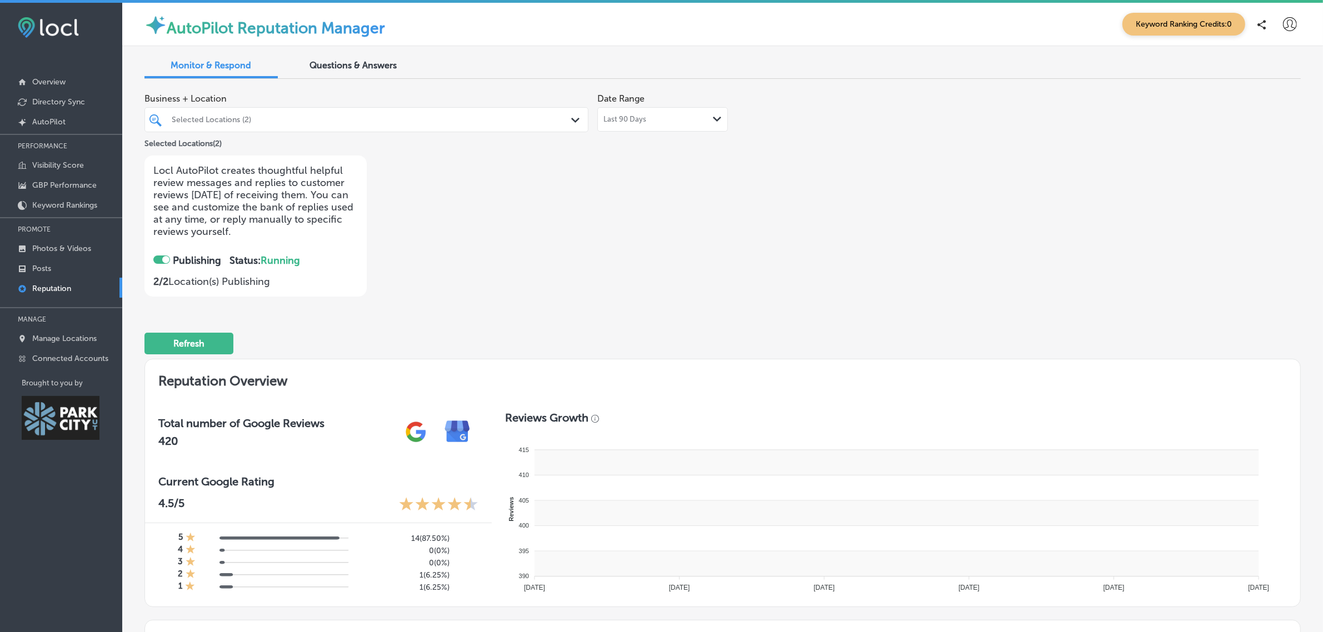
checkbox input "true"
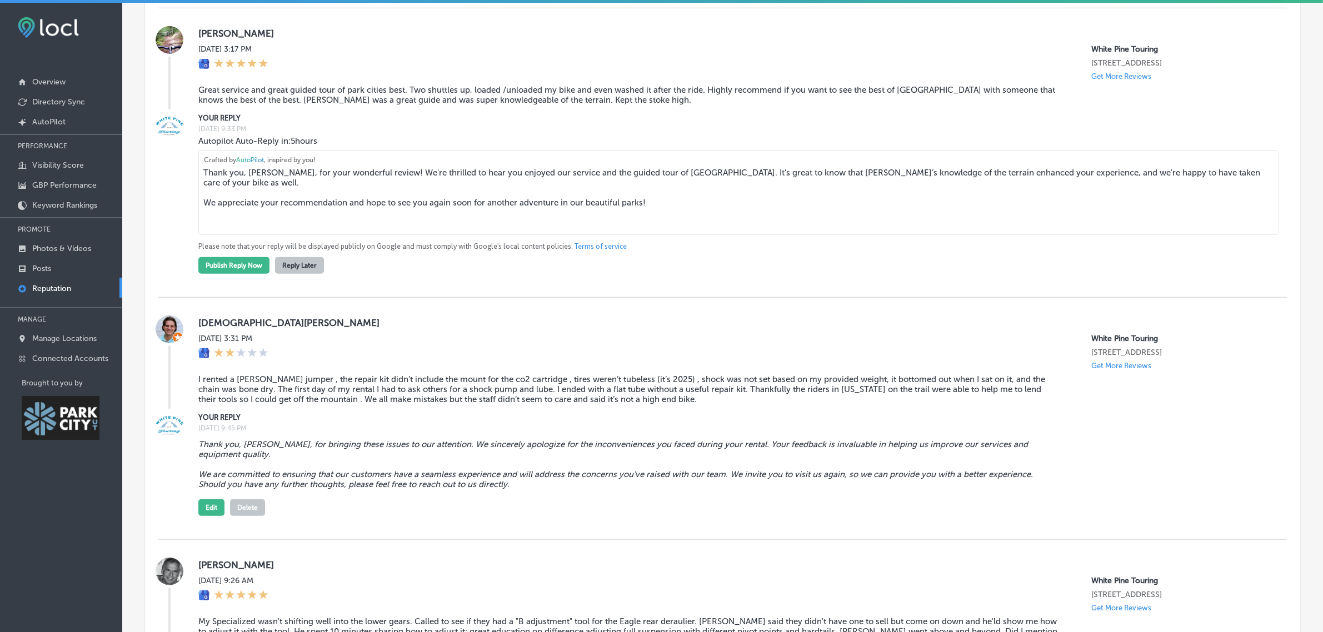
scroll to position [1119, 0]
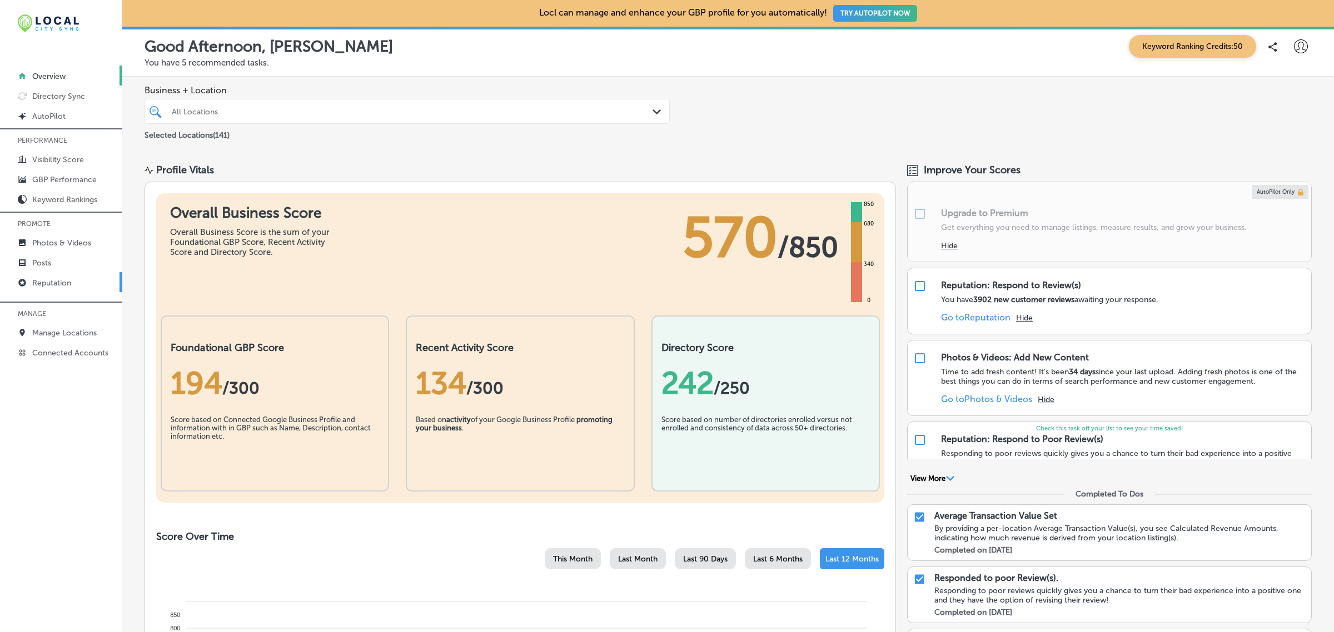
click at [53, 285] on p "Reputation" at bounding box center [51, 282] width 39 height 9
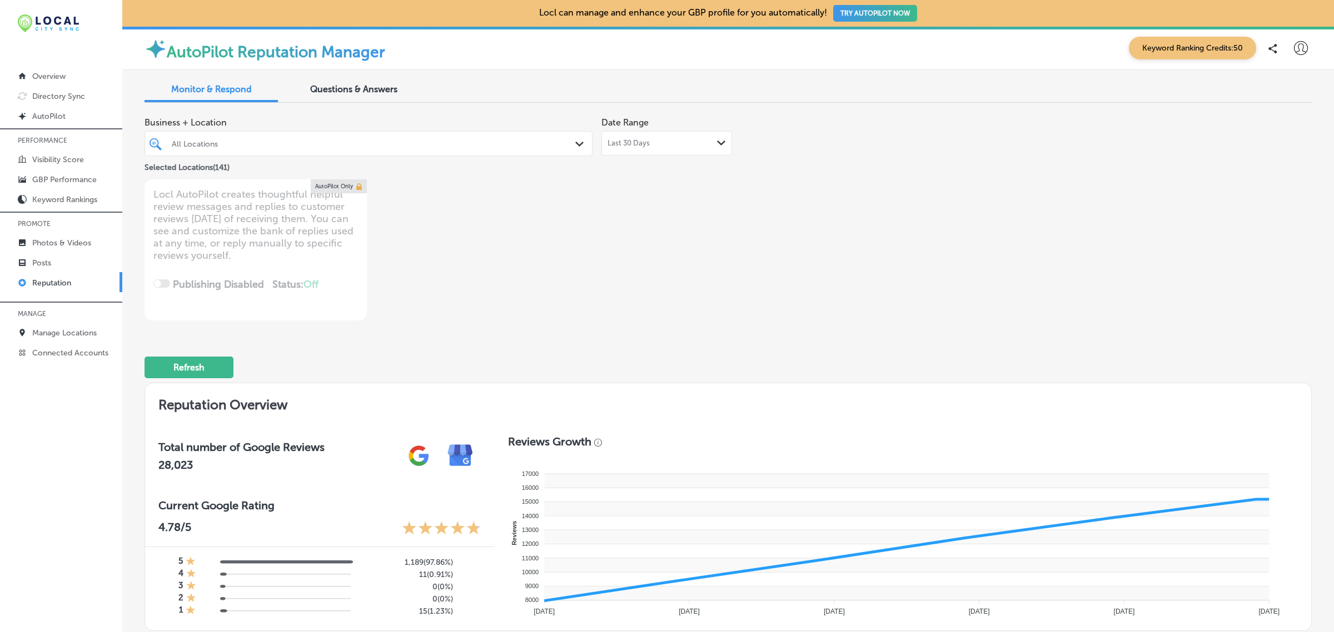
type textarea "x"
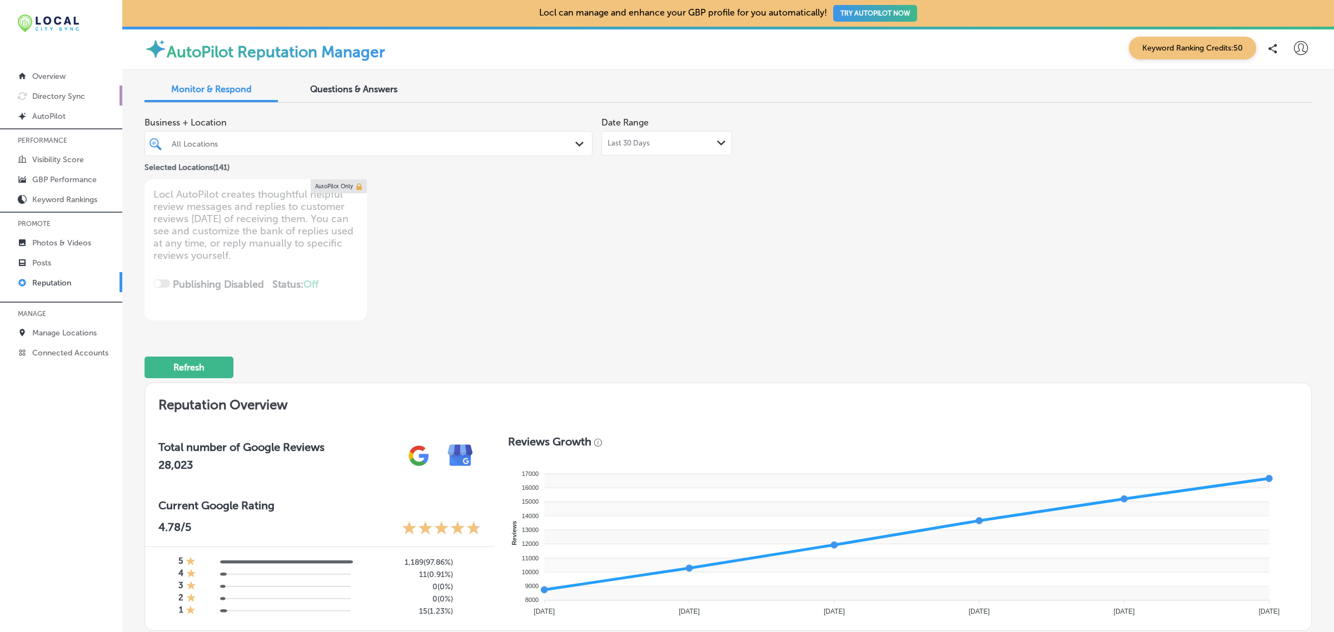
click at [73, 96] on p "Directory Sync" at bounding box center [58, 96] width 53 height 9
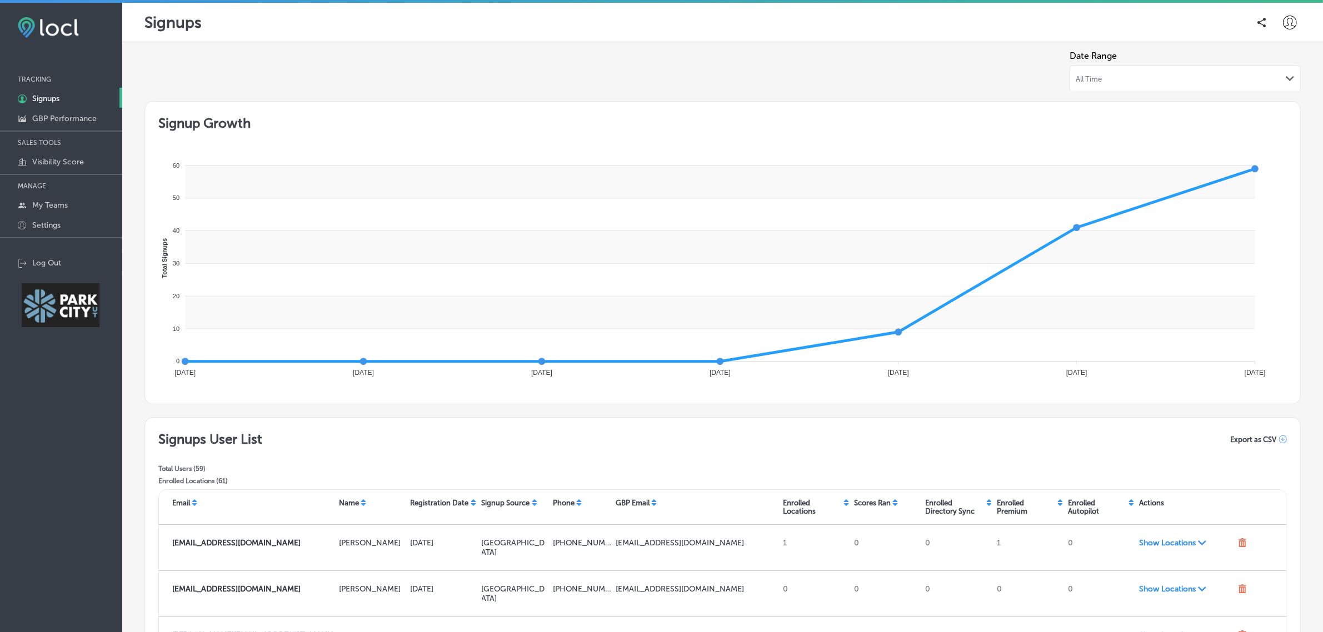
click at [1284, 26] on icon at bounding box center [1290, 23] width 14 height 14
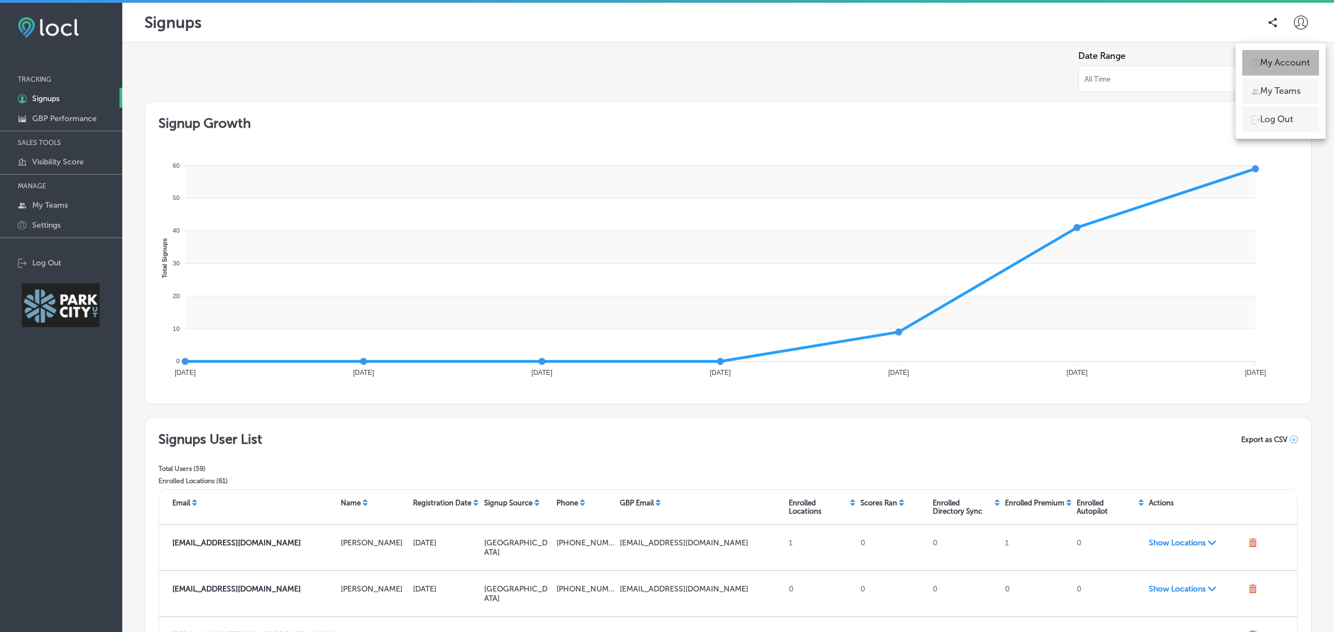
click at [1288, 67] on p "My Account" at bounding box center [1285, 62] width 50 height 13
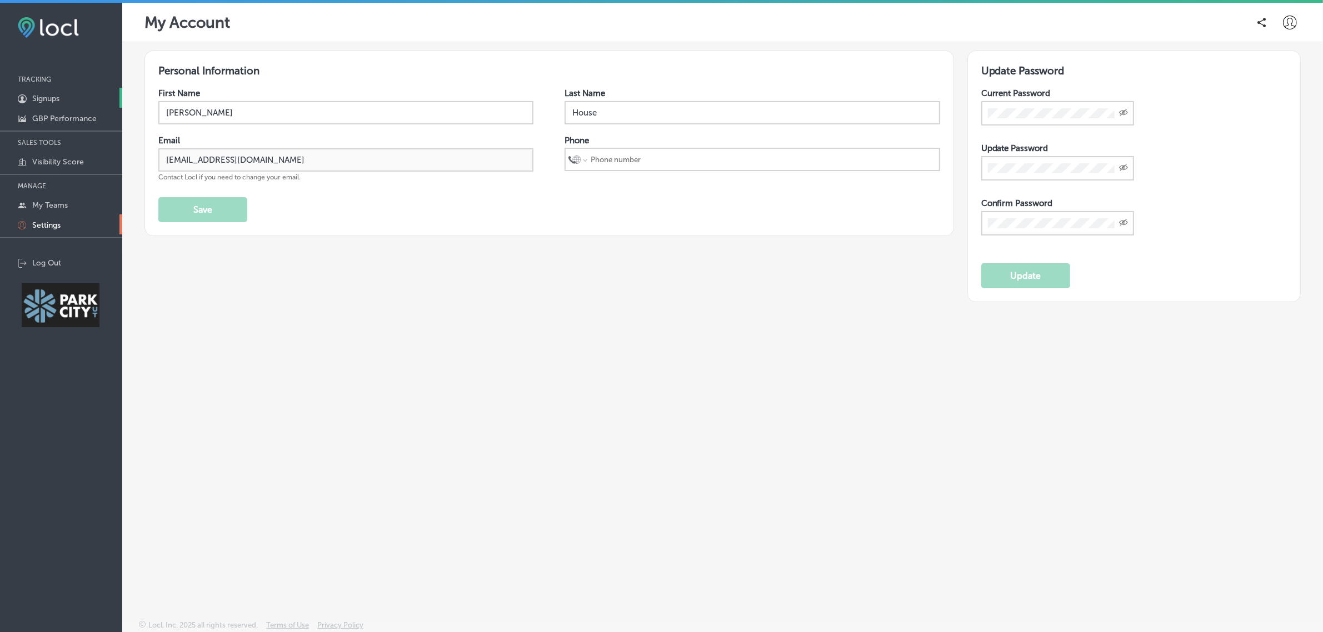
click at [68, 96] on link "1C5FB5B5-4719-4D7E-806B-B4503F7351CA Created with sketchtool. Signups" at bounding box center [61, 98] width 122 height 20
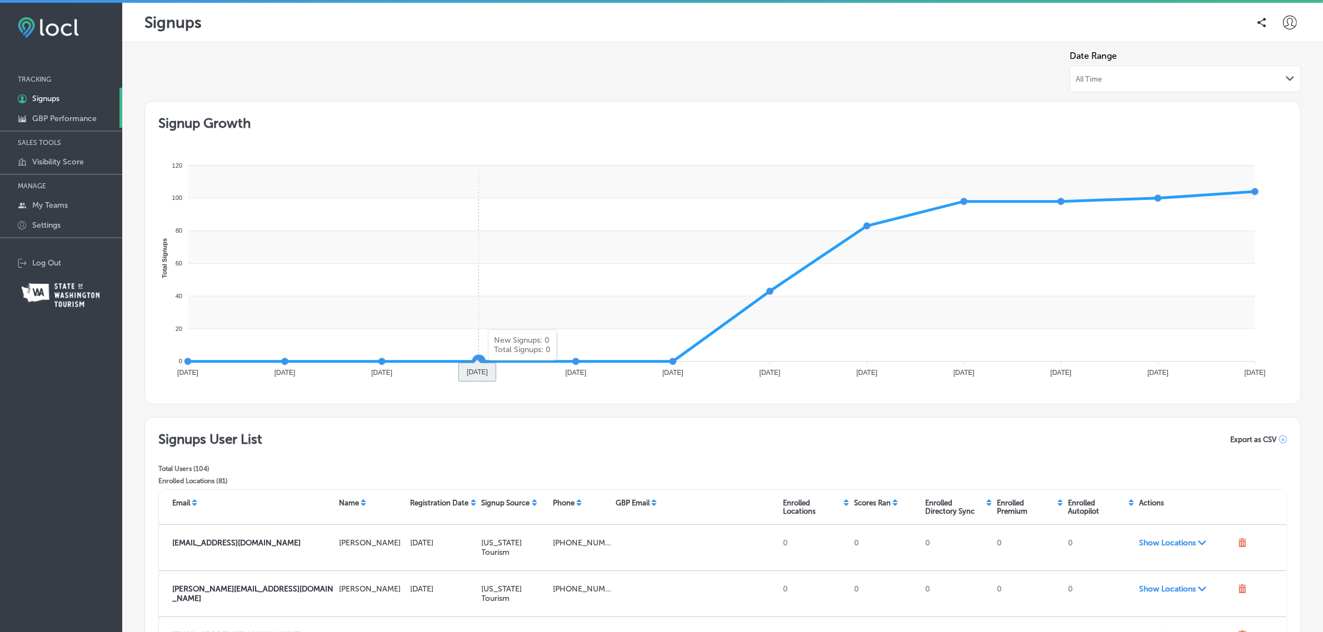
click at [83, 119] on p "GBP Performance" at bounding box center [64, 118] width 64 height 9
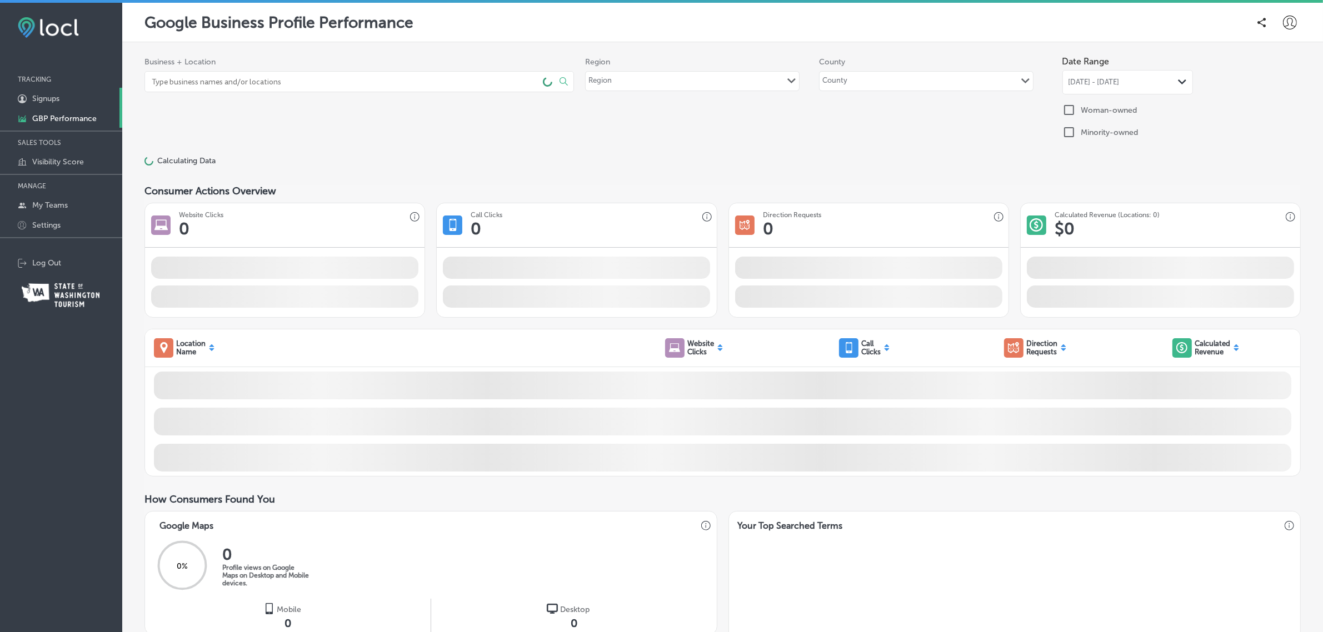
click at [51, 97] on p "Signups" at bounding box center [45, 98] width 27 height 9
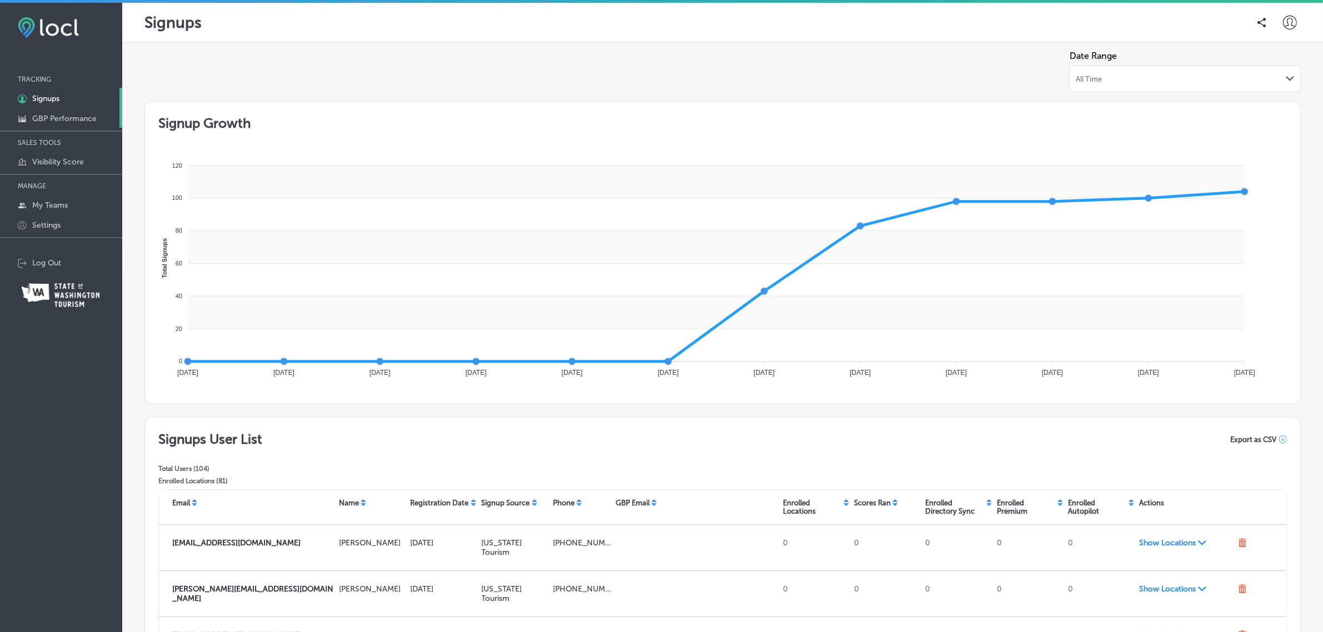
click at [66, 118] on p "GBP Performance" at bounding box center [64, 118] width 64 height 9
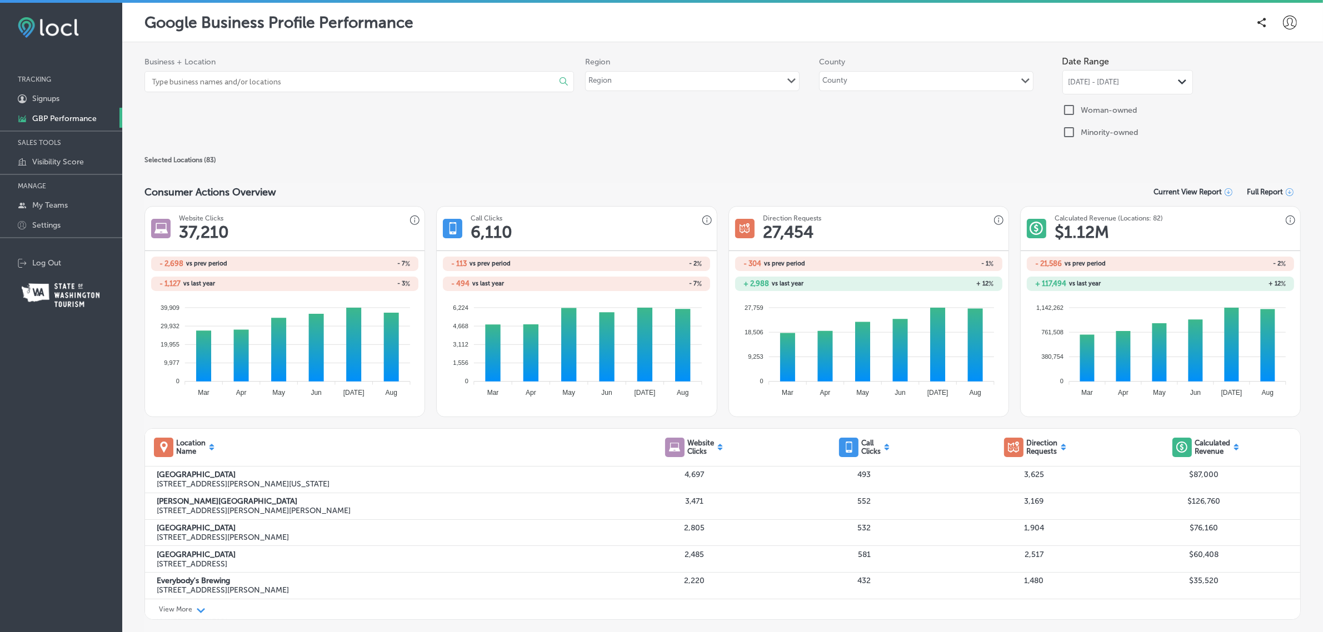
click at [1117, 82] on span "[DATE] - [DATE]" at bounding box center [1094, 82] width 51 height 9
click at [1254, 103] on div "Woman-owned" at bounding box center [1176, 109] width 227 height 13
click at [1087, 87] on div "[DATE] - [DATE] Path Created with Sketch." at bounding box center [1128, 82] width 131 height 24
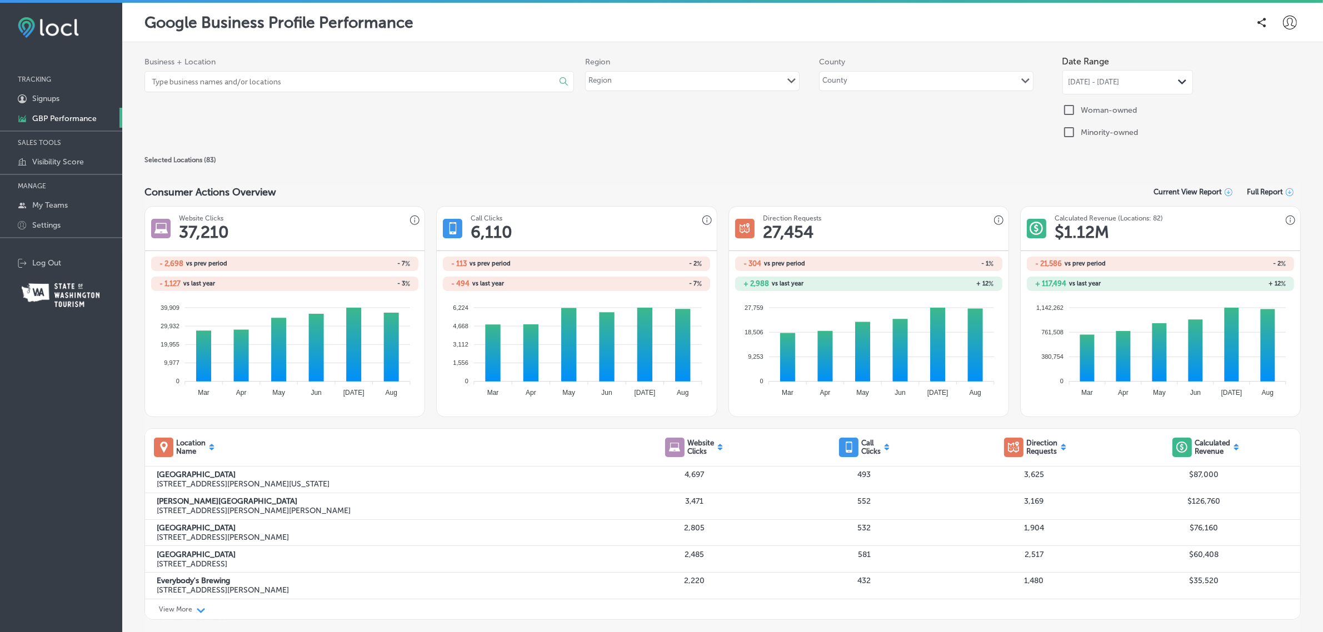
scroll to position [117, 0]
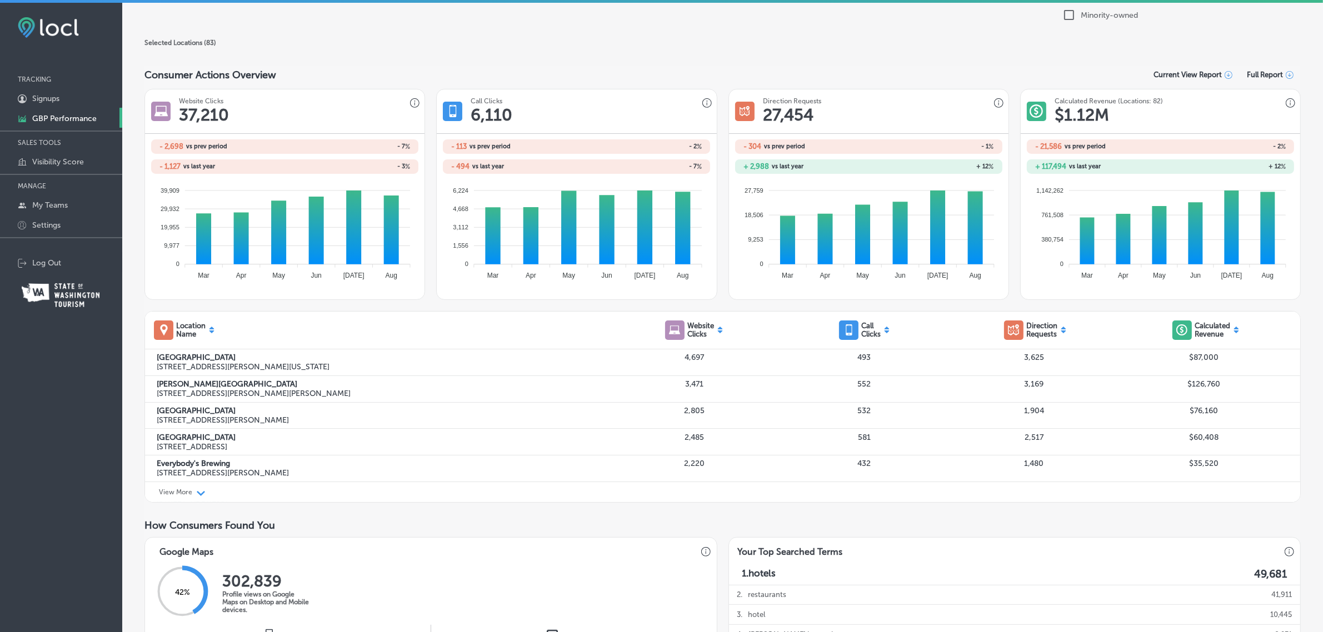
click at [190, 491] on p "View More" at bounding box center [175, 493] width 33 height 8
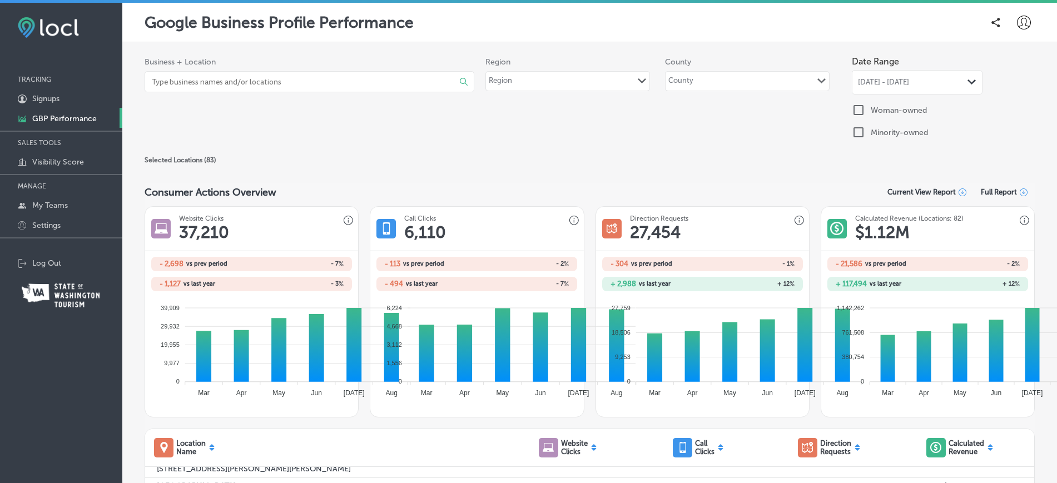
scroll to position [42, 0]
